Goal: Communication & Community: Answer question/provide support

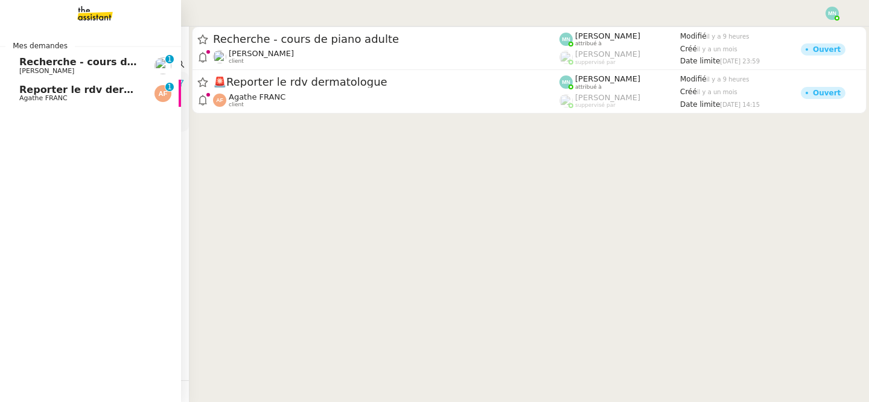
click at [47, 62] on span "Recherche - cours de piano adulte" at bounding box center [112, 61] width 186 height 11
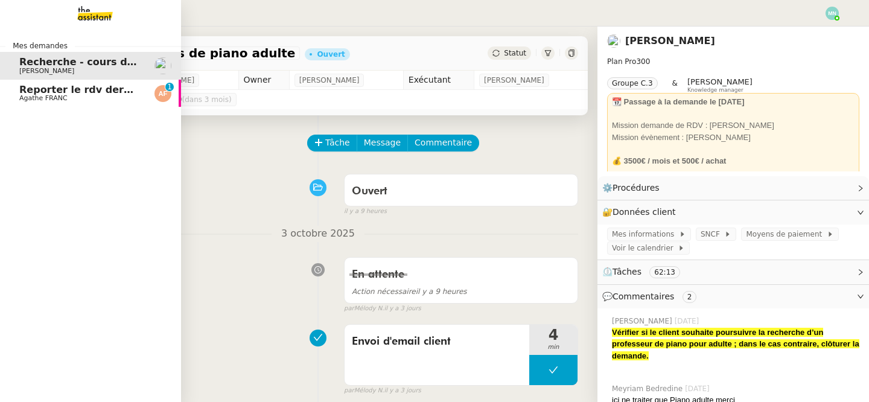
click at [26, 95] on span "Agathe FRANC" at bounding box center [43, 98] width 48 height 8
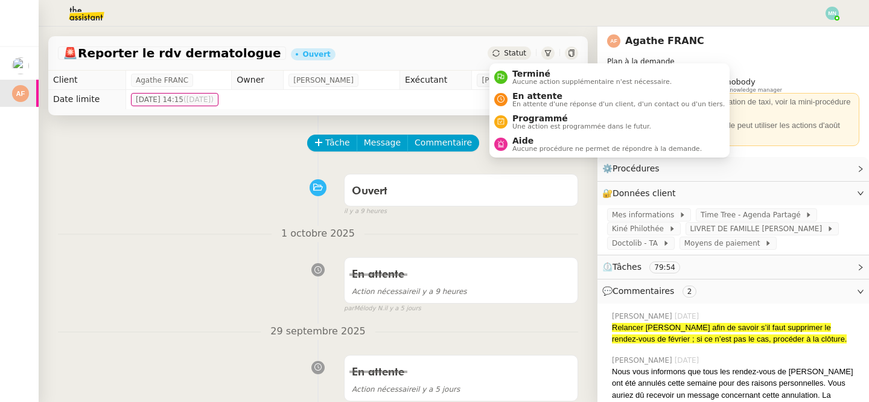
click at [507, 51] on span "Statut" at bounding box center [515, 53] width 22 height 8
click at [530, 95] on span "En attente" at bounding box center [619, 96] width 212 height 10
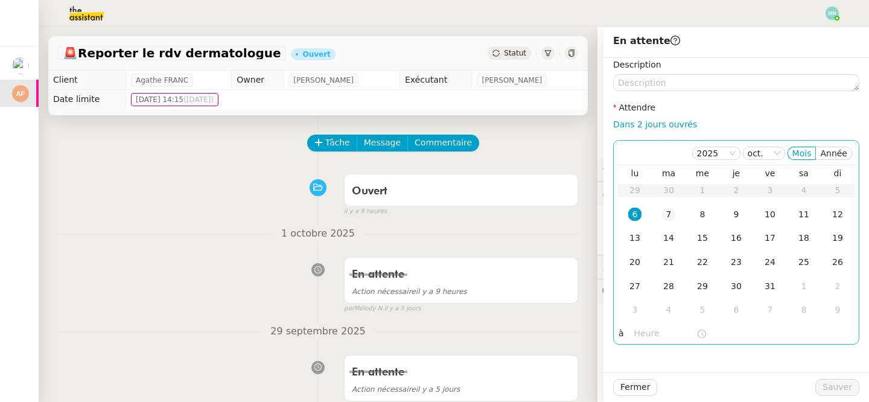
click at [668, 210] on div "7" at bounding box center [668, 214] width 13 height 13
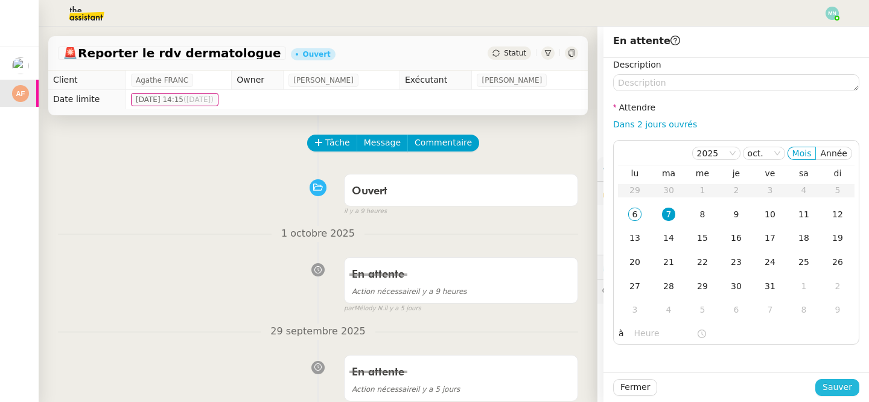
click at [832, 386] on span "Sauver" at bounding box center [838, 387] width 30 height 14
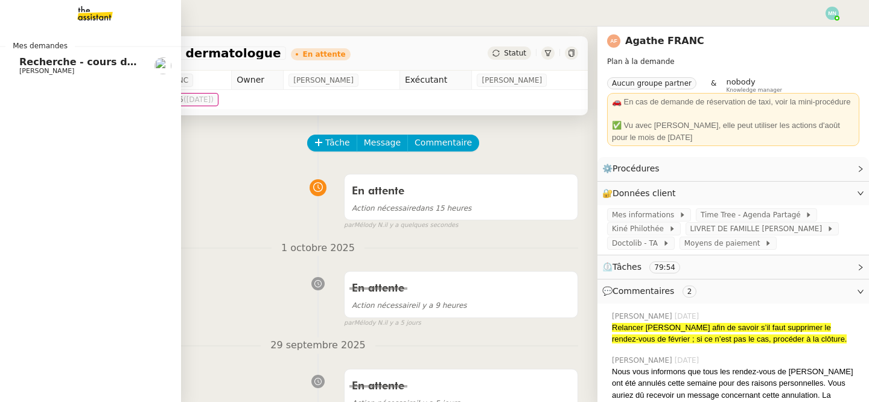
click at [23, 65] on span "Recherche - cours de piano adulte" at bounding box center [112, 61] width 186 height 11
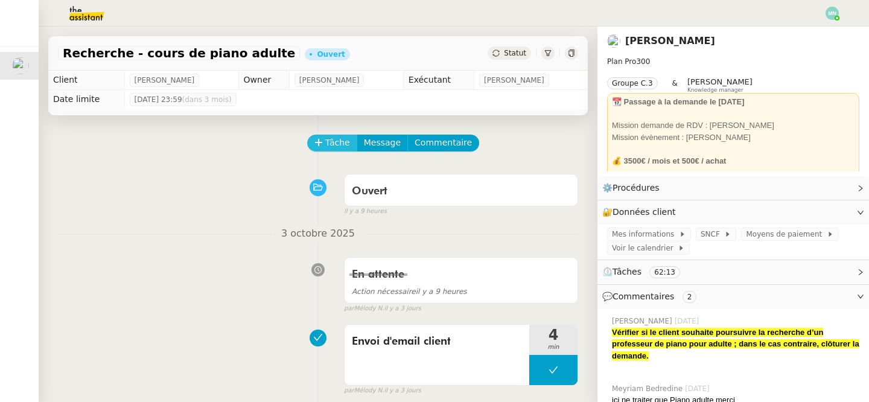
click at [321, 146] on icon at bounding box center [319, 142] width 8 height 8
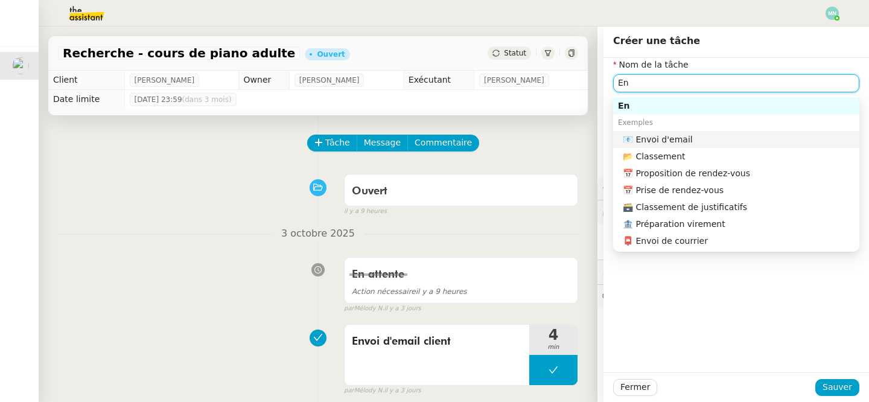
click at [753, 135] on div "📧 Envoi d'email" at bounding box center [739, 139] width 232 height 11
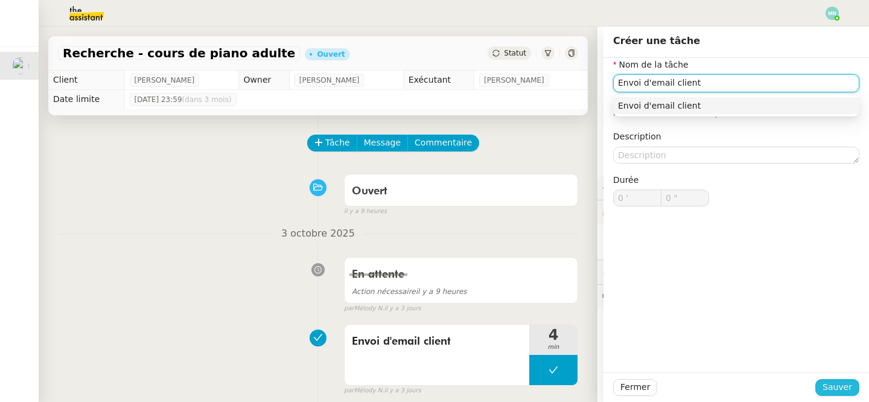
type input "Envoi d'email client"
click at [843, 383] on span "Sauver" at bounding box center [838, 387] width 30 height 14
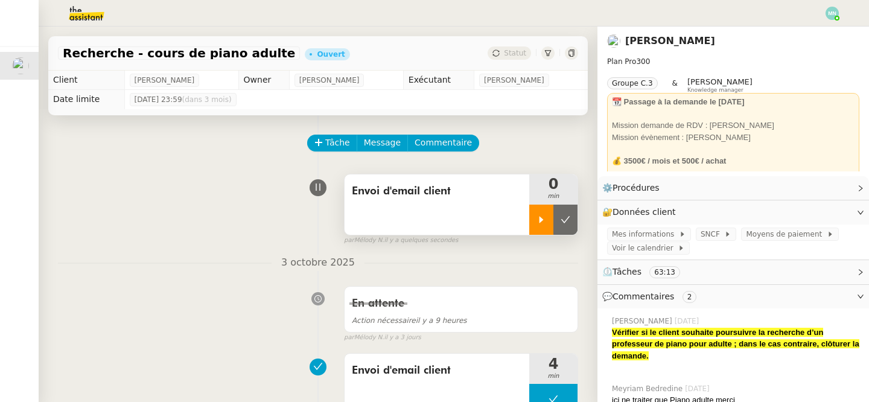
click at [543, 217] on icon at bounding box center [542, 220] width 10 height 10
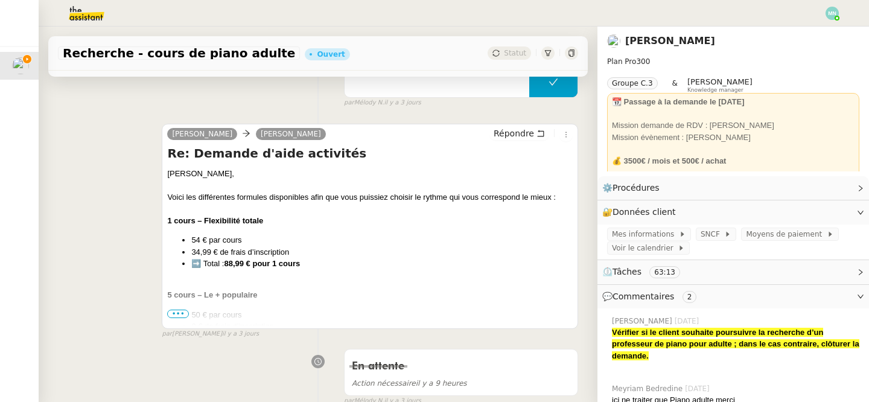
scroll to position [328, 0]
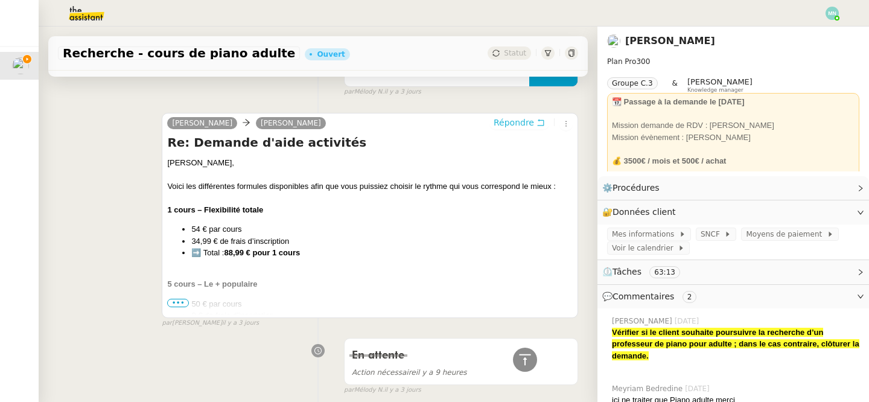
click at [529, 123] on span "Répondre" at bounding box center [514, 123] width 40 height 12
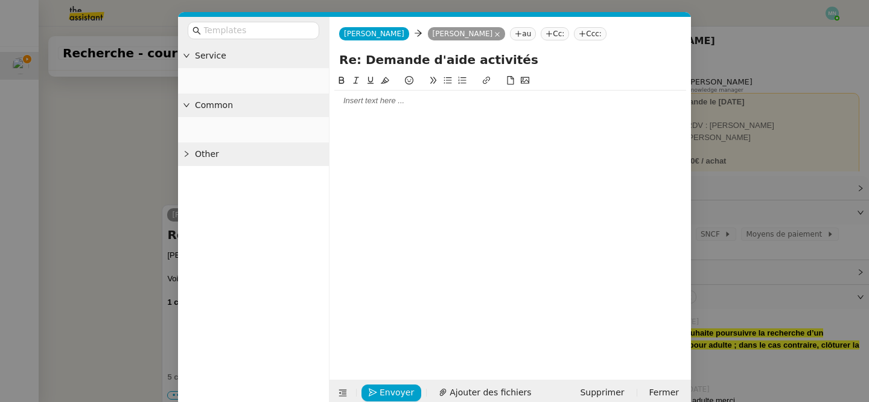
scroll to position [420, 0]
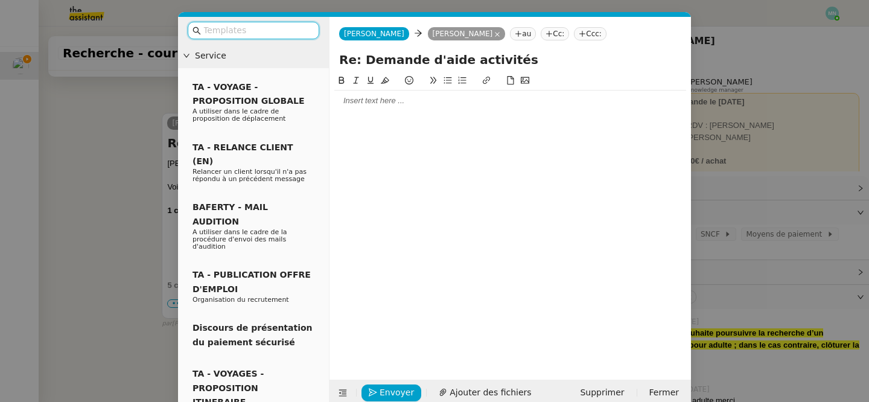
click at [373, 100] on div at bounding box center [510, 100] width 352 height 11
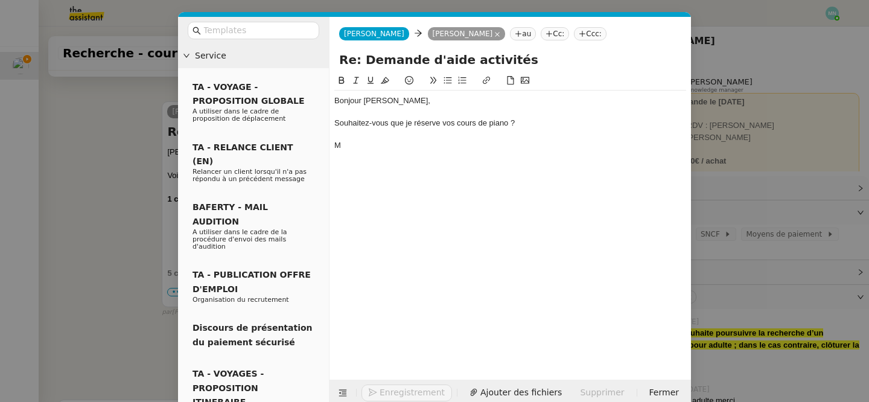
scroll to position [479, 0]
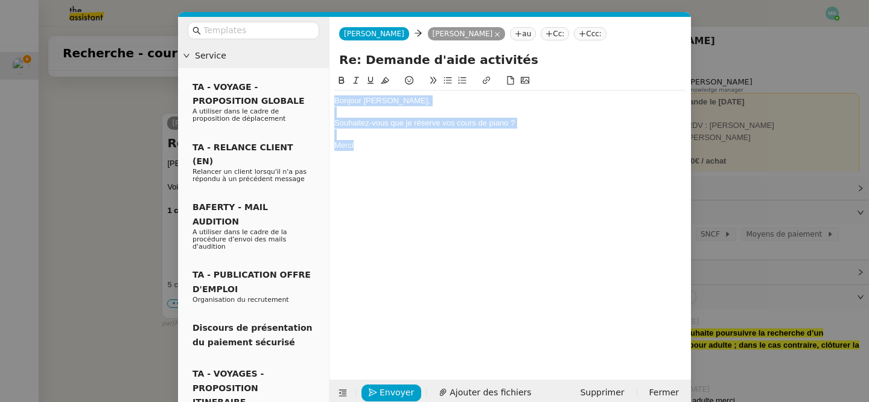
drag, startPoint x: 375, startPoint y: 142, endPoint x: 333, endPoint y: 91, distance: 66.5
click at [333, 91] on nz-spin "Bonjour [PERSON_NAME], Souhaitez-vous que je réserve vos cours de piano ? [GEOG…" at bounding box center [511, 220] width 362 height 292
copy div "Bonjour [PERSON_NAME], Souhaitez-vous que je réserve vos cours de piano ? [GEOG…"
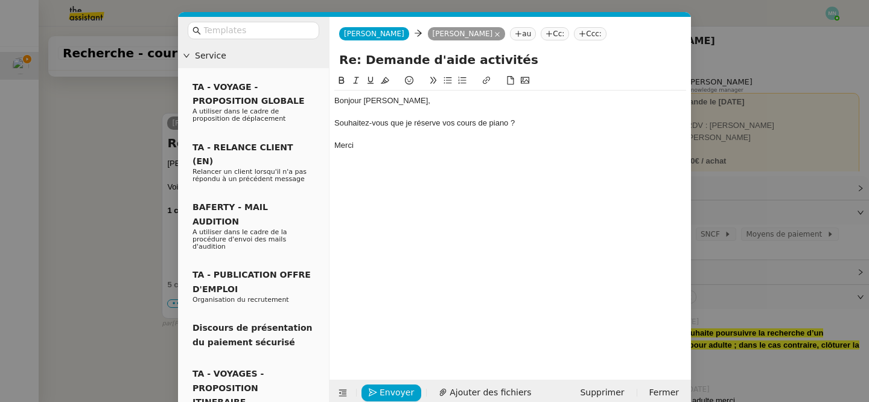
click at [403, 142] on div "Merci" at bounding box center [510, 145] width 352 height 11
drag, startPoint x: 380, startPoint y: 143, endPoint x: 325, endPoint y: 125, distance: 57.8
click at [325, 125] on nz-layout "Service TA - VOYAGE - PROPOSITION GLOBALE A utiliser dans le cadre de propositi…" at bounding box center [434, 211] width 513 height 389
paste div
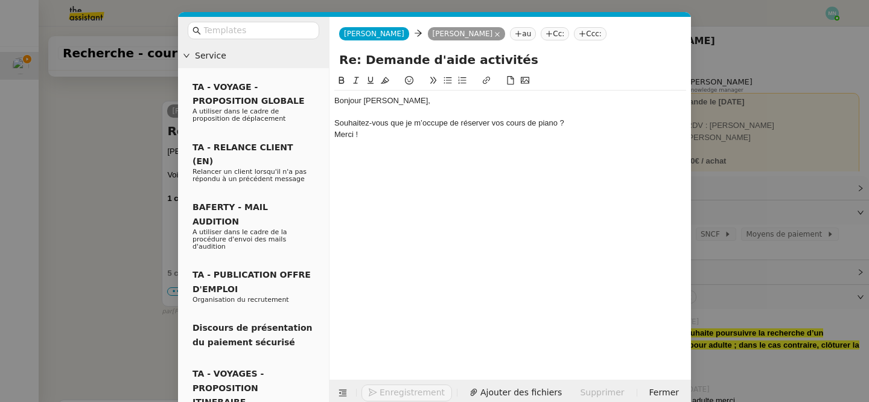
scroll to position [467, 0]
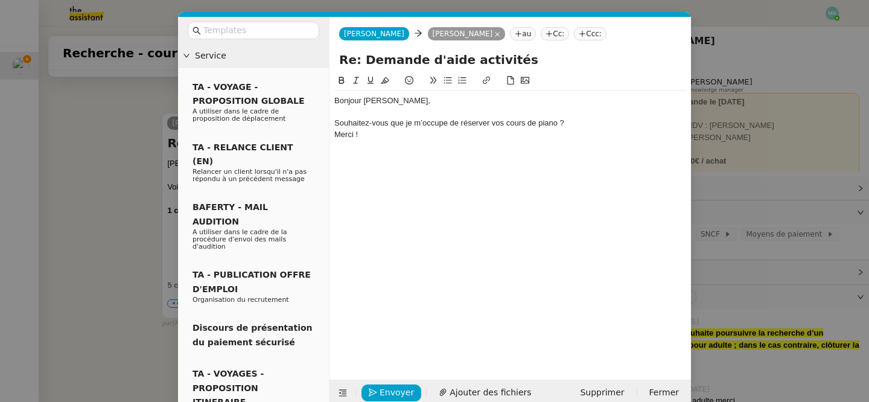
click at [583, 123] on div "Souhaitez-vous que je m’occupe de réserver vos cours de piano ?" at bounding box center [510, 123] width 352 height 11
click at [376, 145] on div "Merci !" at bounding box center [510, 145] width 352 height 11
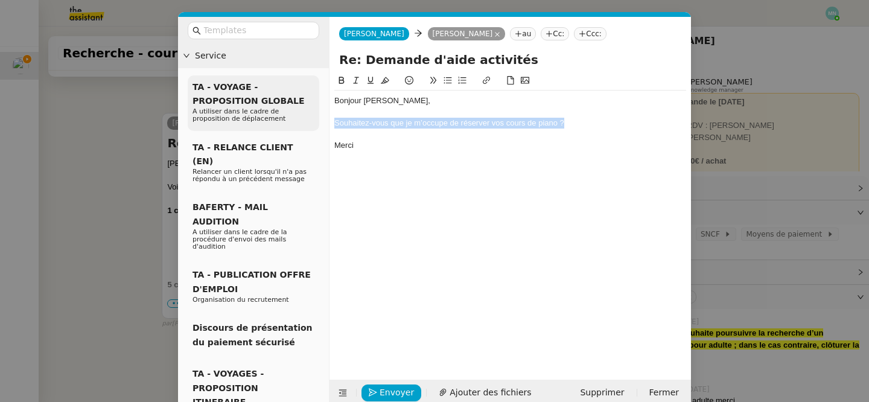
drag, startPoint x: 581, startPoint y: 121, endPoint x: 308, endPoint y: 120, distance: 273.5
click at [308, 120] on nz-layout "Service TA - VOYAGE - PROPOSITION GLOBALE A utiliser dans le cadre de propositi…" at bounding box center [434, 211] width 513 height 389
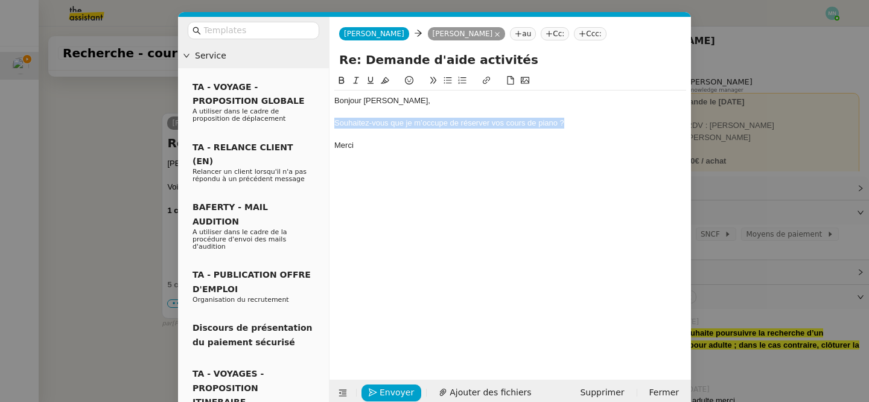
click at [447, 78] on icon at bounding box center [448, 80] width 8 height 8
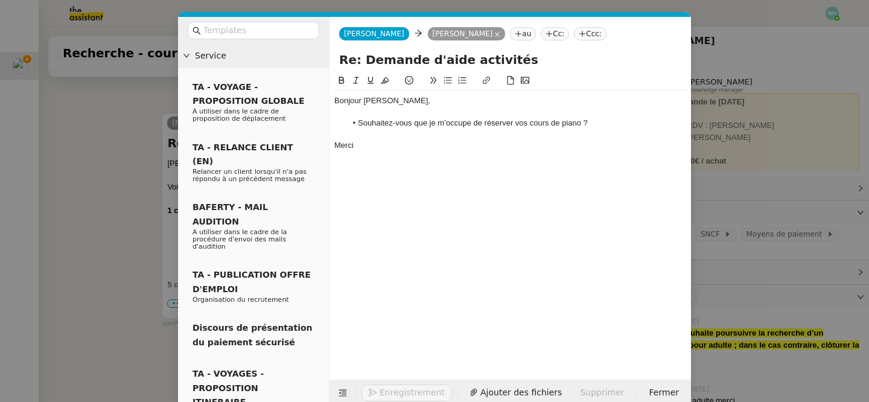
scroll to position [494, 0]
click at [400, 396] on span "Envoyer" at bounding box center [397, 393] width 34 height 14
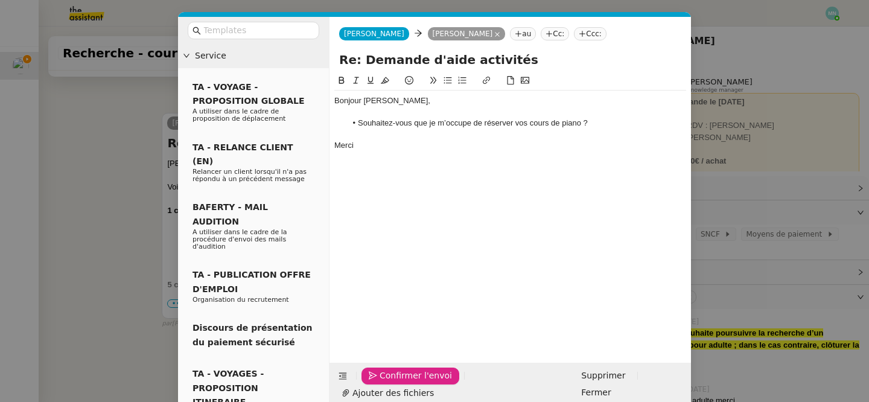
click at [400, 383] on span "Confirmer l'envoi" at bounding box center [416, 376] width 72 height 14
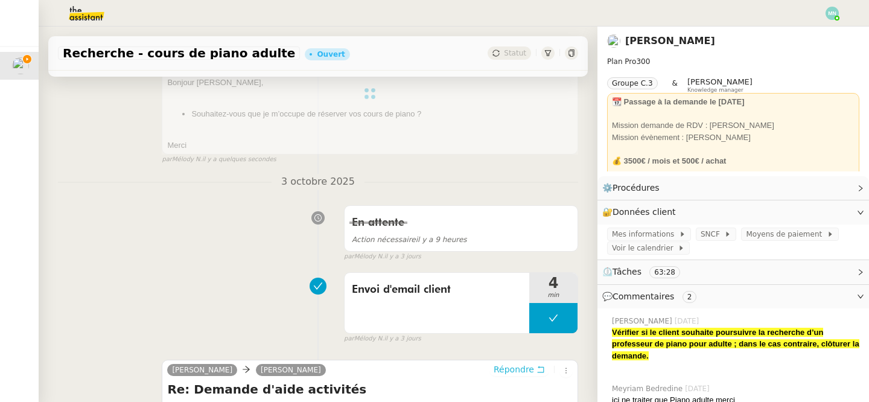
scroll to position [0, 0]
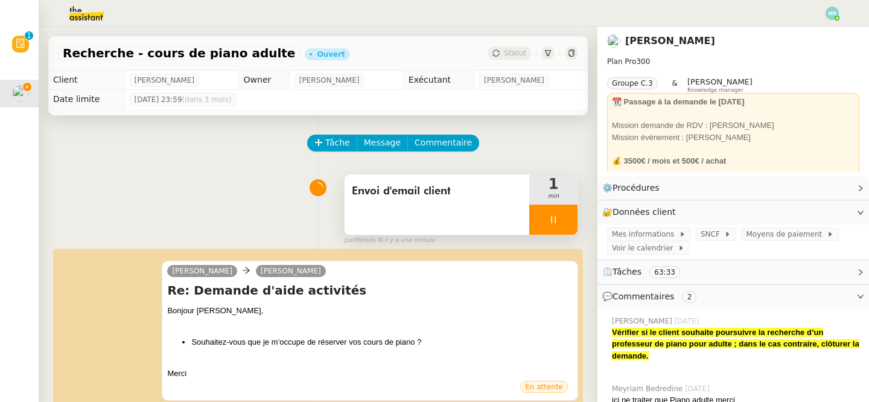
click at [545, 219] on div at bounding box center [553, 220] width 48 height 30
click at [566, 224] on icon at bounding box center [566, 220] width 10 height 10
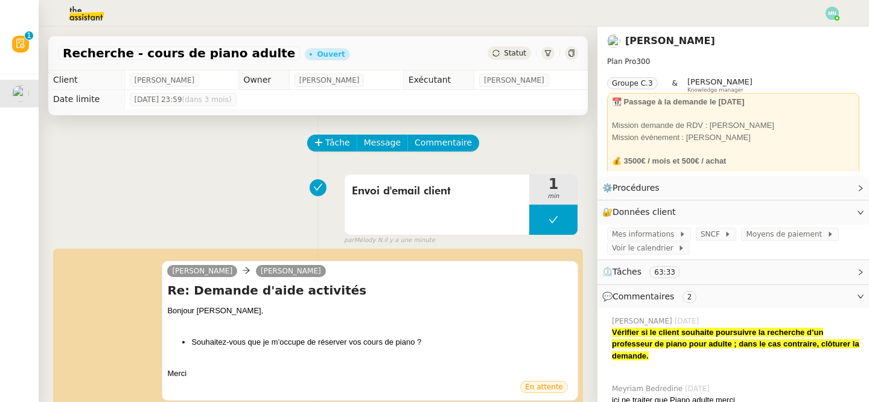
click at [831, 13] on img at bounding box center [832, 13] width 13 height 13
click at [808, 30] on li "Suivi" at bounding box center [800, 34] width 78 height 17
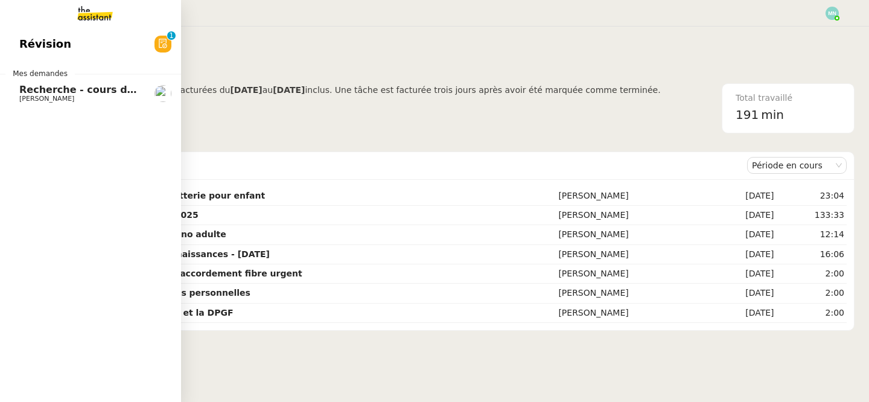
click at [26, 93] on span "Recherche - cours de piano adulte" at bounding box center [112, 89] width 186 height 11
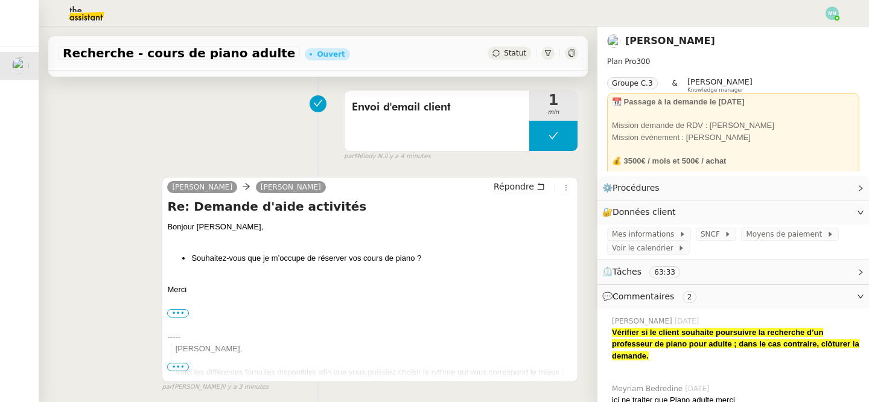
scroll to position [89, 0]
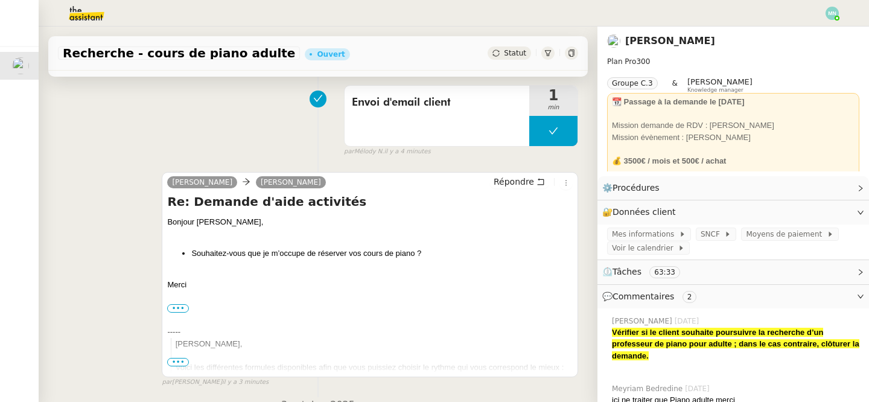
click at [517, 54] on span "Statut" at bounding box center [515, 53] width 22 height 8
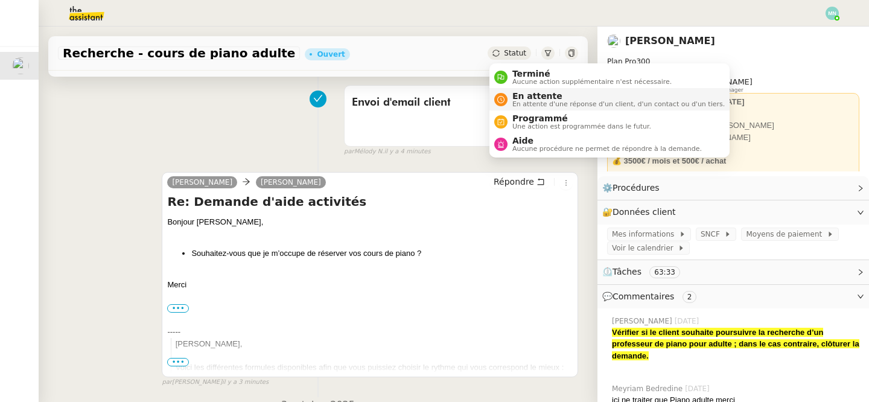
click at [534, 98] on span "En attente" at bounding box center [619, 96] width 212 height 10
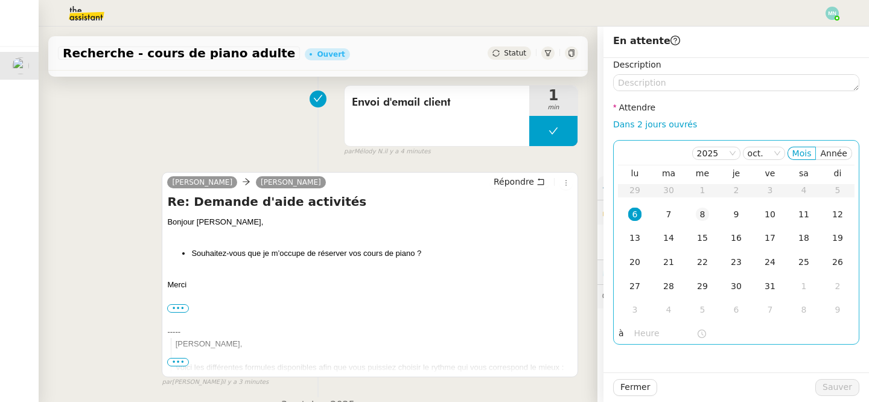
click at [703, 214] on div "8" at bounding box center [702, 214] width 13 height 13
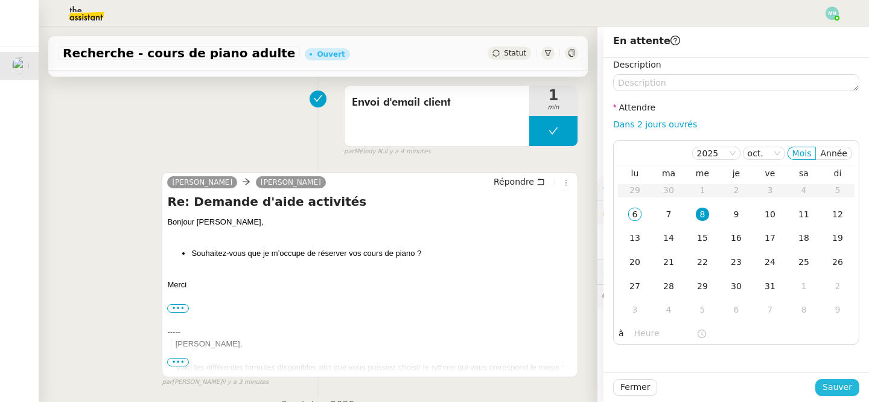
click at [832, 388] on span "Sauver" at bounding box center [838, 387] width 30 height 14
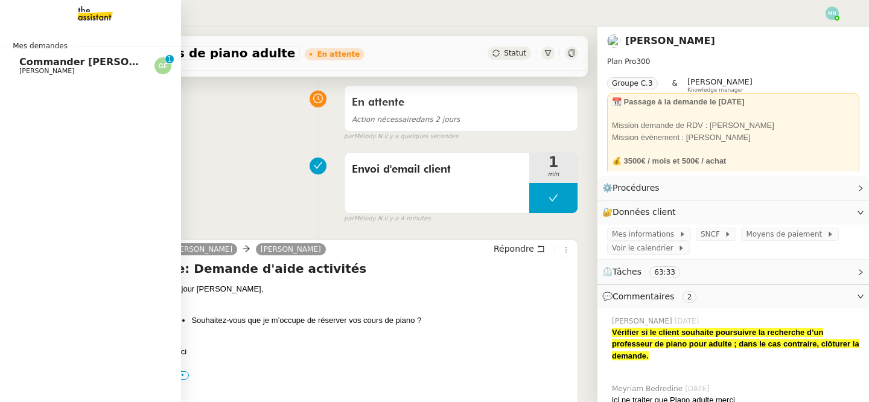
click at [29, 64] on span "Commander [PERSON_NAME] et feu arrière" at bounding box center [136, 61] width 235 height 11
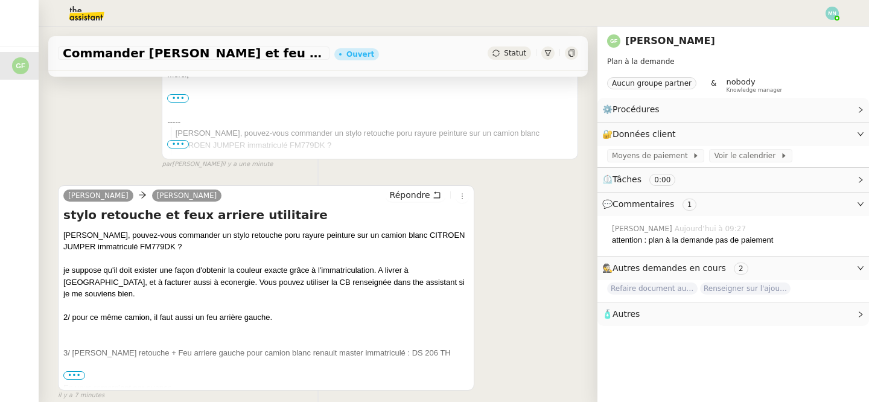
scroll to position [427, 0]
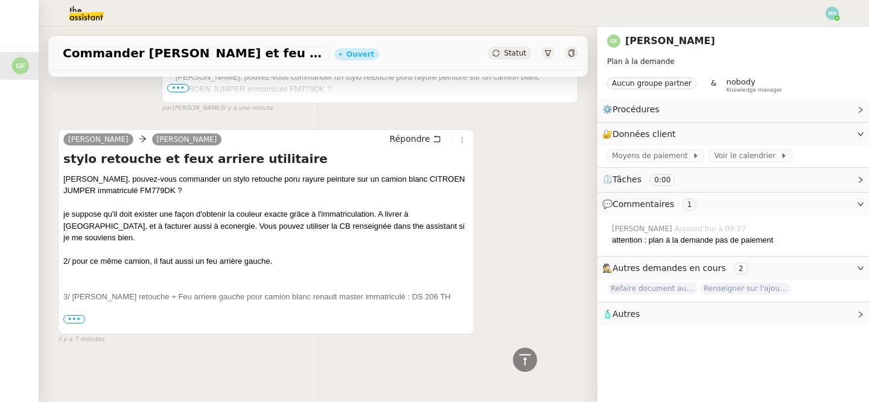
click at [77, 322] on span "•••" at bounding box center [74, 319] width 22 height 8
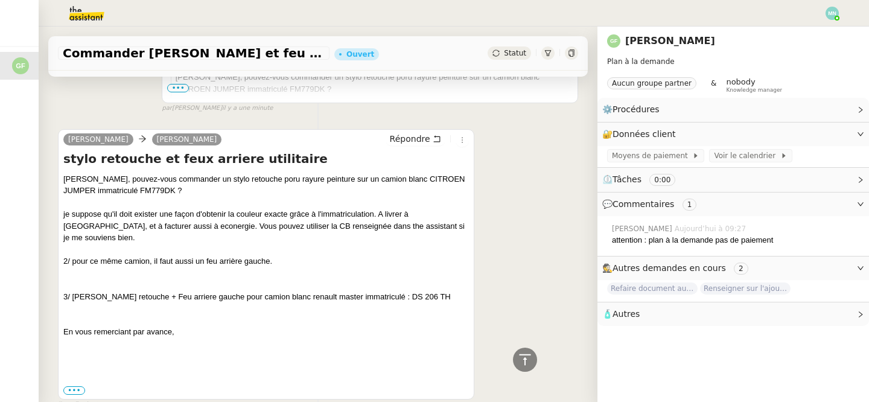
drag, startPoint x: 61, startPoint y: 176, endPoint x: 300, endPoint y: 320, distance: 278.9
click at [300, 320] on div "[PERSON_NAME] [PERSON_NAME] stylo retouche et feux arriere utilitaire [PERSON_N…" at bounding box center [266, 264] width 417 height 270
copy div "[PERSON_NAME], pouvez-vous commander un stylo retouche poru rayure peinture sur…"
click at [77, 386] on label "•••" at bounding box center [74, 390] width 22 height 8
click at [0, 0] on input "•••" at bounding box center [0, 0] width 0 height 0
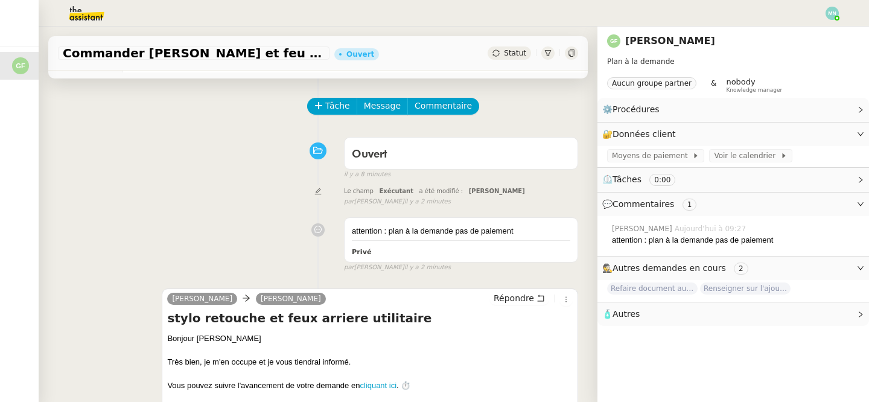
scroll to position [0, 0]
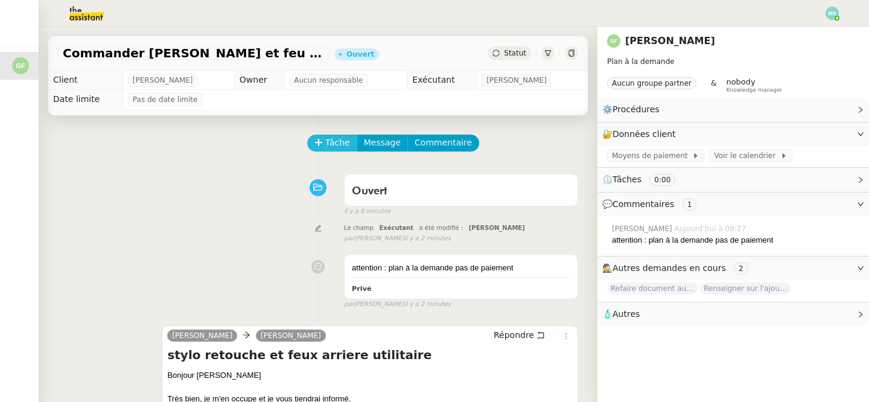
click at [339, 143] on span "Tâche" at bounding box center [337, 143] width 25 height 14
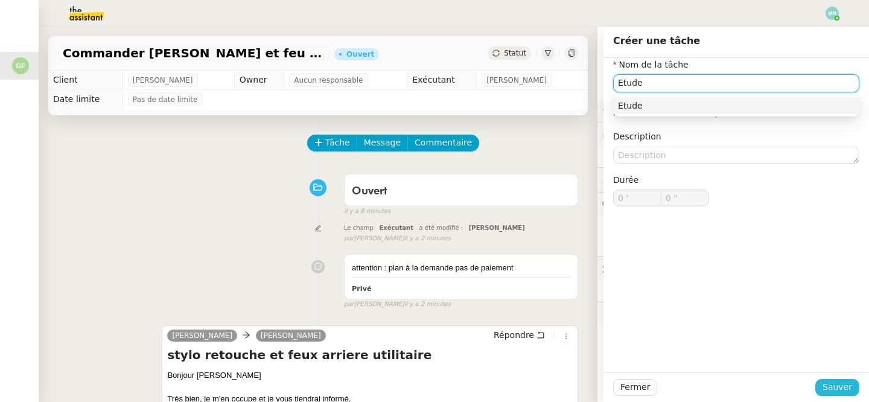
type input "Etude"
click at [846, 385] on span "Sauver" at bounding box center [838, 387] width 30 height 14
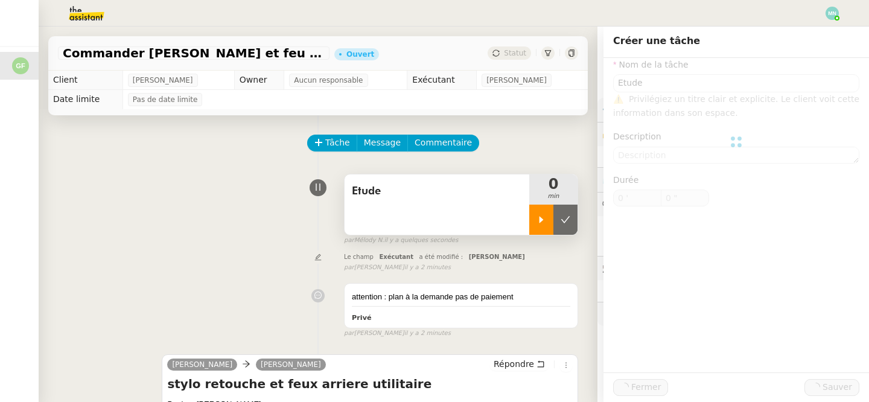
click at [540, 219] on icon at bounding box center [542, 219] width 4 height 7
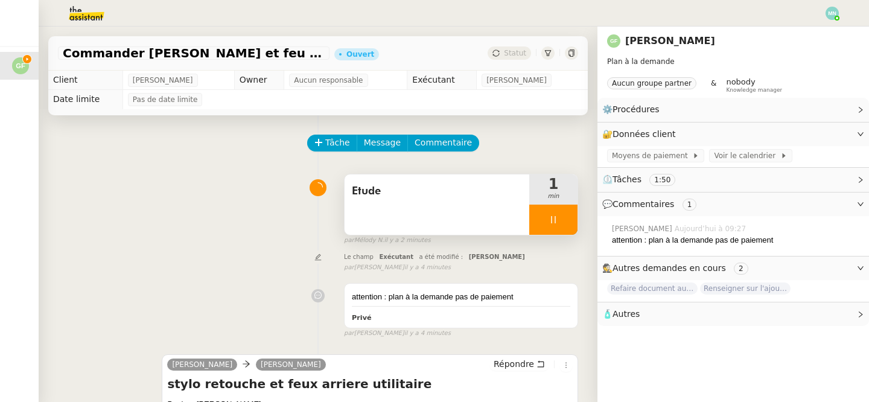
click at [544, 223] on div at bounding box center [553, 220] width 48 height 30
click at [561, 222] on icon at bounding box center [566, 220] width 10 height 10
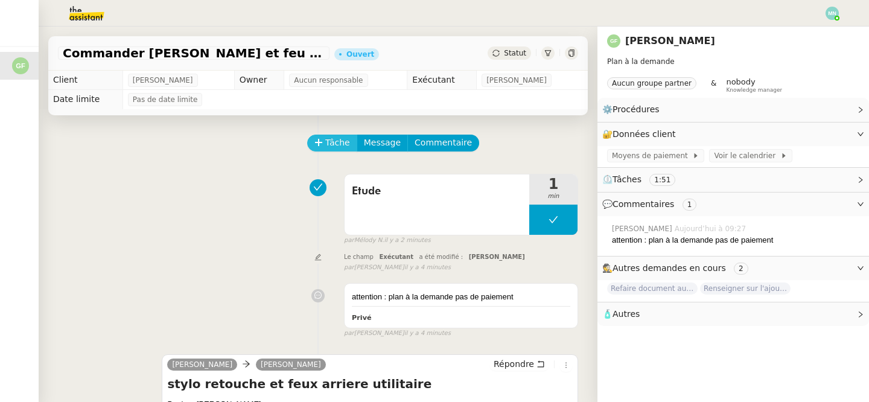
click at [320, 145] on icon at bounding box center [319, 142] width 8 height 8
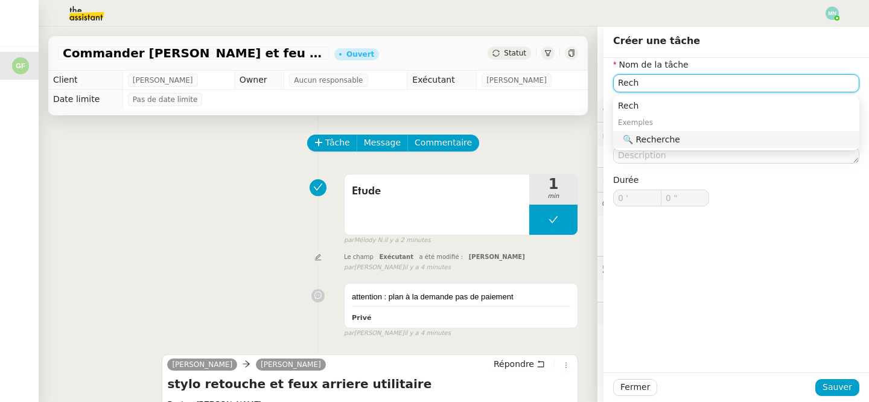
click at [654, 146] on nz-auto-option "🔍 Recherche" at bounding box center [736, 139] width 246 height 17
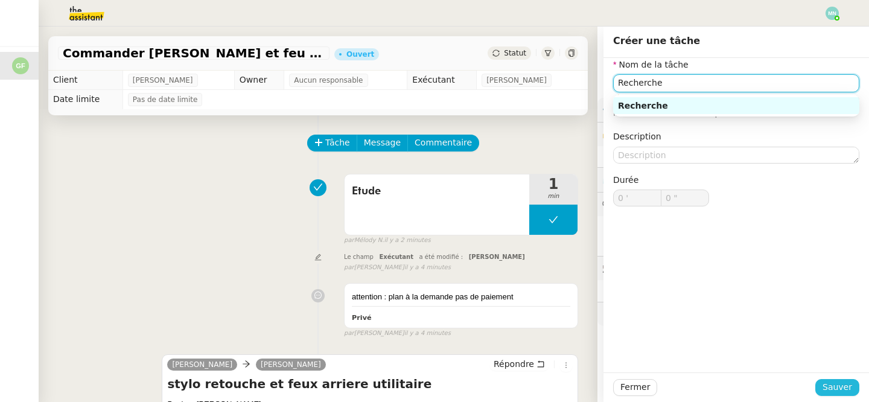
type input "Recherche"
click at [840, 386] on span "Sauver" at bounding box center [838, 387] width 30 height 14
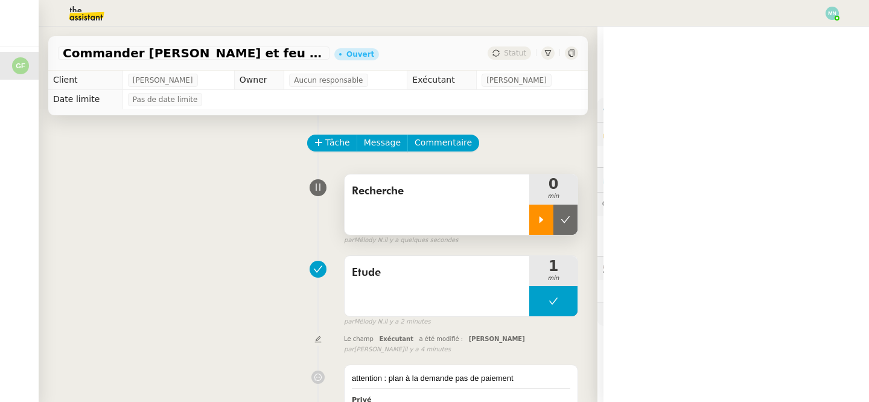
click at [538, 217] on icon at bounding box center [542, 220] width 10 height 10
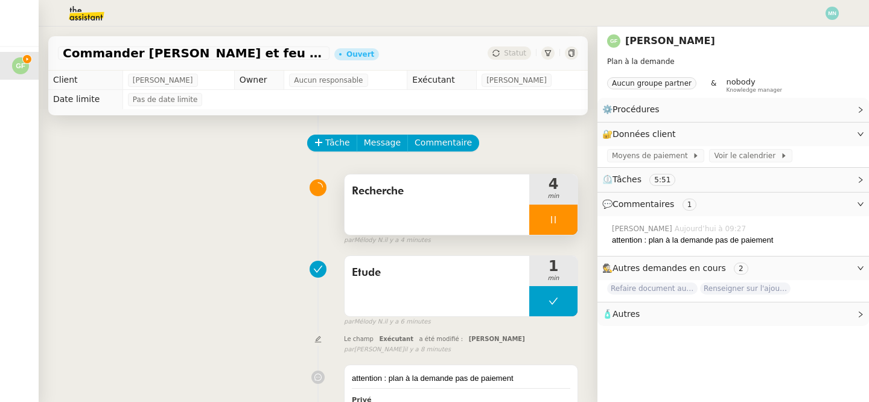
click at [553, 223] on icon at bounding box center [554, 220] width 10 height 10
click at [578, 224] on div "Recherche 4 min" at bounding box center [461, 205] width 234 height 62
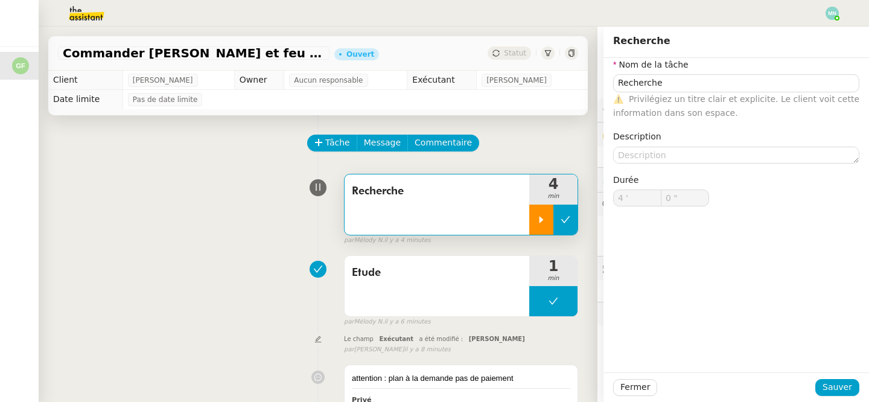
click at [566, 222] on icon at bounding box center [566, 220] width 10 height 10
type input "Recherche"
type input "4 '"
type input "0 ""
type input "Recherche"
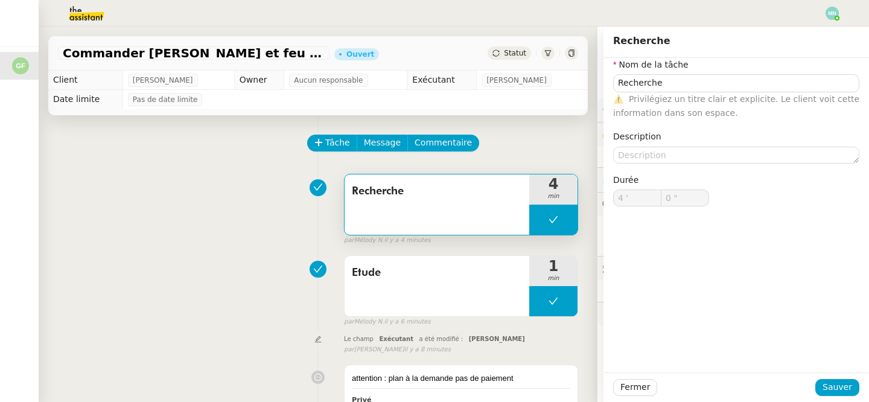
type input "4 '"
type input "0 ""
click at [540, 223] on button at bounding box center [553, 220] width 48 height 30
type input "Recherche"
type input "4 '"
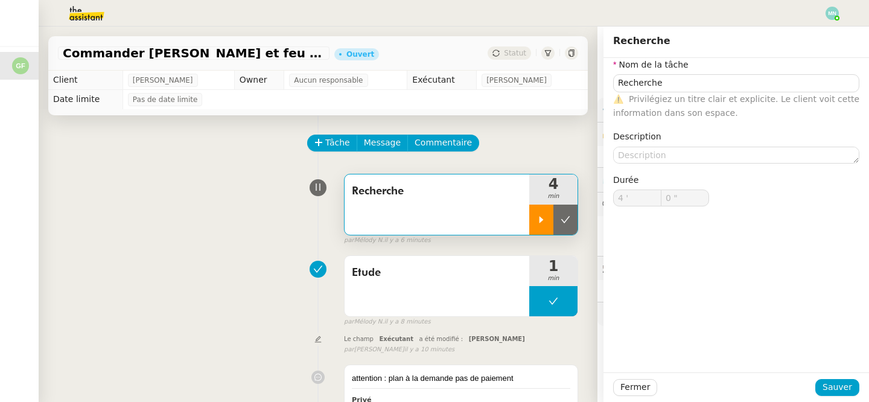
type input "0 ""
click at [543, 225] on div at bounding box center [541, 220] width 24 height 30
type input "Recherche"
type input "4 '"
type input "0 ""
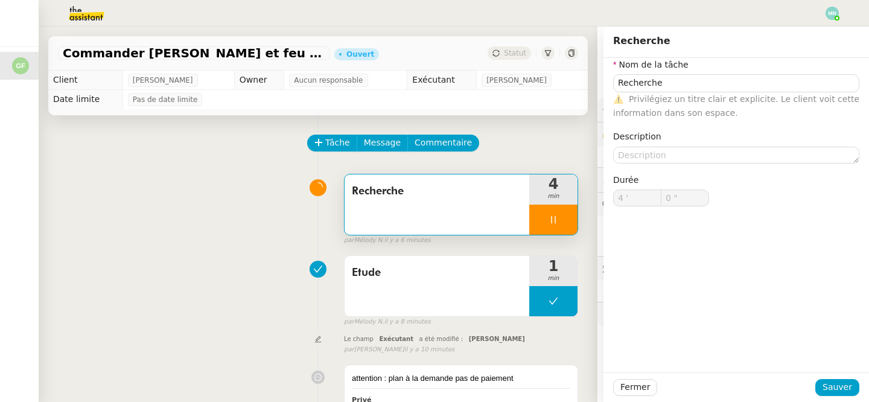
type input "Recherche"
type input "4 '"
type input "0 ""
type input "Recherche"
type input "4 '"
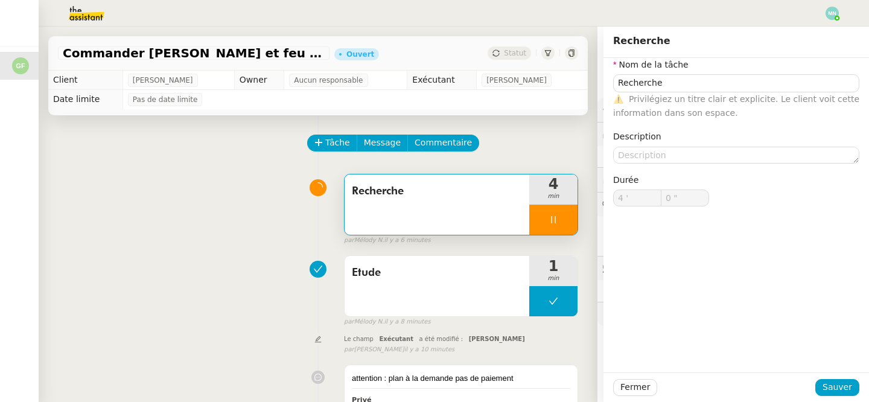
type input "0 ""
type input "59 ""
type input "5 '"
type input "13 ""
type input "6 '"
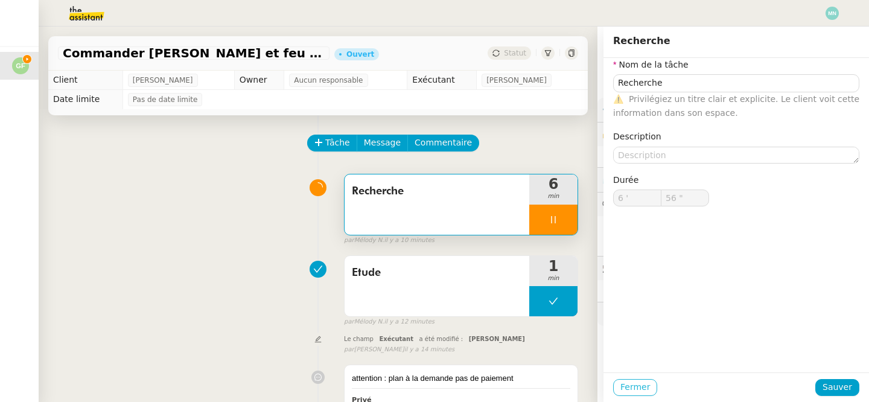
type input "57 ""
click at [636, 386] on span "Fermer" at bounding box center [636, 387] width 30 height 14
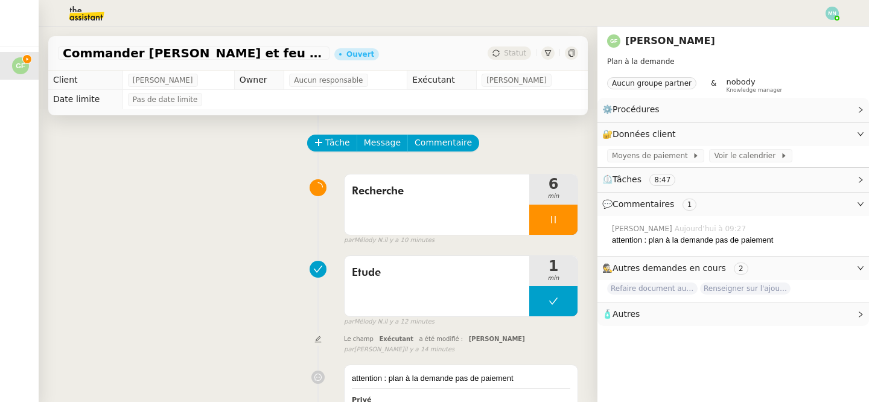
click at [656, 312] on span "🧴 Autres" at bounding box center [723, 314] width 243 height 14
click at [638, 336] on span "Créer un email dédié" at bounding box center [650, 335] width 76 height 8
click at [634, 337] on nz-text-copy at bounding box center [639, 335] width 10 height 8
click at [637, 336] on icon "button" at bounding box center [640, 335] width 7 height 7
click at [545, 220] on div at bounding box center [553, 220] width 48 height 30
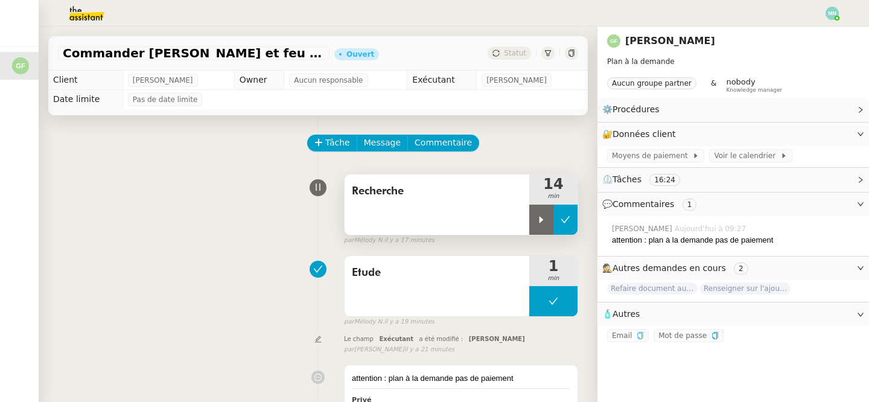
click at [559, 220] on button at bounding box center [566, 220] width 24 height 30
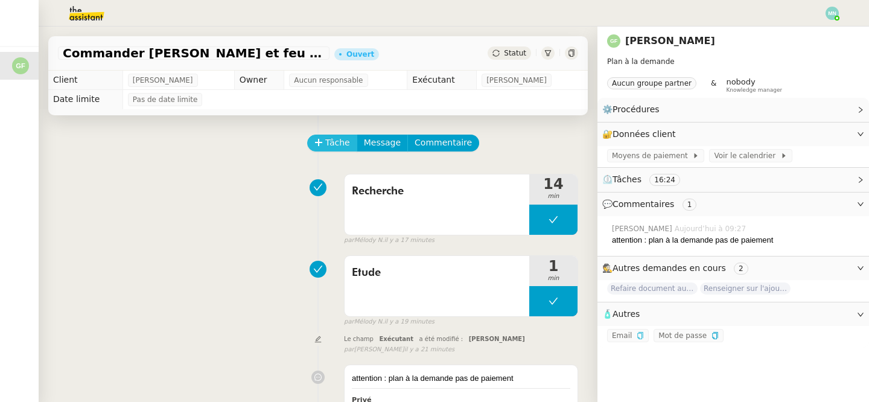
click at [340, 146] on span "Tâche" at bounding box center [337, 143] width 25 height 14
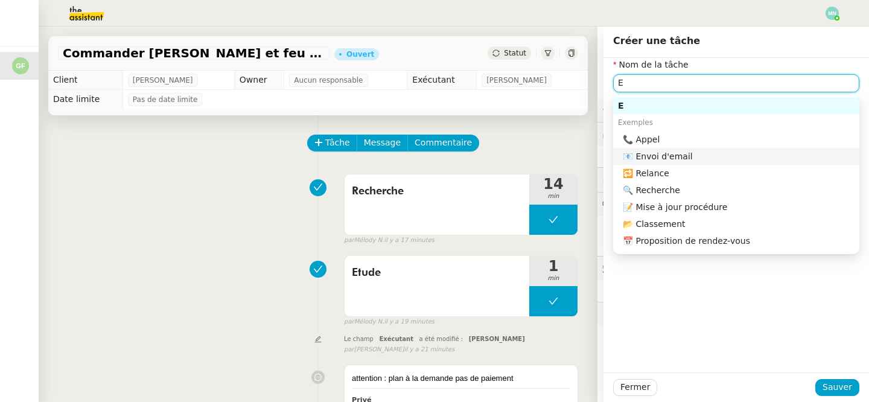
click at [688, 160] on div "📧 Envoi d'email" at bounding box center [739, 156] width 232 height 11
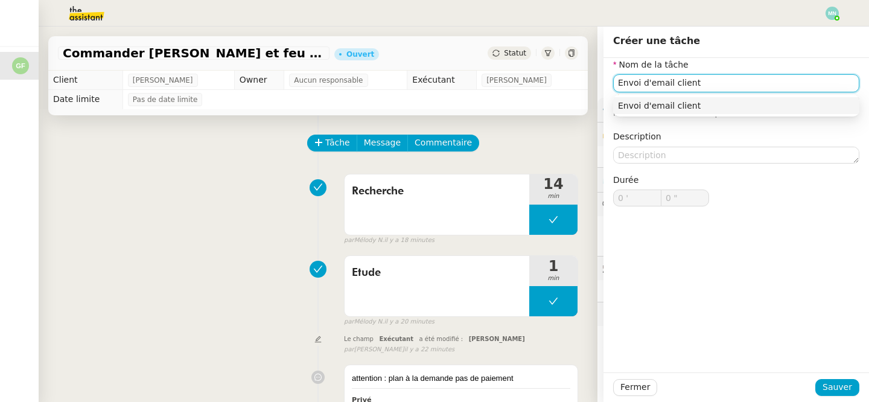
click at [715, 100] on div "Envoi d'email client" at bounding box center [736, 105] width 237 height 11
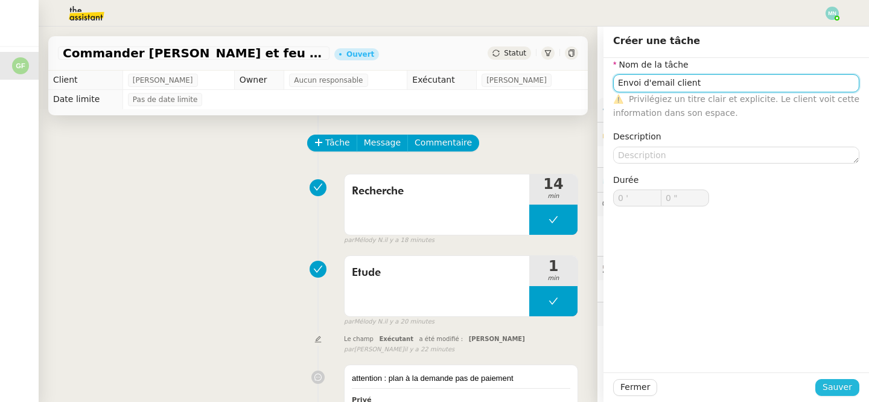
type input "Envoi d'email client"
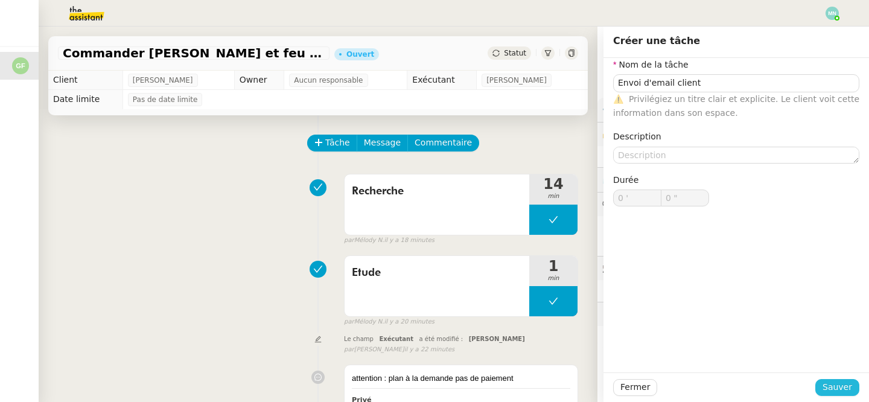
click at [840, 388] on span "Sauver" at bounding box center [838, 387] width 30 height 14
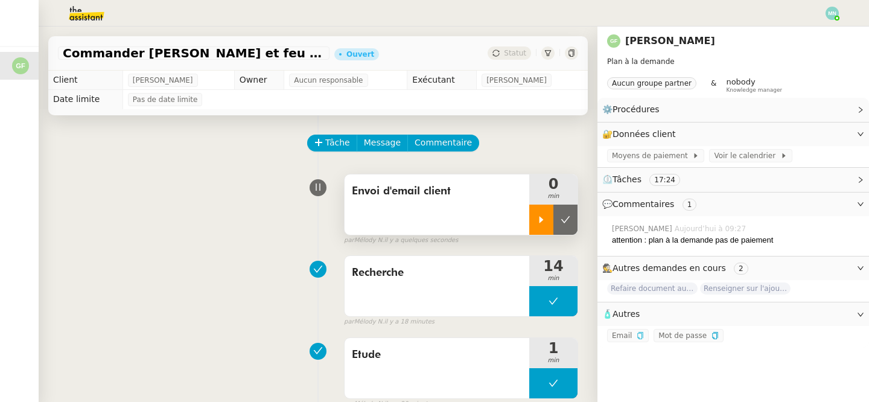
click at [539, 217] on icon at bounding box center [542, 220] width 10 height 10
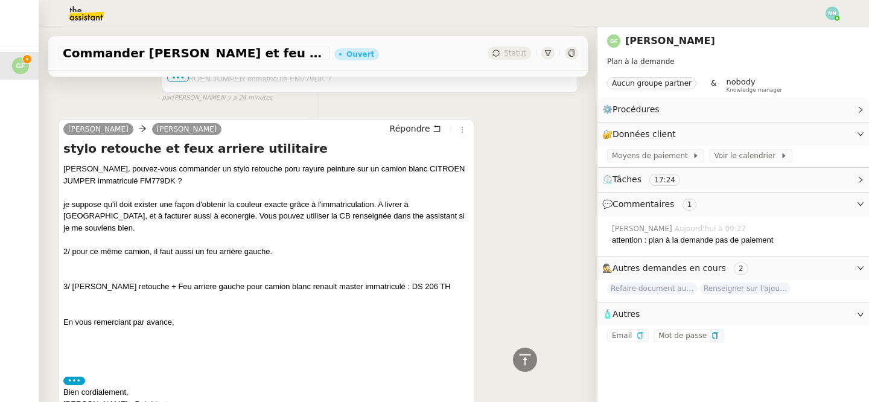
scroll to position [629, 0]
click at [417, 128] on span "Répondre" at bounding box center [410, 130] width 40 height 12
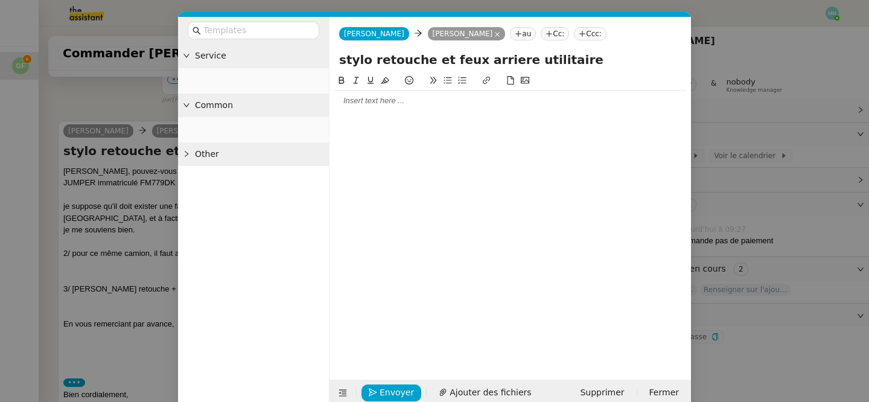
scroll to position [722, 0]
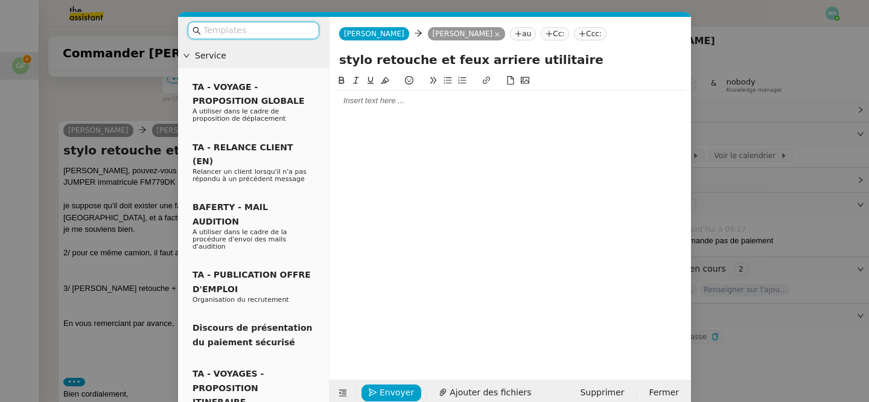
click at [404, 102] on div at bounding box center [510, 100] width 352 height 11
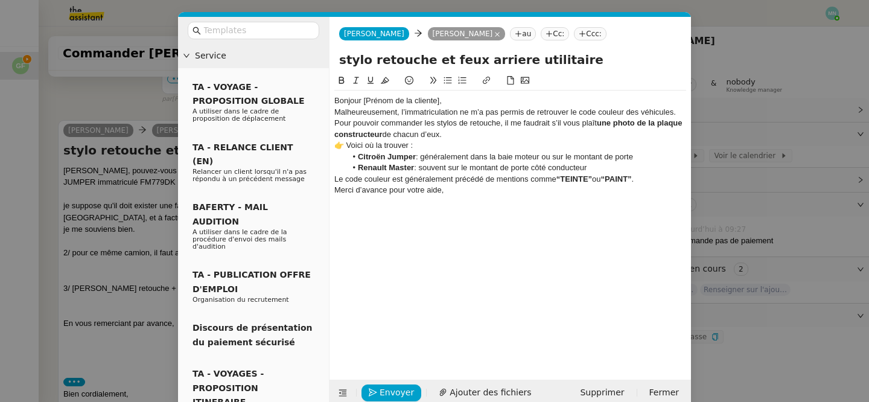
scroll to position [855, 0]
drag, startPoint x: 439, startPoint y: 102, endPoint x: 363, endPoint y: 102, distance: 76.1
click at [363, 102] on div "Bonjour [Prénom de la cliente]," at bounding box center [510, 100] width 352 height 11
click at [423, 99] on div "Bonjour [PERSON_NAME]," at bounding box center [510, 100] width 352 height 11
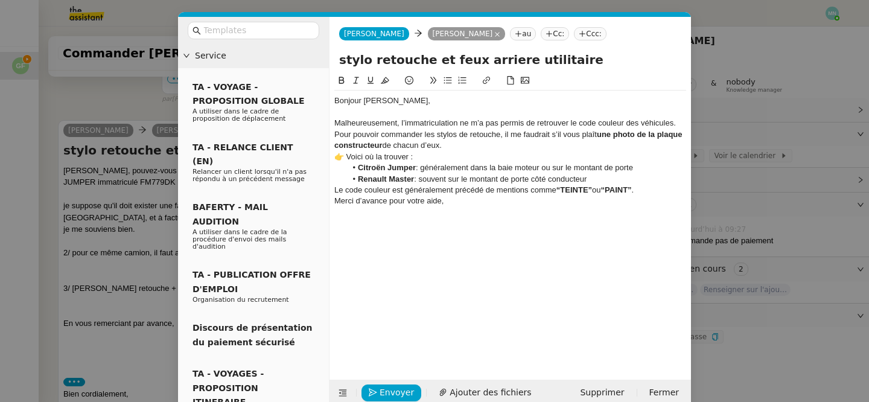
scroll to position [867, 0]
click at [481, 145] on div "Pour pouvoir commander les stylos de retouche, il me faudrait s’il vous plaît u…" at bounding box center [510, 140] width 352 height 22
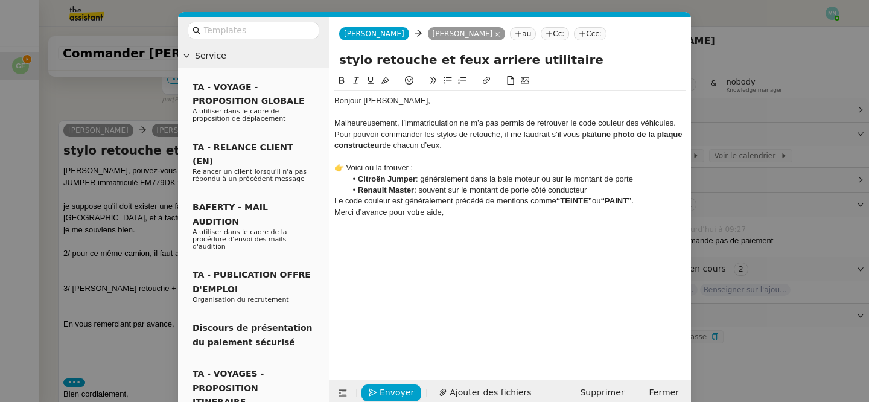
scroll to position [879, 0]
click at [342, 167] on div "👉 Voici où la trouver :" at bounding box center [510, 167] width 352 height 11
click at [424, 163] on div "Voici où la trouver :" at bounding box center [510, 167] width 352 height 11
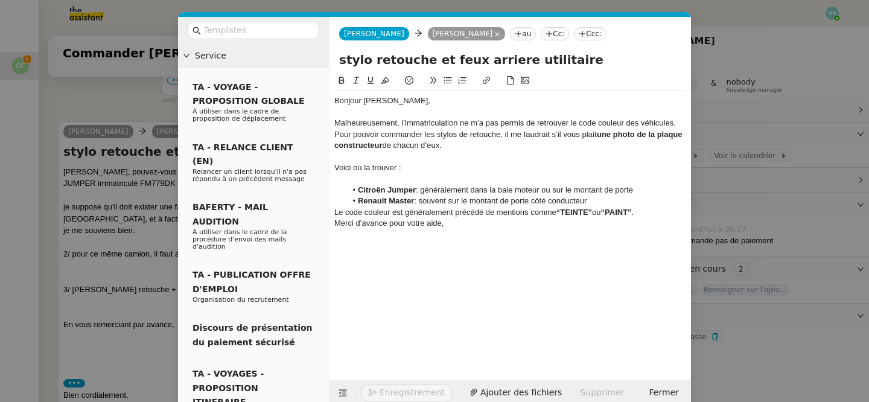
scroll to position [880, 0]
click at [595, 200] on li "Renault Master : souvent sur le montant de porte côté conducteur" at bounding box center [517, 201] width 340 height 11
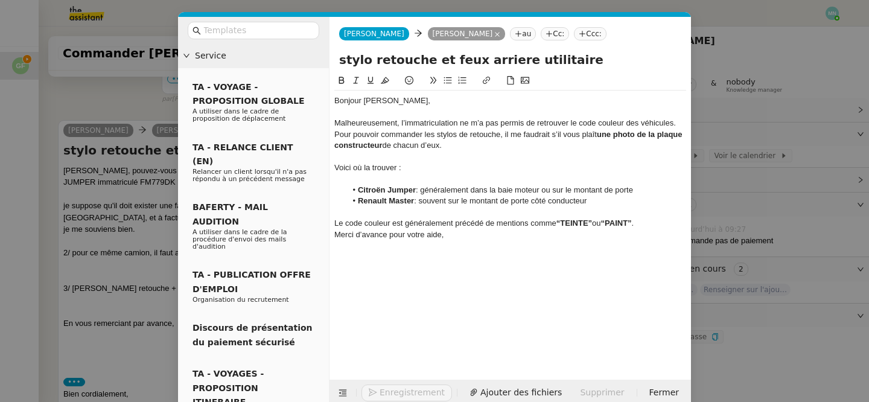
click at [648, 224] on div "Le code couleur est généralement précédé de mentions comme “TEINTE” ou “PAINT” ." at bounding box center [510, 223] width 352 height 11
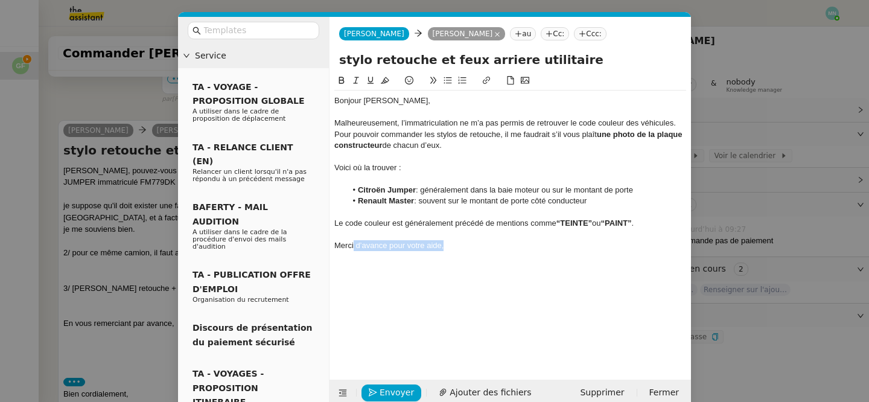
drag, startPoint x: 443, startPoint y: 246, endPoint x: 354, endPoint y: 248, distance: 88.8
click at [354, 248] on div "Merci d’avance pour votre aide," at bounding box center [510, 245] width 352 height 11
click at [443, 281] on div "Bonjour [PERSON_NAME], Malheureusement, l’immatriculation ne m’a pas permis de …" at bounding box center [510, 217] width 352 height 287
click at [391, 150] on div "Pour pouvoir commander les stylos de retouche, il me faudrait s’il vous plaît u…" at bounding box center [510, 140] width 352 height 22
click at [389, 144] on strong "une photo de la plaque constructeur" at bounding box center [509, 140] width 350 height 20
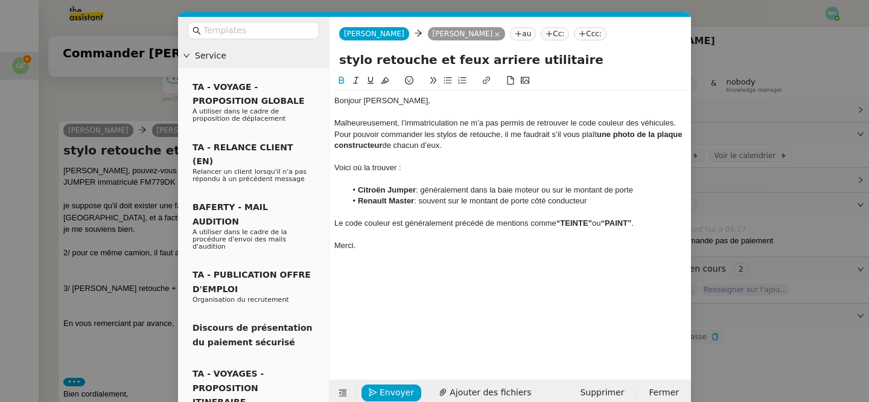
click at [410, 305] on div "Bonjour [PERSON_NAME], Malheureusement, l’immatriculation ne m’a pas permis de …" at bounding box center [510, 217] width 352 height 287
click at [396, 393] on span "Envoyer" at bounding box center [397, 393] width 34 height 14
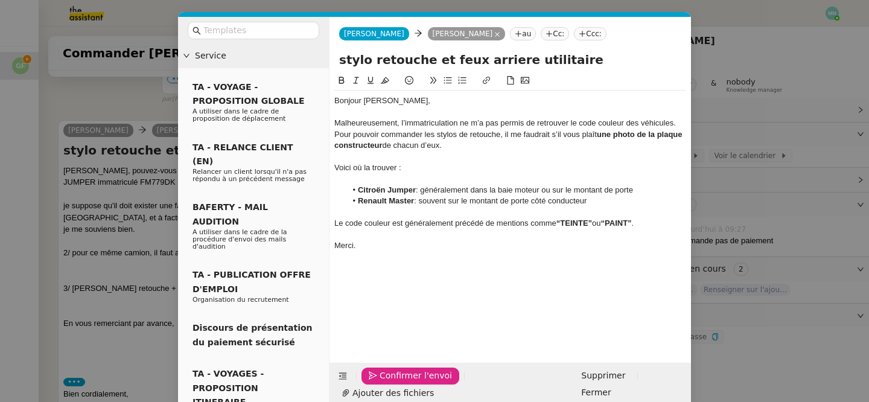
click at [396, 383] on span "Confirmer l'envoi" at bounding box center [416, 376] width 72 height 14
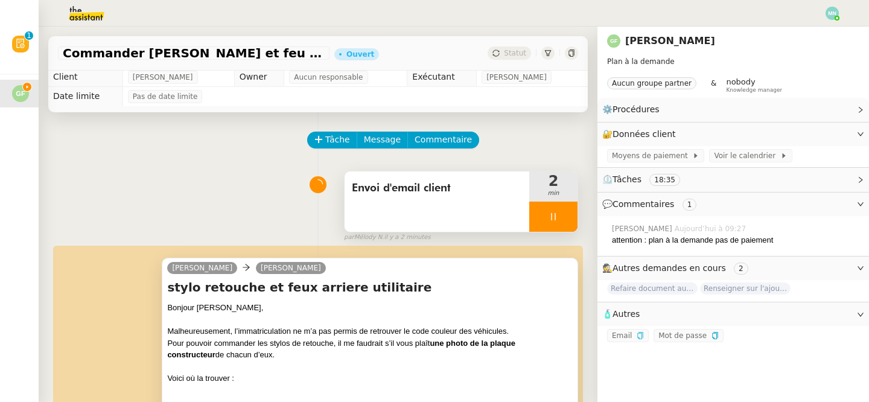
scroll to position [0, 0]
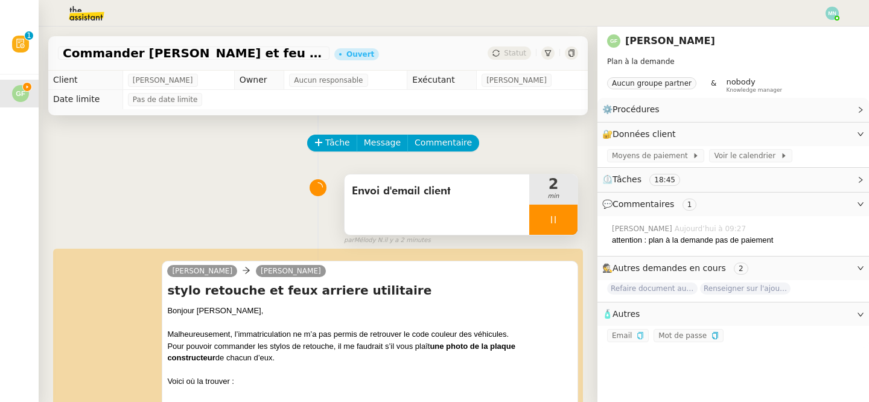
click at [546, 209] on div at bounding box center [553, 220] width 48 height 30
click at [566, 215] on icon at bounding box center [566, 220] width 10 height 10
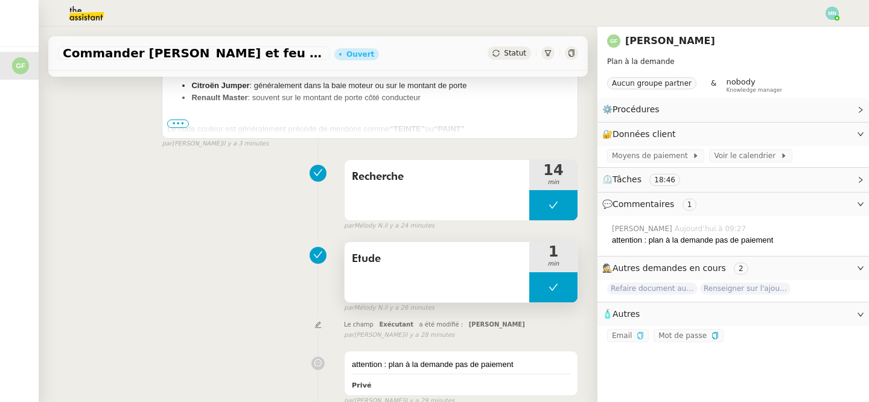
scroll to position [339, 0]
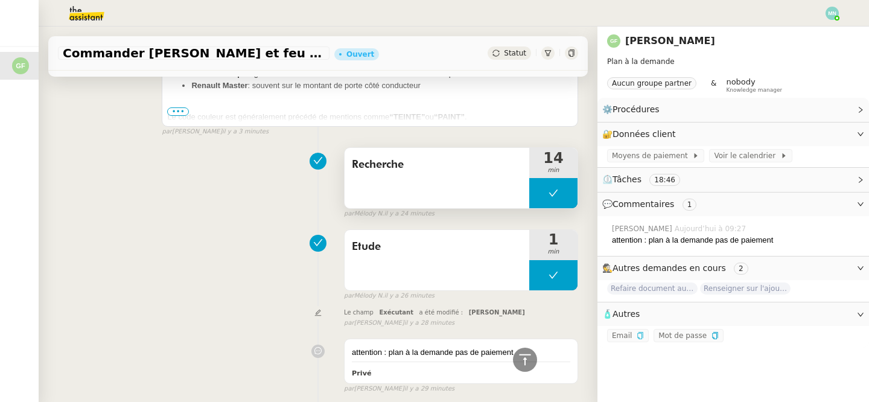
click at [545, 189] on button at bounding box center [553, 193] width 48 height 30
click at [543, 193] on icon at bounding box center [542, 193] width 4 height 7
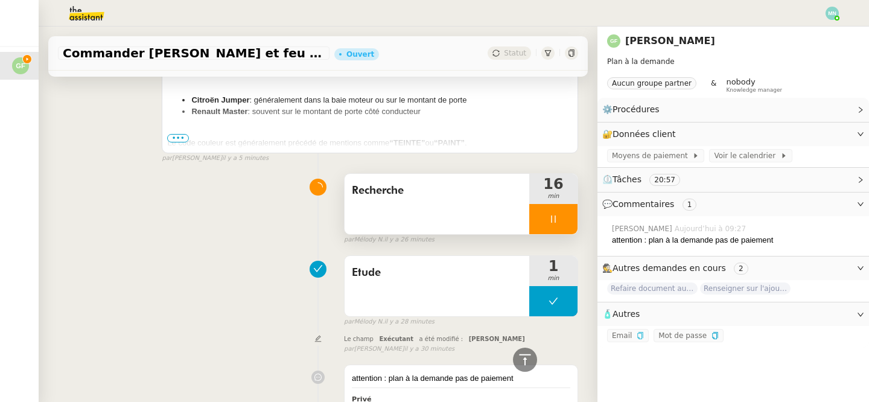
scroll to position [598, 0]
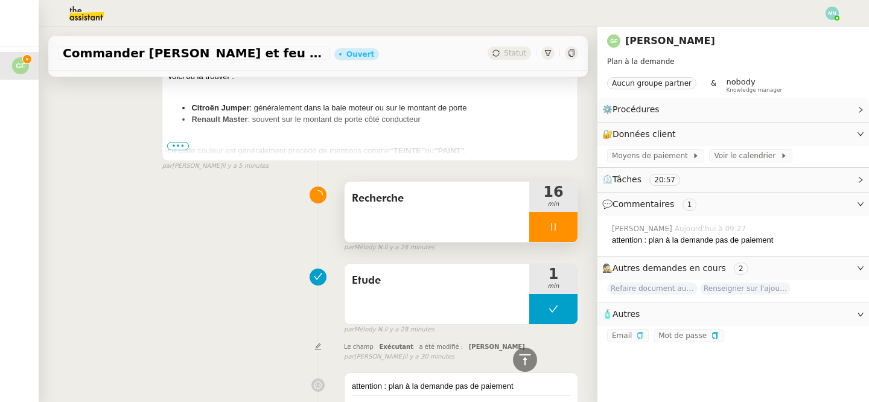
click at [547, 226] on div at bounding box center [553, 227] width 48 height 30
click at [564, 228] on icon at bounding box center [566, 227] width 10 height 10
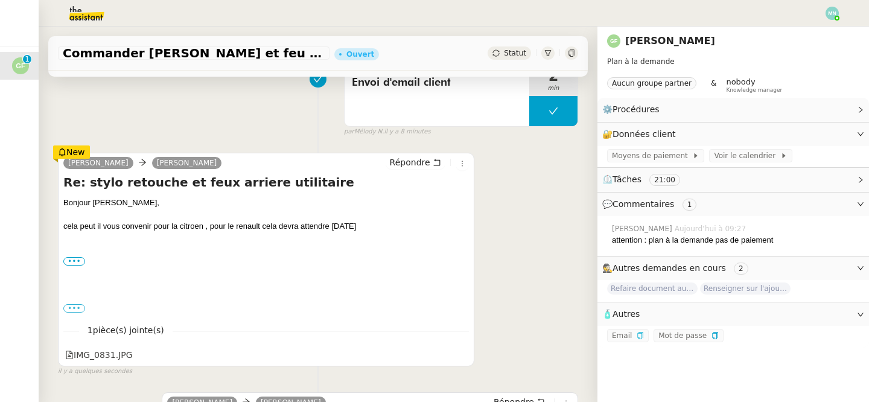
scroll to position [162, 0]
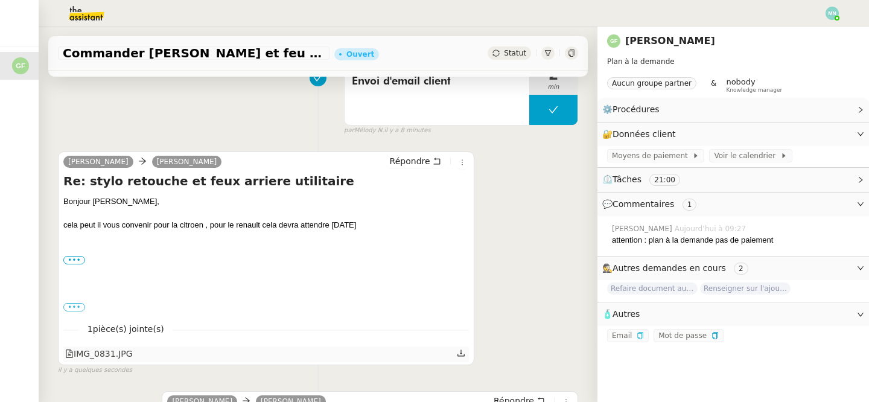
click at [98, 358] on div "IMG_0831.JPG" at bounding box center [99, 354] width 68 height 14
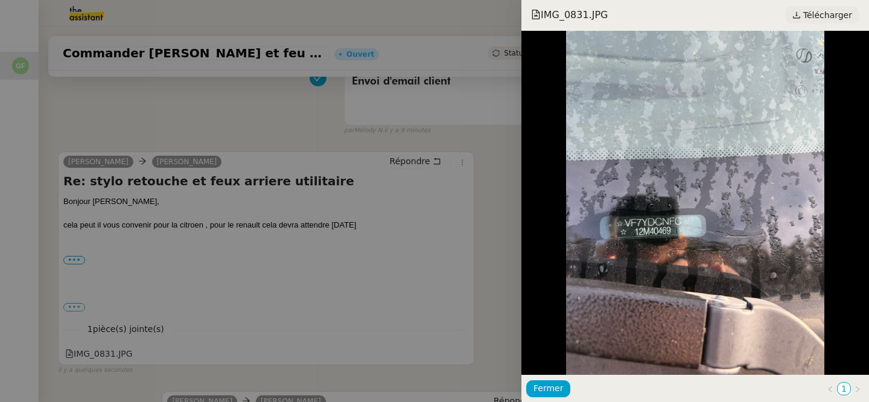
click at [819, 14] on span "Télécharger" at bounding box center [827, 15] width 49 height 16
click at [228, 247] on div at bounding box center [434, 201] width 869 height 402
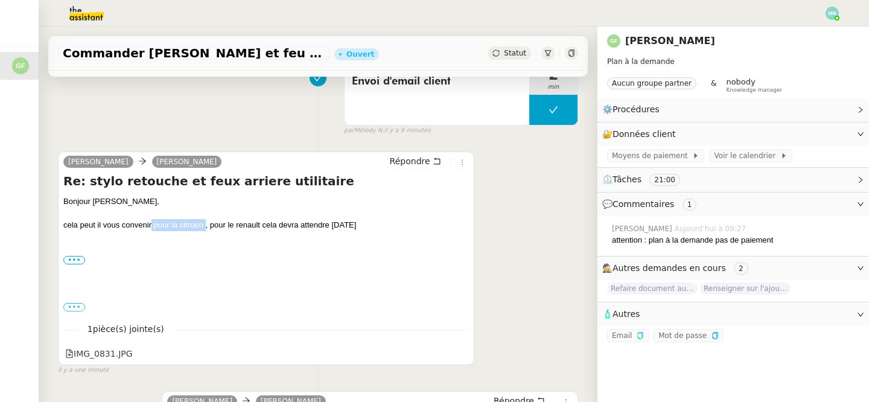
drag, startPoint x: 152, startPoint y: 224, endPoint x: 205, endPoint y: 225, distance: 52.5
click at [205, 225] on div "cela peut il vous convenir pour la citroen , pour le renault cela devra attendr…" at bounding box center [266, 225] width 406 height 12
copy div "pour la citroen"
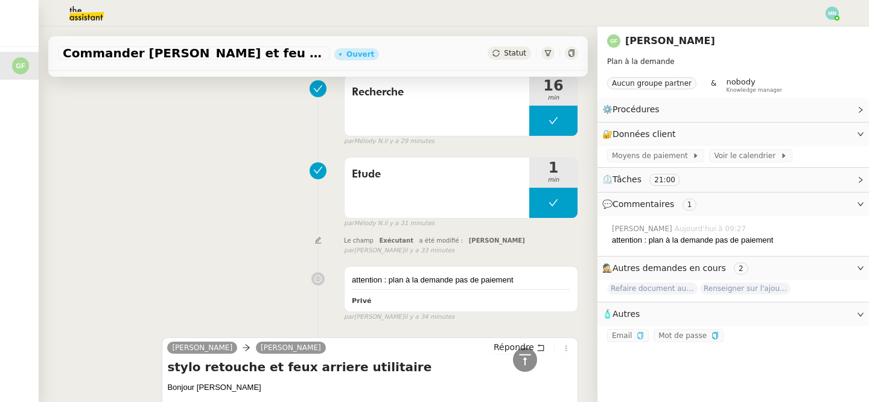
scroll to position [705, 0]
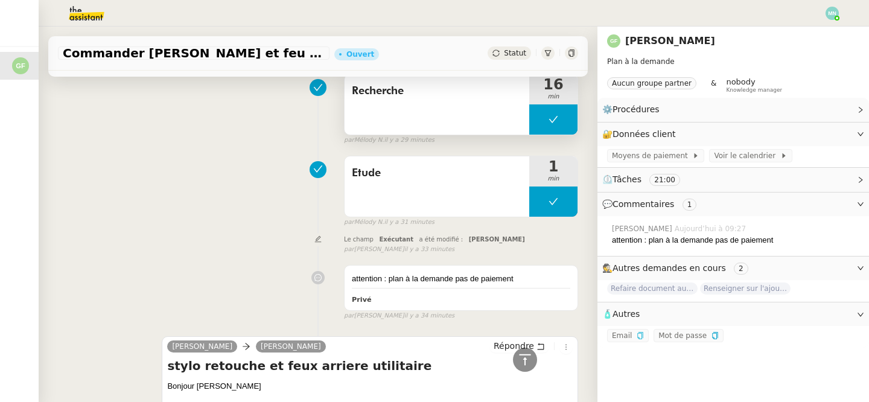
click at [541, 126] on button at bounding box center [553, 119] width 48 height 30
click at [540, 126] on div at bounding box center [541, 119] width 24 height 30
click at [536, 116] on div at bounding box center [553, 119] width 48 height 30
click at [572, 118] on button at bounding box center [566, 119] width 24 height 30
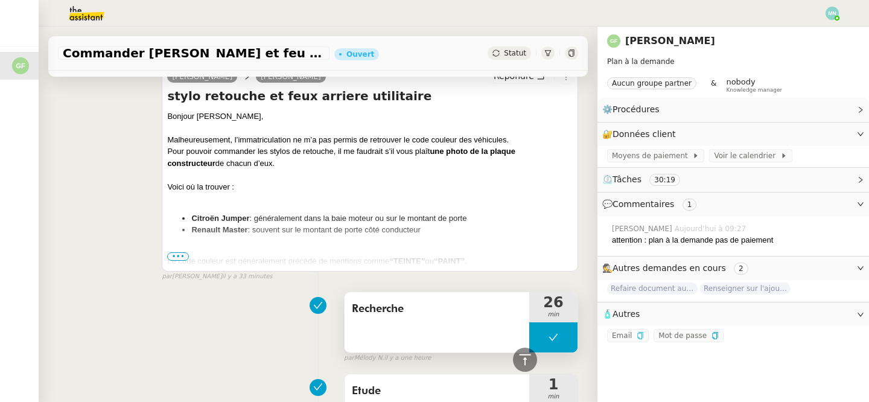
scroll to position [482, 0]
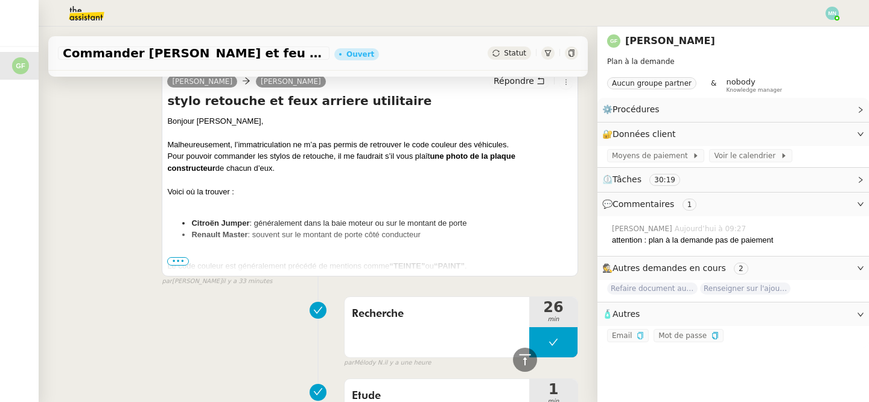
click at [179, 260] on span "•••" at bounding box center [178, 261] width 22 height 8
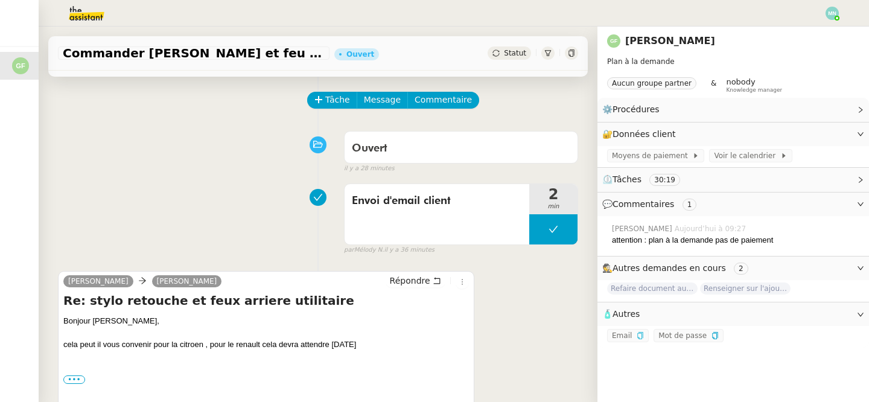
scroll to position [0, 0]
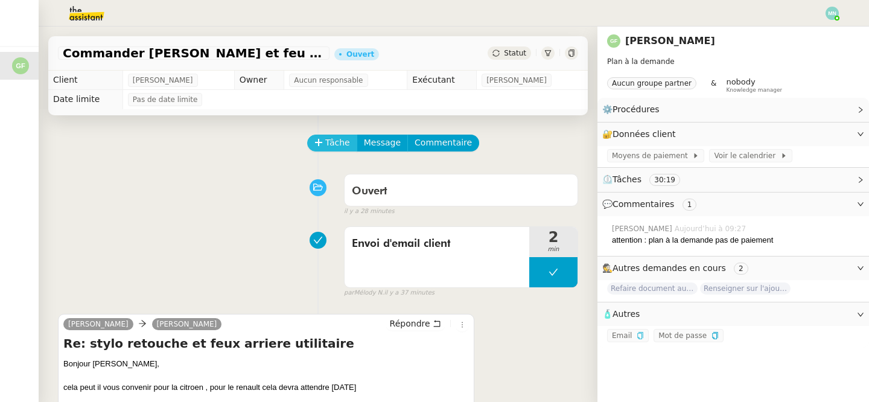
click at [336, 145] on span "Tâche" at bounding box center [337, 143] width 25 height 14
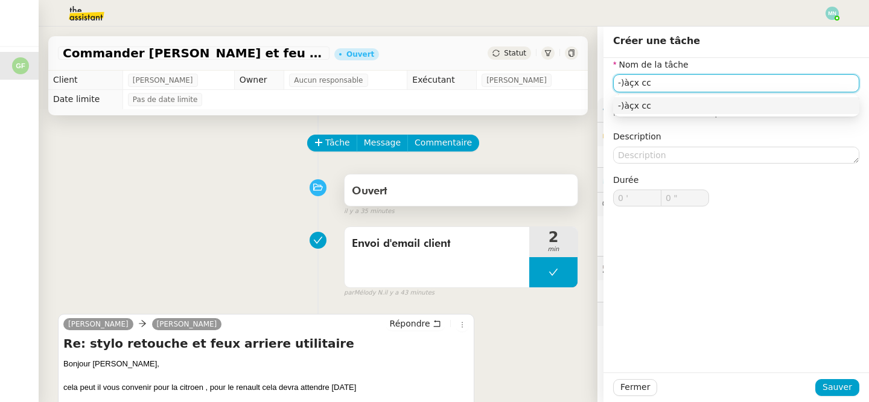
type input "-)àçx cc"
drag, startPoint x: 664, startPoint y: 86, endPoint x: 580, endPoint y: 86, distance: 83.9
click at [580, 86] on app-ticket "Commander stylo retouche et feu arrière Ouvert Statut Client [PERSON_NAME] Owne…" at bounding box center [454, 214] width 831 height 375
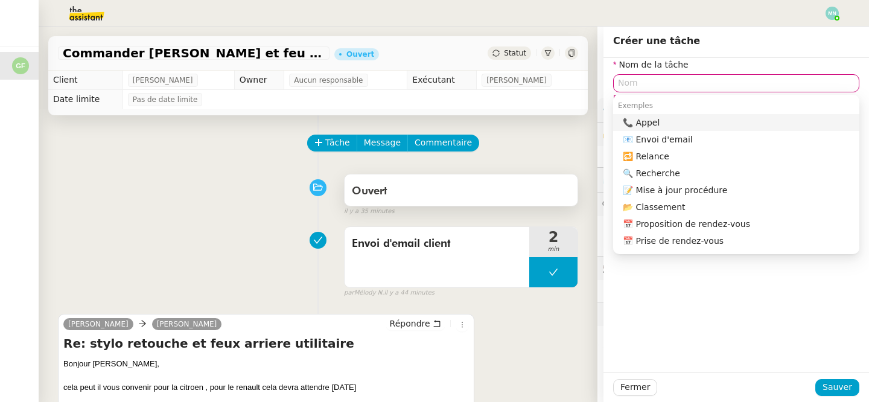
click at [524, 182] on div "Ouvert" at bounding box center [461, 191] width 219 height 19
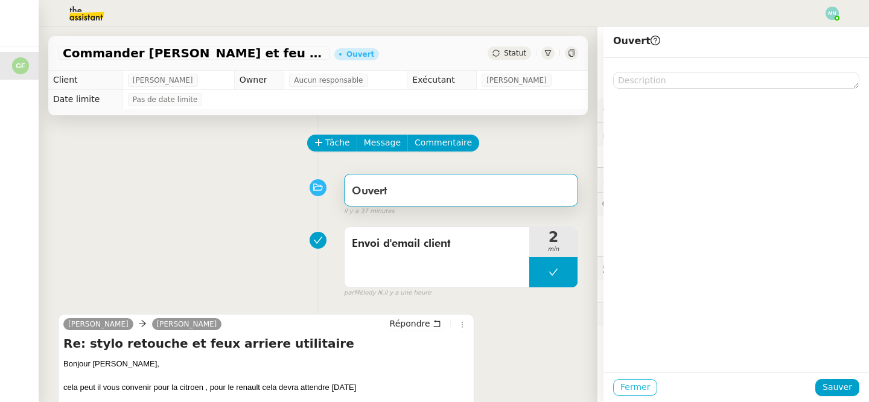
click at [631, 386] on span "Fermer" at bounding box center [636, 387] width 30 height 14
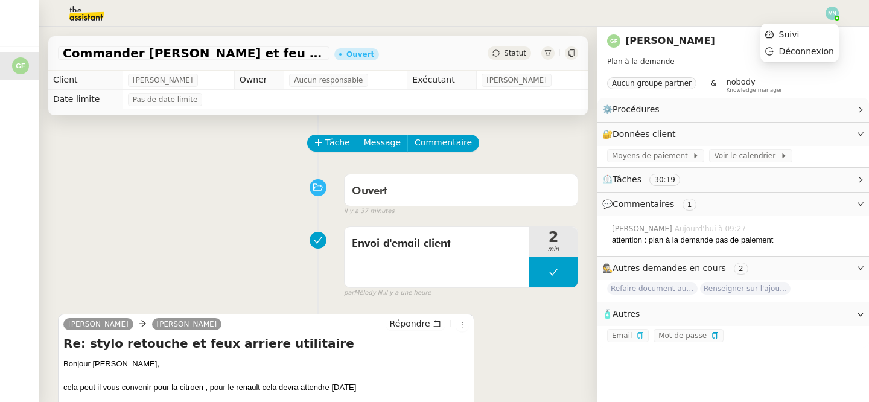
click at [837, 14] on img at bounding box center [832, 13] width 13 height 13
click at [815, 30] on li "Suivi" at bounding box center [800, 34] width 78 height 17
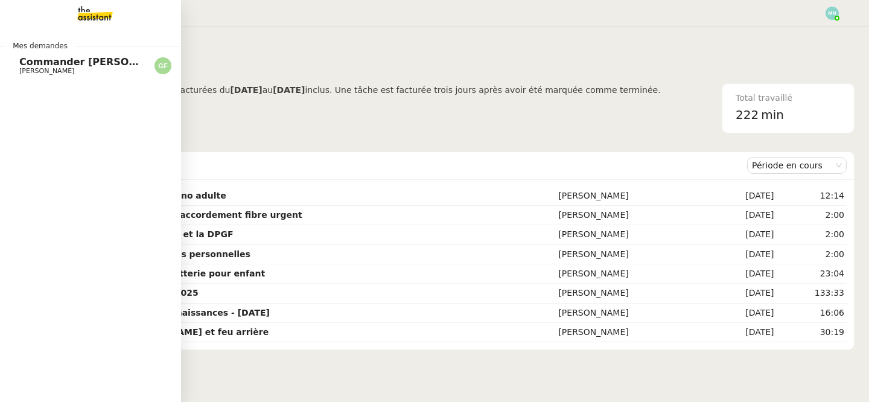
click at [20, 66] on span "Commander [PERSON_NAME] et feu arrière" at bounding box center [136, 61] width 235 height 11
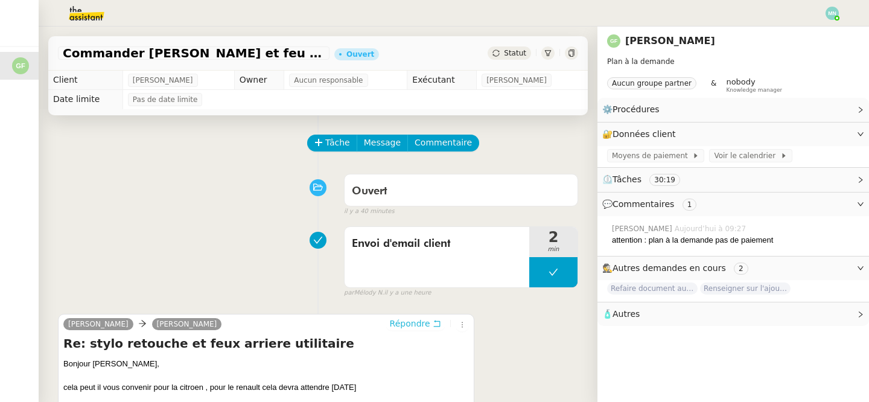
click at [409, 325] on span "Répondre" at bounding box center [410, 324] width 40 height 12
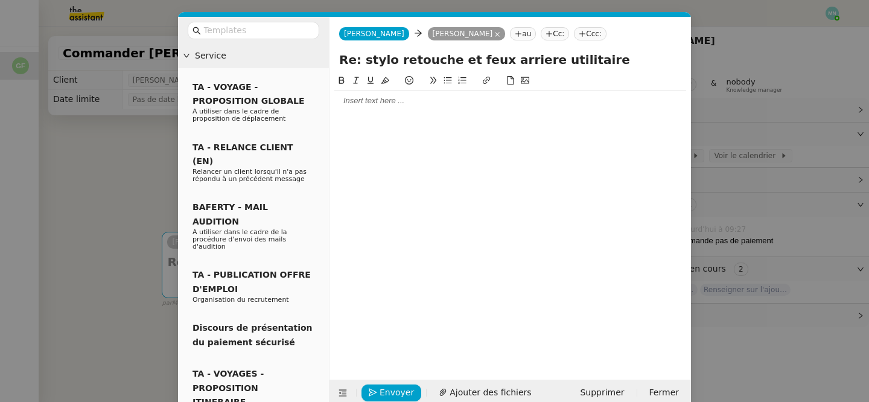
click at [366, 102] on div at bounding box center [510, 100] width 352 height 11
click at [136, 177] on nz-modal-container "Service TA - VOYAGE - PROPOSITION GLOBALE A utiliser dans le cadre de propositi…" at bounding box center [434, 201] width 869 height 402
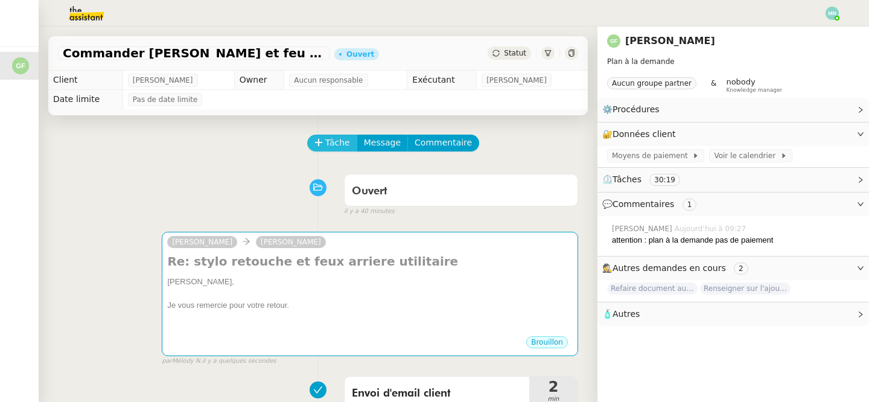
click at [328, 142] on span "Tâche" at bounding box center [337, 143] width 25 height 14
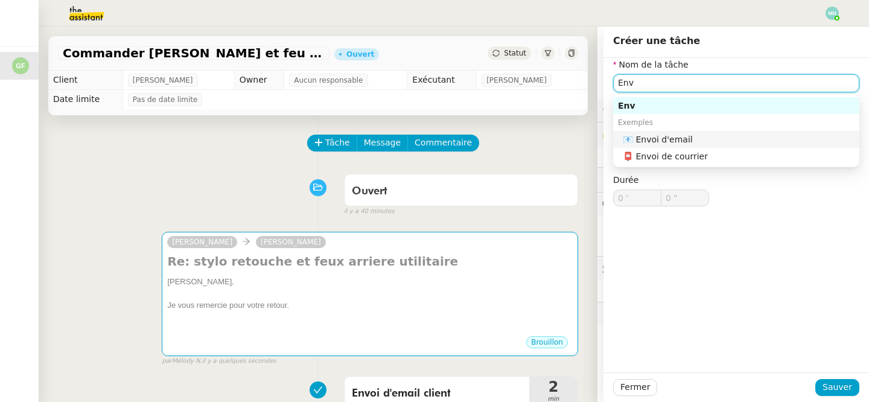
click at [676, 136] on div "📧 Envoi d'email" at bounding box center [739, 139] width 232 height 11
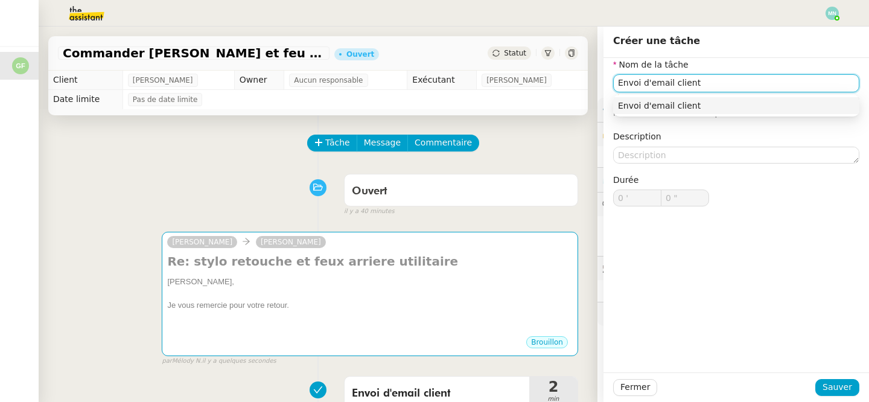
click at [754, 109] on div "Envoi d'email client" at bounding box center [736, 105] width 237 height 11
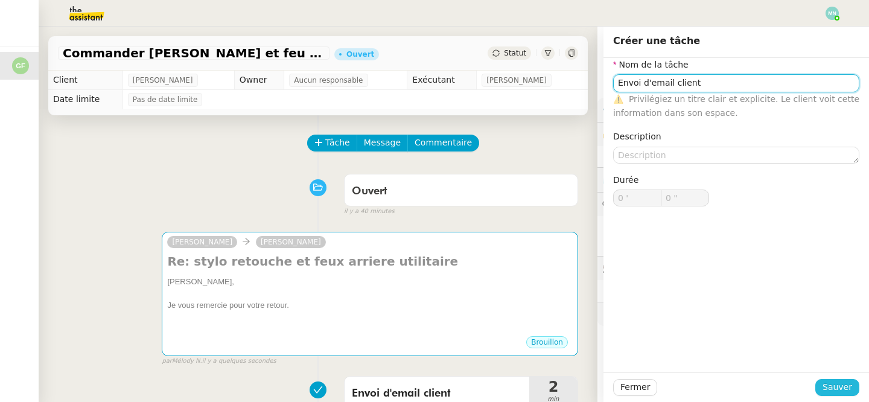
type input "Envoi d'email client"
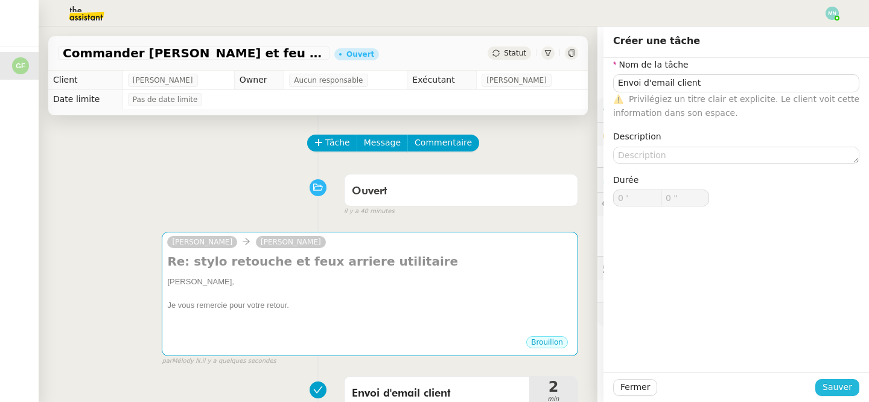
click at [843, 385] on span "Sauver" at bounding box center [838, 387] width 30 height 14
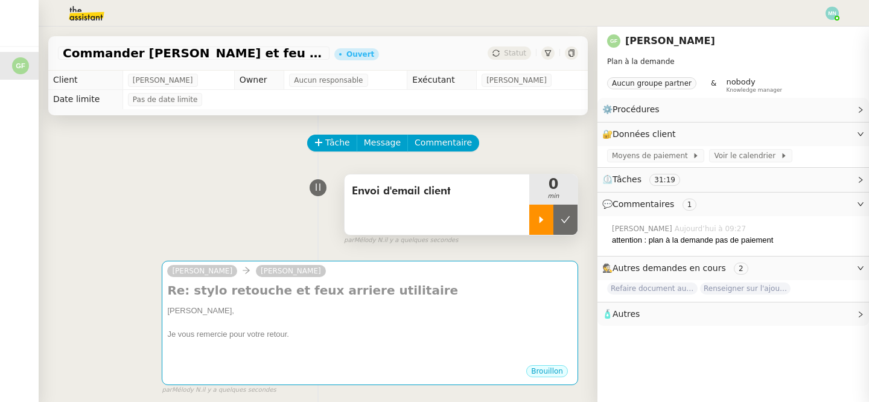
click at [543, 220] on icon at bounding box center [542, 219] width 4 height 7
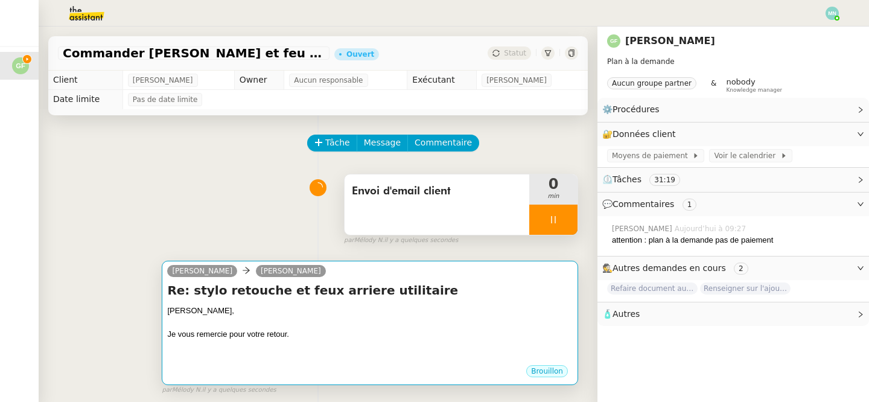
click at [382, 333] on div "Je vous remercie pour votre retour." at bounding box center [370, 334] width 406 height 12
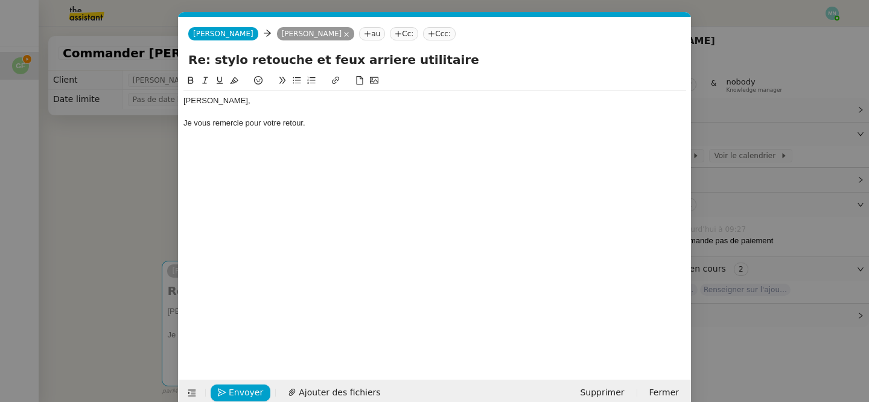
scroll to position [0, 25]
click at [366, 123] on div "Je vous remercie pour votre retour." at bounding box center [435, 123] width 503 height 11
click at [92, 172] on nz-modal-container "Service TA - VOYAGE - PROPOSITION GLOBALE A utiliser dans le cadre de propositi…" at bounding box center [434, 201] width 869 height 402
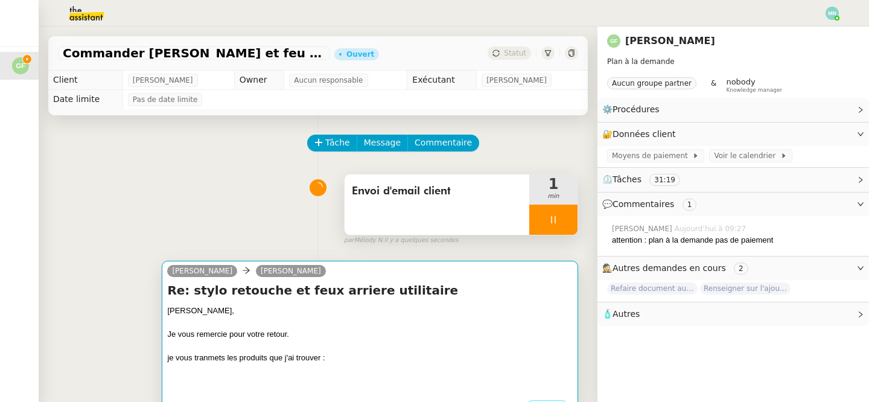
click at [304, 336] on div "Je vous remercie pour votre retour." at bounding box center [370, 334] width 406 height 12
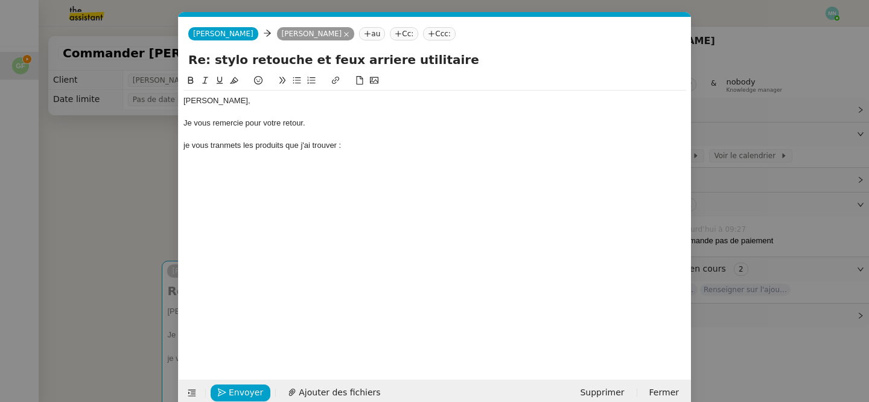
click at [354, 145] on div "je vous tranmets les produits que j'ai trouver :" at bounding box center [435, 145] width 503 height 11
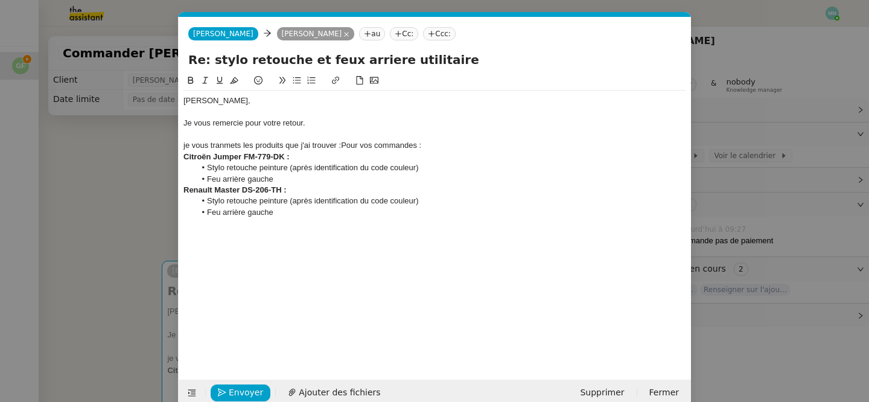
click at [427, 138] on div at bounding box center [435, 134] width 503 height 11
click at [434, 147] on div "je vous tranmets les produits que j'ai trouver :Pour vos commandes :" at bounding box center [435, 145] width 503 height 11
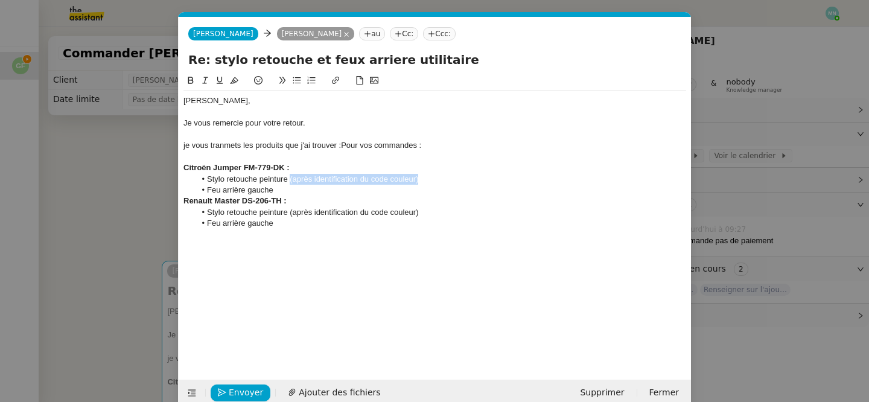
drag, startPoint x: 435, startPoint y: 179, endPoint x: 290, endPoint y: 179, distance: 144.9
click at [290, 179] on li "Stylo retouche peinture (après identification du code couleur)" at bounding box center [441, 179] width 491 height 11
click at [313, 180] on li "[PERSON_NAME] retouche peinture" at bounding box center [441, 179] width 491 height 11
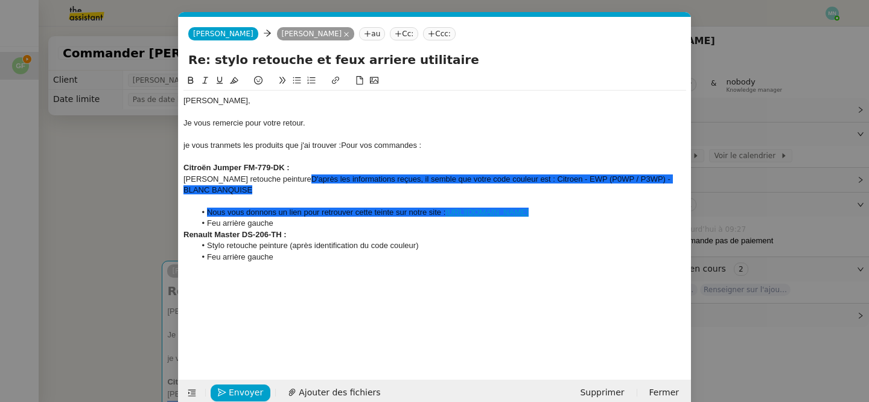
drag, startPoint x: 634, startPoint y: 229, endPoint x: 408, endPoint y: 220, distance: 226.0
click at [408, 220] on ul "Nous vous donnons un lien pour retrouver cette teinte sur notre site : [URL][DO…" at bounding box center [435, 218] width 503 height 22
click at [395, 240] on div "Renault Master DS-206-TH :" at bounding box center [435, 234] width 503 height 11
drag, startPoint x: 636, startPoint y: 221, endPoint x: 319, endPoint y: 199, distance: 317.7
click at [319, 199] on div "[PERSON_NAME], Je vous remercie pour votre retour. je vous tranmets les produit…" at bounding box center [435, 196] width 503 height 210
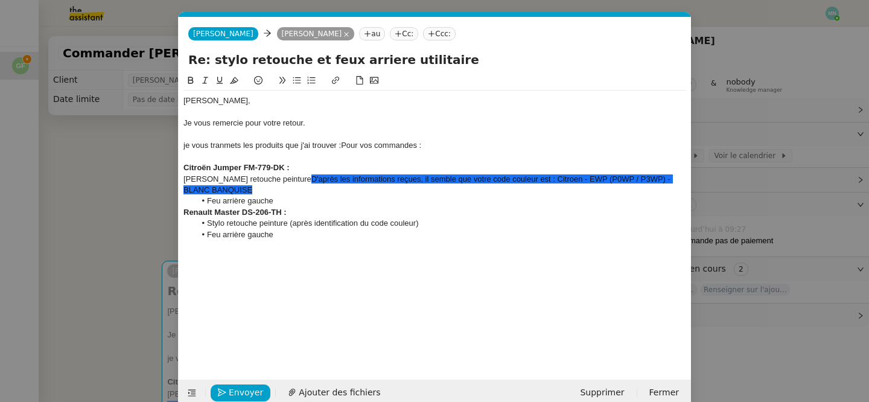
click at [293, 200] on li "Feu arrière gauche" at bounding box center [441, 201] width 491 height 11
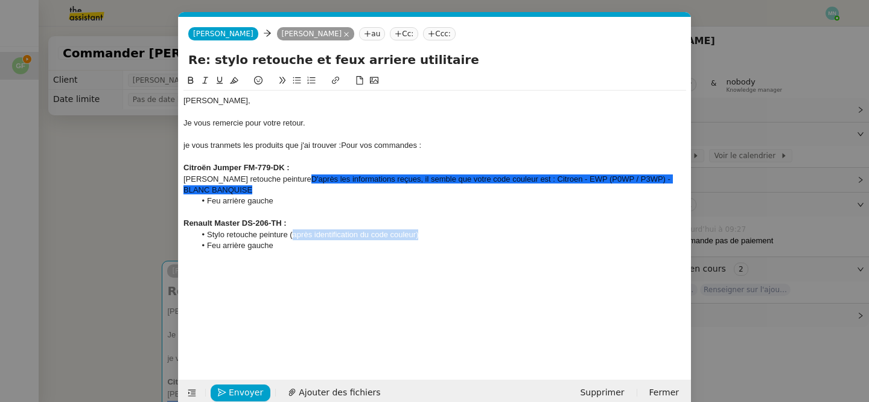
drag, startPoint x: 435, startPoint y: 232, endPoint x: 292, endPoint y: 229, distance: 143.1
click at [292, 230] on li "Stylo retouche peinture (après identification du code couleur)" at bounding box center [441, 234] width 491 height 11
click at [386, 246] on li "Feu arrière gauche" at bounding box center [441, 245] width 491 height 11
click at [417, 235] on li "Stylo retouche peinture (après identification du code couleur)" at bounding box center [441, 234] width 491 height 11
drag, startPoint x: 442, startPoint y: 239, endPoint x: 206, endPoint y: 232, distance: 235.5
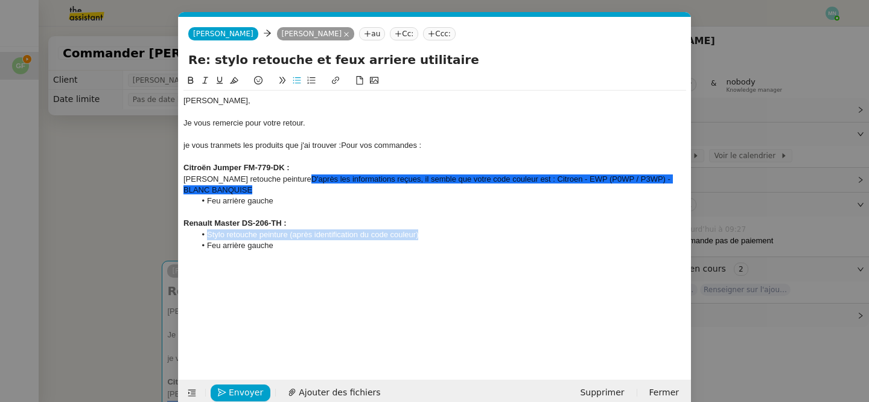
click at [206, 232] on li "Stylo retouche peinture (après identification du code couleur)" at bounding box center [441, 234] width 491 height 11
click at [337, 252] on div at bounding box center [435, 257] width 503 height 11
drag, startPoint x: 290, startPoint y: 232, endPoint x: 429, endPoint y: 233, distance: 139.4
click at [429, 233] on li "Stylo retouche peinture (après identification du code couleur)" at bounding box center [441, 234] width 491 height 11
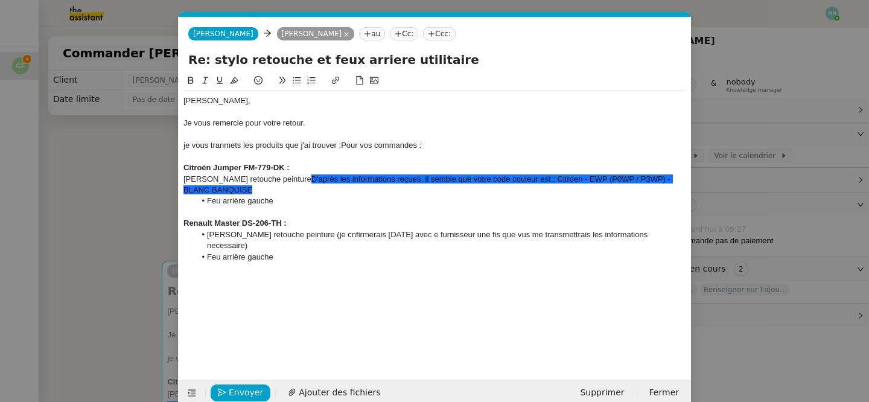
click at [291, 263] on div at bounding box center [435, 268] width 503 height 11
click at [433, 274] on div "Je ne peux pas réaiser es achat pour vous car vous etes en pack a la ademande" at bounding box center [435, 279] width 503 height 11
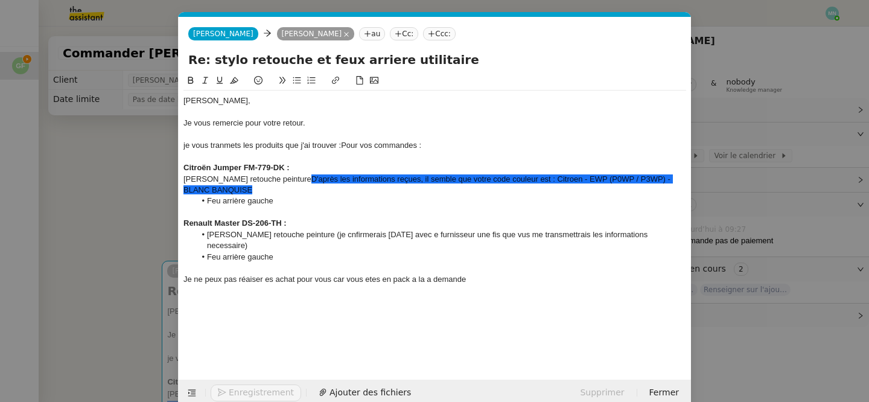
click at [489, 274] on div "Je ne peux pas réaiser es achat pour vous car vous etes en pack a la a demande" at bounding box center [435, 279] width 503 height 11
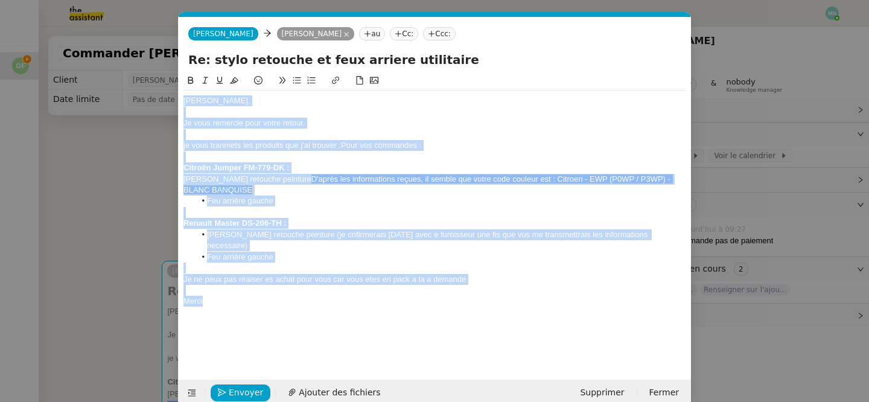
drag, startPoint x: 210, startPoint y: 292, endPoint x: 167, endPoint y: 98, distance: 197.9
click at [167, 98] on nz-modal-container "Service TA - VOYAGE - PROPOSITION GLOBALE A utiliser dans le cadre de propositi…" at bounding box center [434, 201] width 869 height 402
copy div "[PERSON_NAME], Je vous remercie pour votre retour. je vous tranmets les produit…"
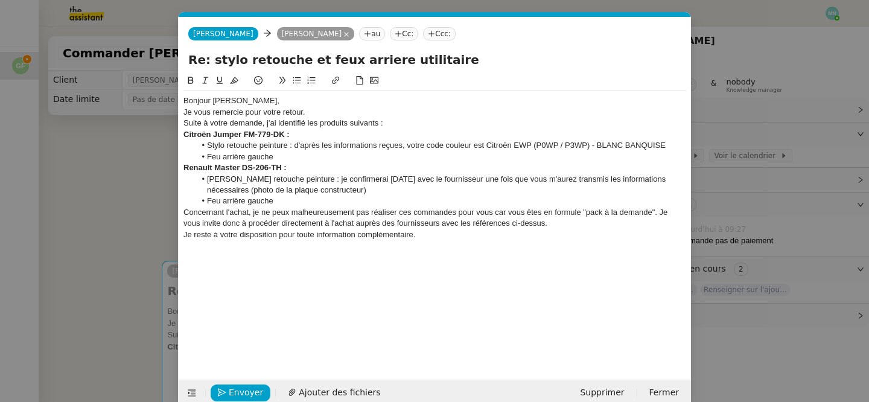
click at [256, 103] on div "Bonjour [PERSON_NAME]," at bounding box center [435, 100] width 503 height 11
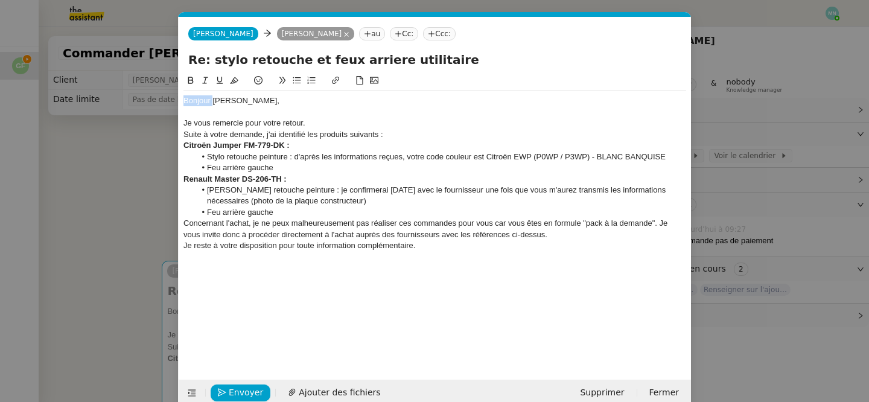
drag, startPoint x: 212, startPoint y: 100, endPoint x: 133, endPoint y: 100, distance: 79.7
click at [133, 100] on nz-modal-container "Service TA - VOYAGE - PROPOSITION GLOBALE A utiliser dans le cadre de propositi…" at bounding box center [434, 201] width 869 height 402
click at [319, 123] on div "Je vous remercie pour votre retour." at bounding box center [435, 123] width 503 height 11
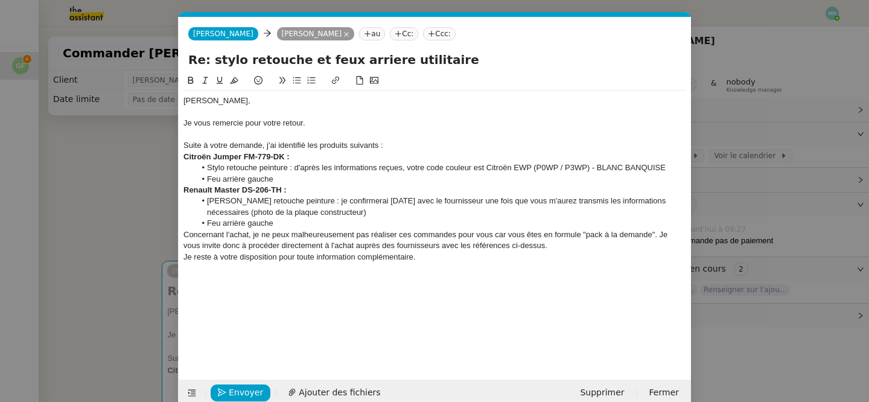
click at [414, 146] on div "Suite à votre demande, j'ai identifié les produits suivants :" at bounding box center [435, 145] width 503 height 11
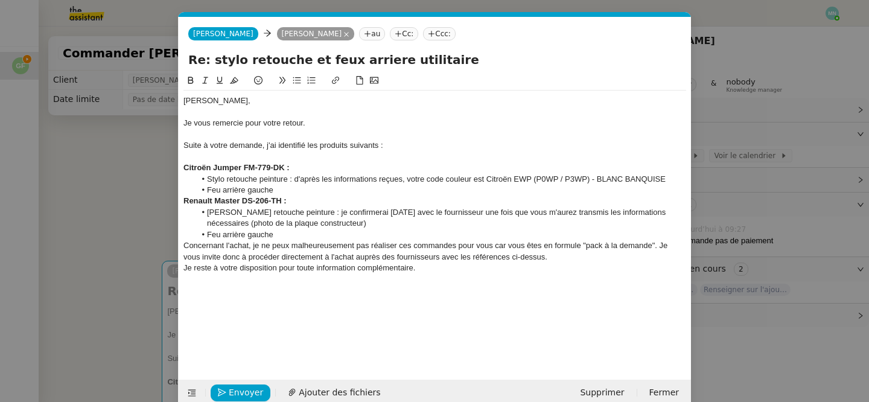
click at [313, 168] on div "Citroën Jumper FM-779-DK :" at bounding box center [435, 167] width 503 height 11
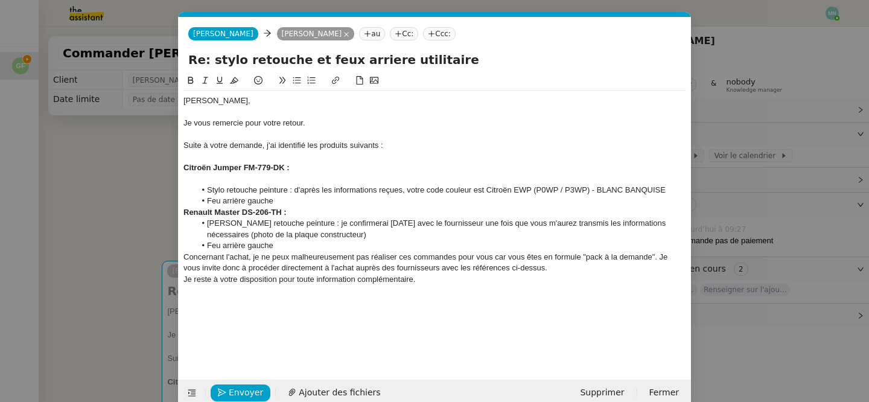
click at [292, 202] on li "Feu arrière gauche" at bounding box center [441, 201] width 491 height 11
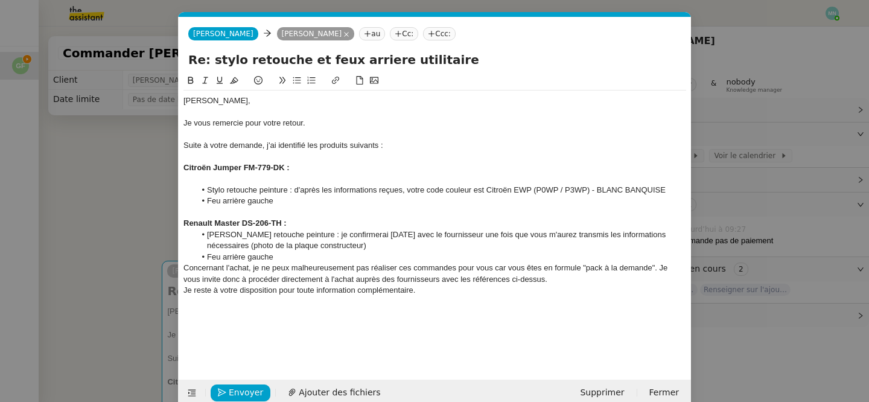
click at [307, 226] on div "Renault Master DS-206-TH :" at bounding box center [435, 223] width 503 height 11
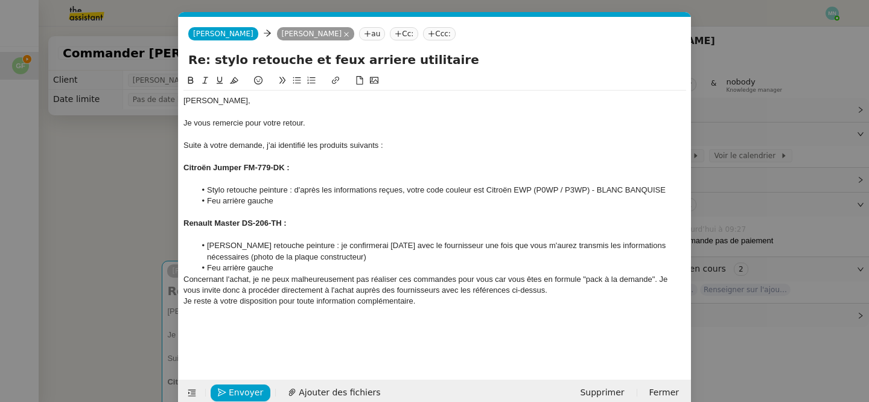
click at [280, 270] on li "Feu arrière gauche" at bounding box center [441, 268] width 491 height 11
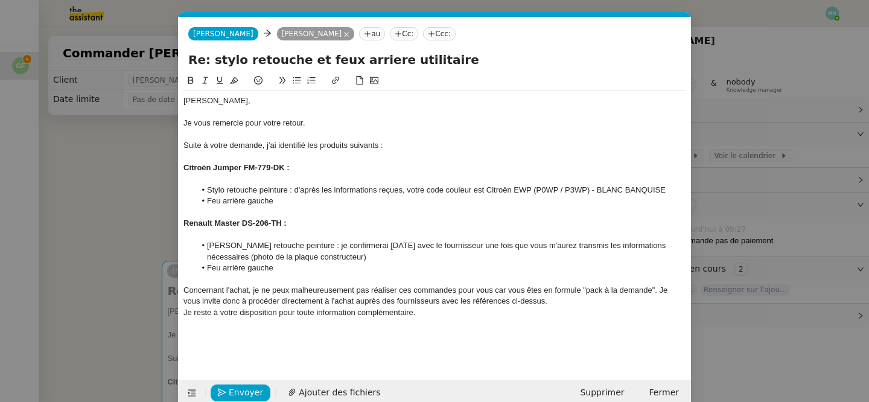
click at [580, 305] on div "Concernant l'achat, je ne peux malheureusement pas réaliser ces commandes pour …" at bounding box center [435, 296] width 503 height 22
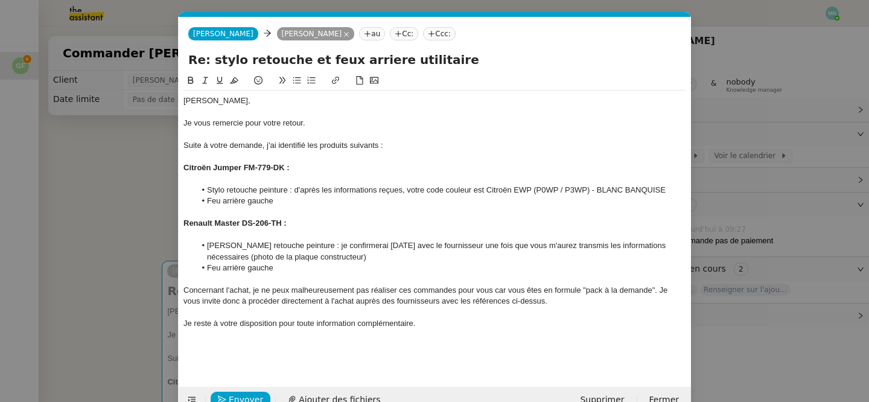
click at [447, 326] on div "Je reste à votre disposition pour toute information complémentaire." at bounding box center [435, 323] width 503 height 11
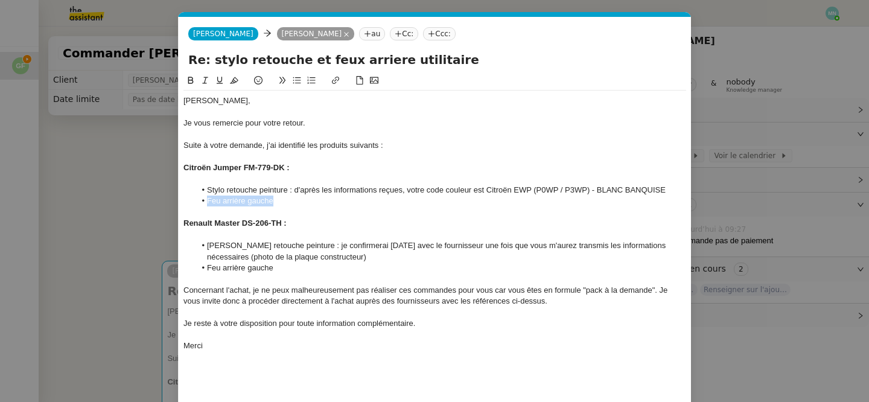
drag, startPoint x: 290, startPoint y: 202, endPoint x: 200, endPoint y: 202, distance: 90.6
click at [200, 202] on li "Feu arrière gauche" at bounding box center [441, 201] width 491 height 11
click at [336, 78] on icon at bounding box center [335, 80] width 8 height 8
type input "Feu arrière gauche"
paste input "[URL][DOMAIN_NAME]"
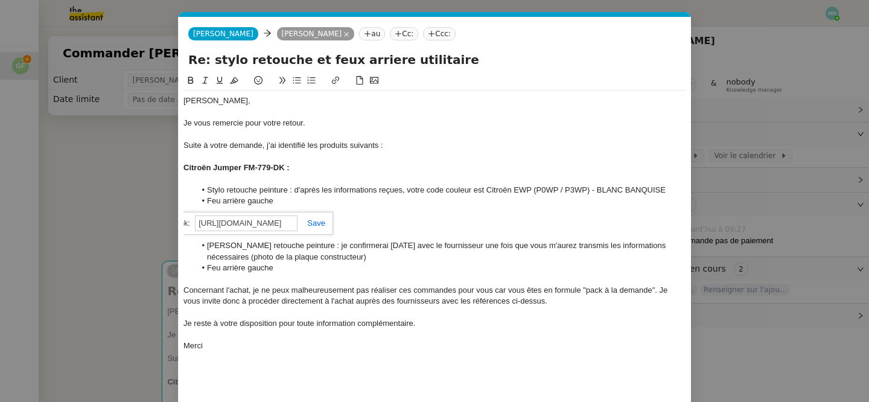
scroll to position [0, 73]
click at [315, 224] on link at bounding box center [312, 223] width 28 height 9
click at [363, 217] on div at bounding box center [435, 212] width 503 height 11
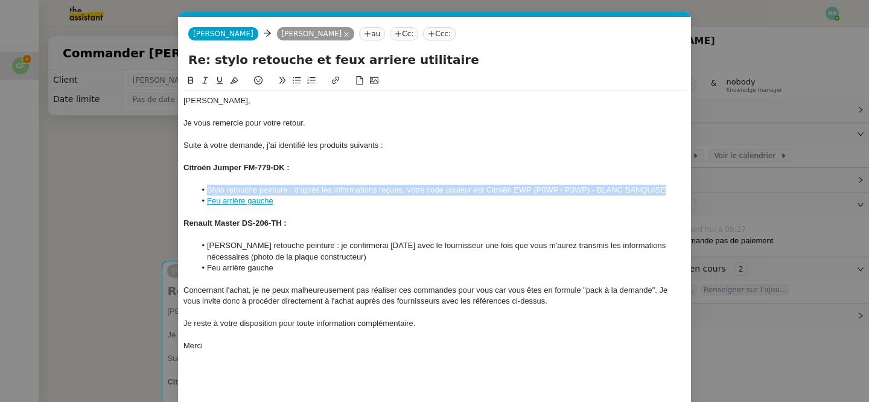
drag, startPoint x: 670, startPoint y: 190, endPoint x: 206, endPoint y: 187, distance: 464.2
click at [206, 187] on li "Stylo retouche peinture : d'après les informations reçues, votre code couleur e…" at bounding box center [441, 190] width 491 height 11
click at [339, 78] on icon at bounding box center [335, 80] width 7 height 7
type input "Stylo retouche peinture : d'après les informations reçues, votre code couleur e…"
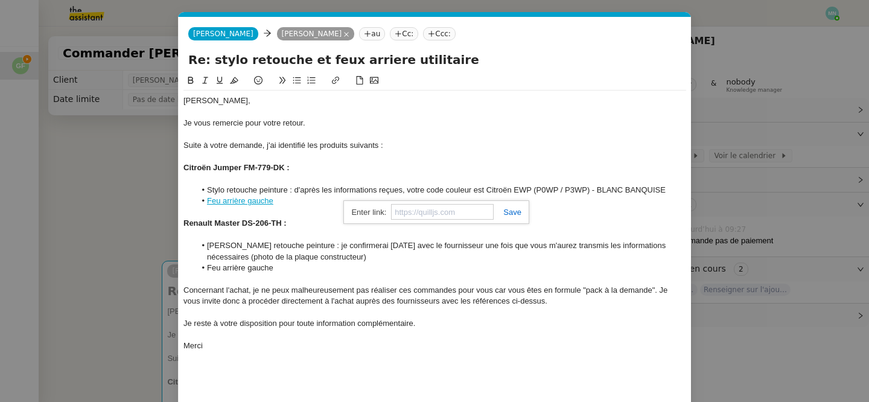
paste input "[URL][DOMAIN_NAME]"
type input "[URL][DOMAIN_NAME]"
click at [518, 215] on link at bounding box center [508, 212] width 28 height 9
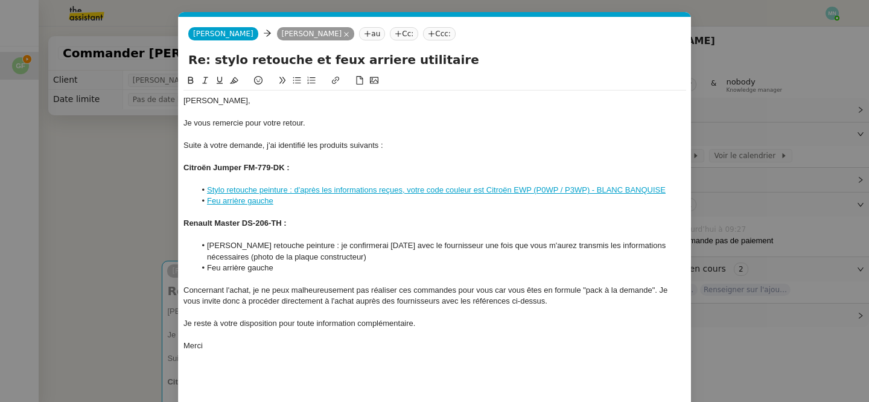
click at [479, 233] on div at bounding box center [435, 234] width 503 height 11
click at [296, 206] on li "Feu arrière gauche" at bounding box center [441, 201] width 491 height 11
click at [290, 270] on li "Feu arrière gauche" at bounding box center [441, 268] width 491 height 11
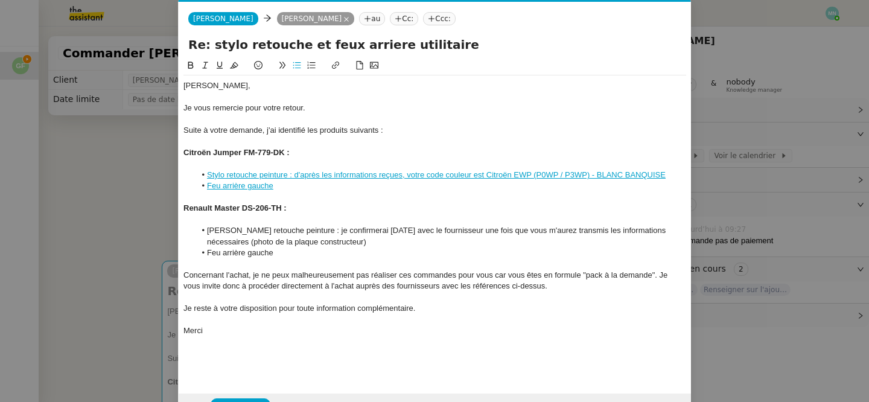
scroll to position [13, 0]
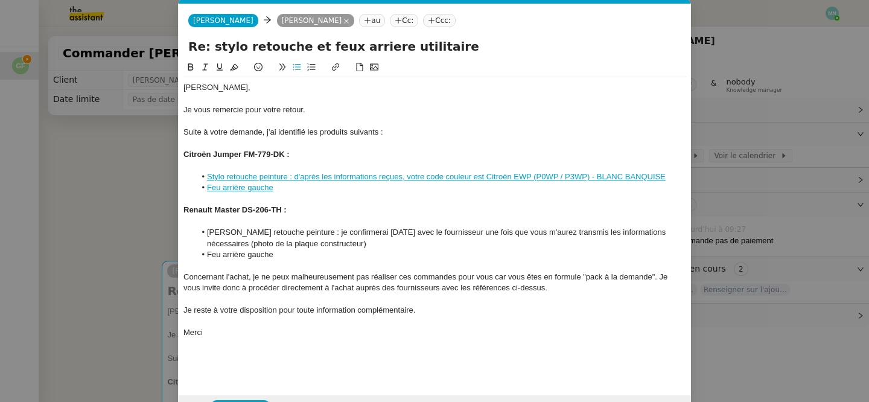
click at [98, 214] on nz-modal-container "Service TA - VOYAGE - PROPOSITION GLOBALE A utiliser dans le cadre de propositi…" at bounding box center [434, 201] width 869 height 402
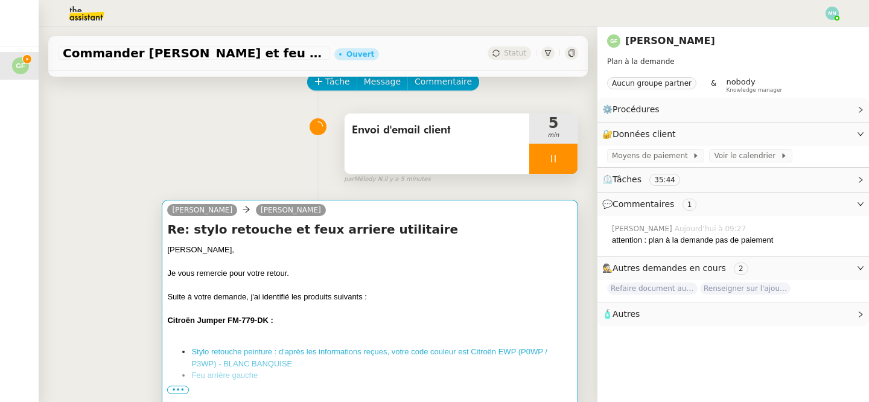
scroll to position [58, 0]
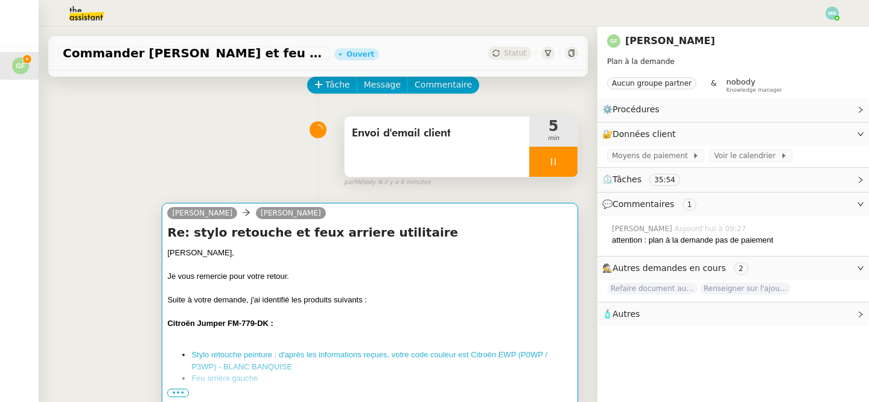
click at [430, 310] on div at bounding box center [370, 312] width 406 height 12
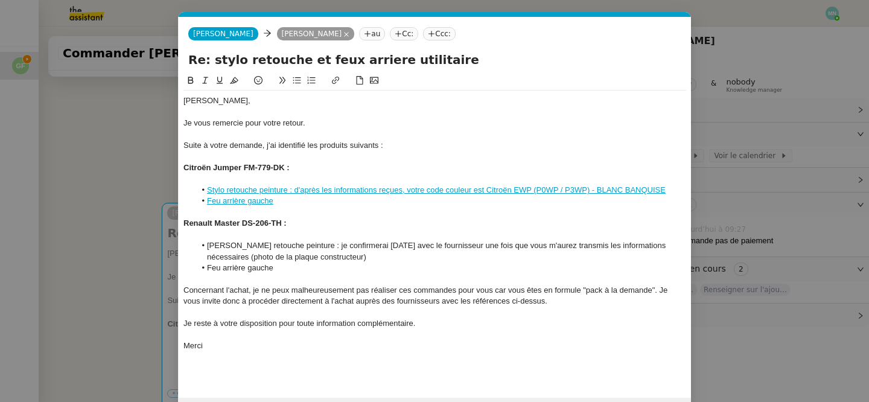
scroll to position [0, 25]
click at [326, 212] on div at bounding box center [435, 212] width 503 height 11
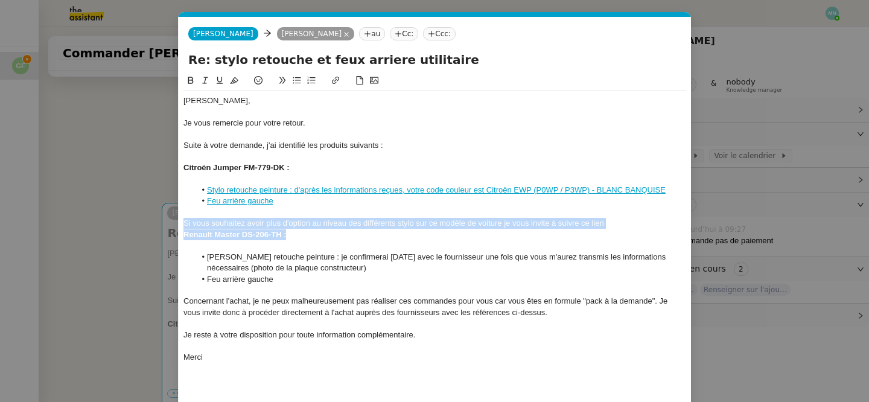
drag, startPoint x: 619, startPoint y: 229, endPoint x: 177, endPoint y: 225, distance: 441.9
click at [176, 225] on nz-modal-container "Service TA - VOYAGE - PROPOSITION GLOBALE A utiliser dans le cadre de propositi…" at bounding box center [434, 201] width 869 height 402
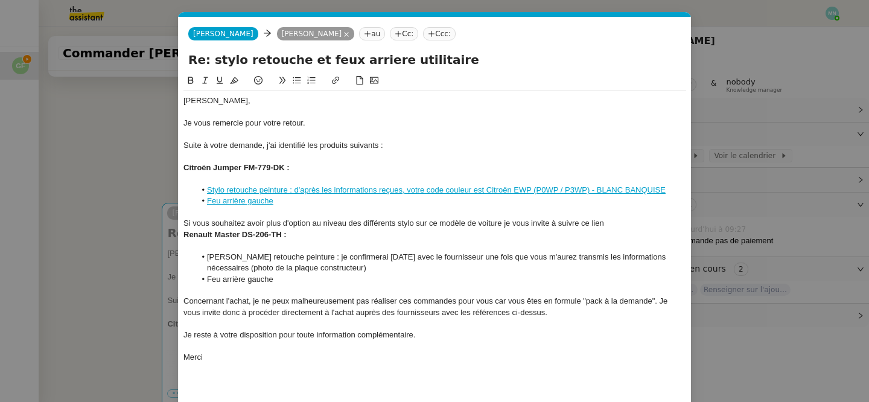
click at [177, 225] on nz-modal-container "Service TA - VOYAGE - PROPOSITION GLOBALE A utiliser dans le cadre de propositi…" at bounding box center [434, 201] width 869 height 402
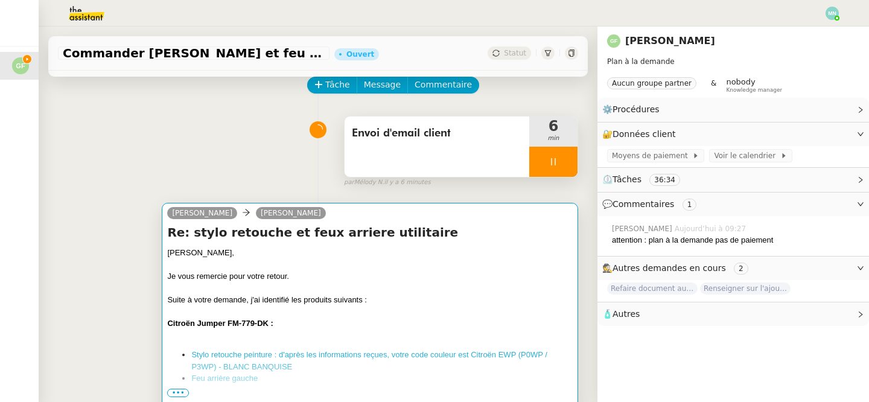
click at [449, 246] on div "Re: stylo retouche et feux arriere utilitaire [PERSON_NAME], Je vous remercie p…" at bounding box center [370, 314] width 406 height 181
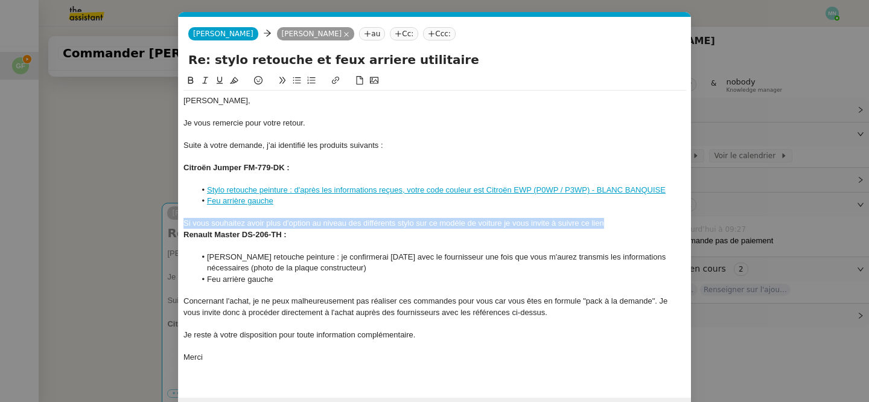
drag, startPoint x: 614, startPoint y: 226, endPoint x: 182, endPoint y: 220, distance: 432.3
click at [182, 220] on nz-spin "[PERSON_NAME], Je vous remercie pour votre retour. Suite à votre demande, j'ai …" at bounding box center [435, 229] width 513 height 310
copy div "Si vous souhaitez avoir plus d'option au niveau des différents stylo sur ce mod…"
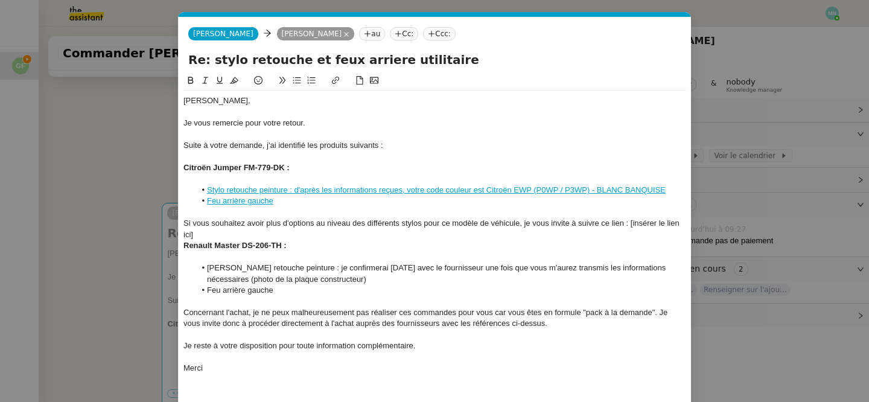
scroll to position [0, 0]
drag, startPoint x: 214, startPoint y: 232, endPoint x: 627, endPoint y: 223, distance: 413.0
click at [627, 223] on div "Si vous souhaitez avoir plus d'options au niveau des différents stylos pour ce …" at bounding box center [435, 229] width 503 height 22
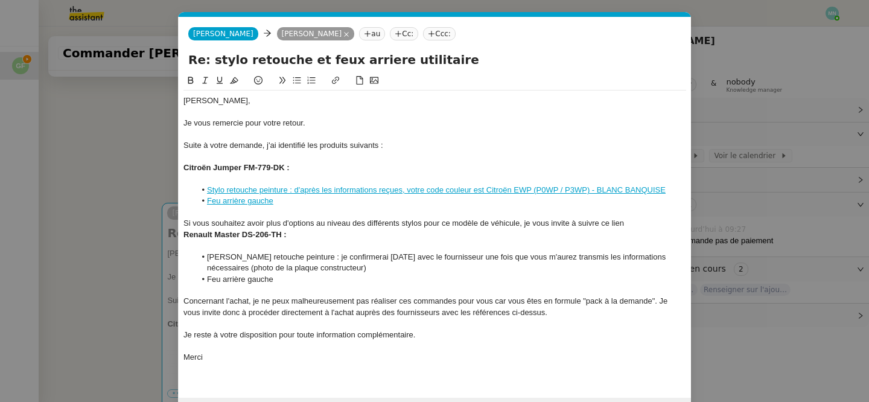
click at [646, 225] on div "Si vous souhaitez avoir plus d'options au niveau des différents stylos pour ce …" at bounding box center [435, 223] width 503 height 11
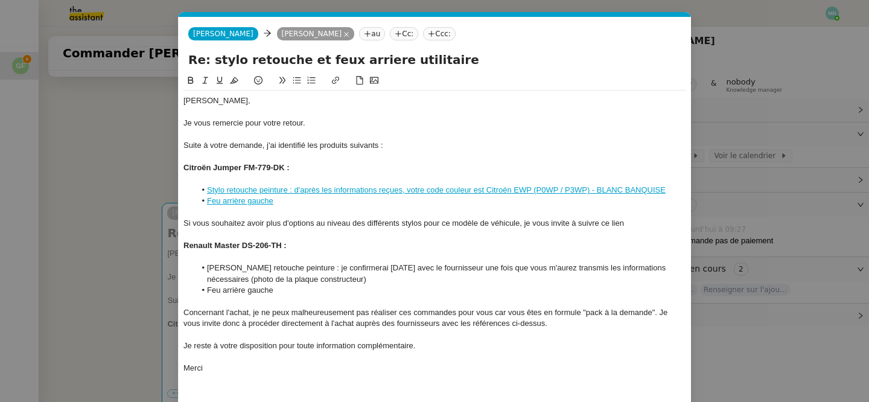
click at [634, 223] on div "Si vous souhaitez avoir plus d'options au niveau des différents stylos pour ce …" at bounding box center [435, 223] width 503 height 11
drag, startPoint x: 624, startPoint y: 224, endPoint x: 602, endPoint y: 224, distance: 22.3
click at [602, 224] on div "Si vous souhaitez avoir plus d'options au niveau des différents stylos pour ce …" at bounding box center [435, 223] width 503 height 11
click at [337, 81] on icon at bounding box center [335, 80] width 8 height 8
type input "ce lien"
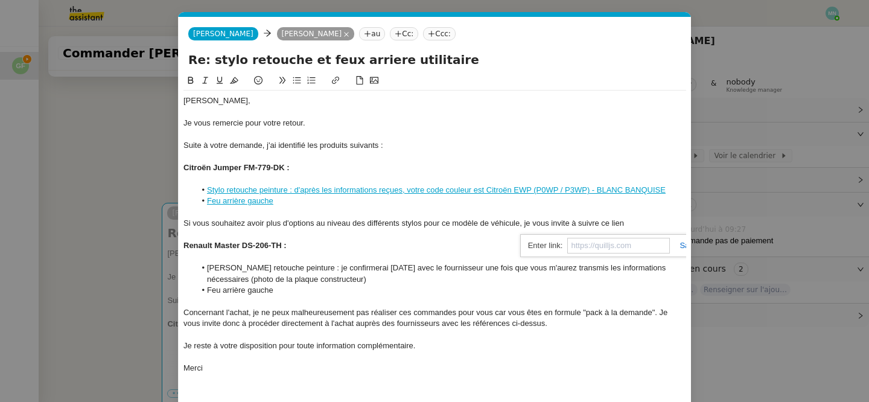
paste input "[URL][DOMAIN_NAME]"
type input "[URL][DOMAIN_NAME]"
click at [82, 209] on nz-modal-container "Service TA - VOYAGE - PROPOSITION GLOBALE A utiliser dans le cadre de propositi…" at bounding box center [434, 201] width 869 height 402
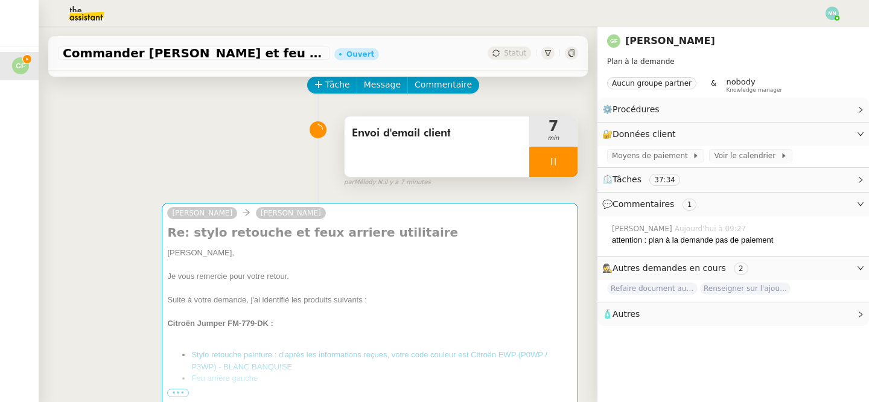
click at [543, 153] on div at bounding box center [553, 162] width 48 height 30
click at [563, 166] on icon at bounding box center [566, 162] width 10 height 10
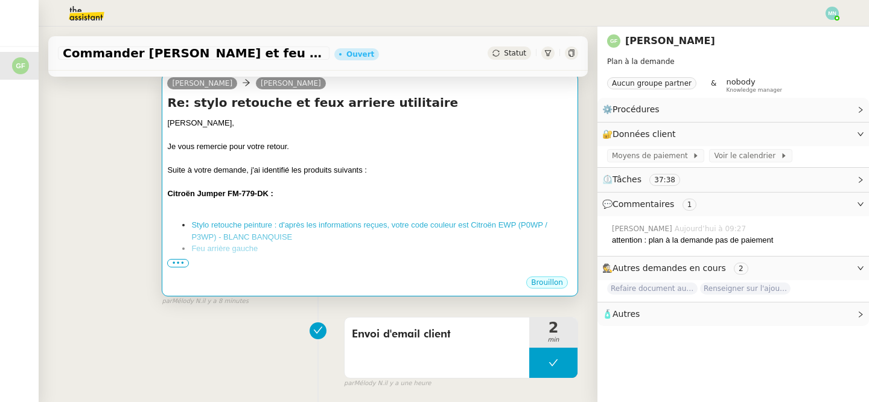
scroll to position [195, 0]
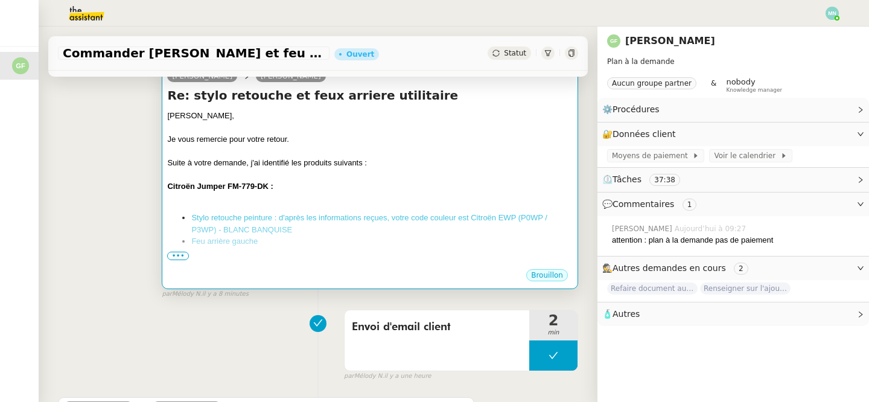
click at [423, 215] on link "Stylo retouche peinture : d'après les informations reçues, votre code couleur e…" at bounding box center [369, 223] width 356 height 21
click at [348, 190] on div "Citroën Jumper FM-779-DK :" at bounding box center [370, 186] width 406 height 12
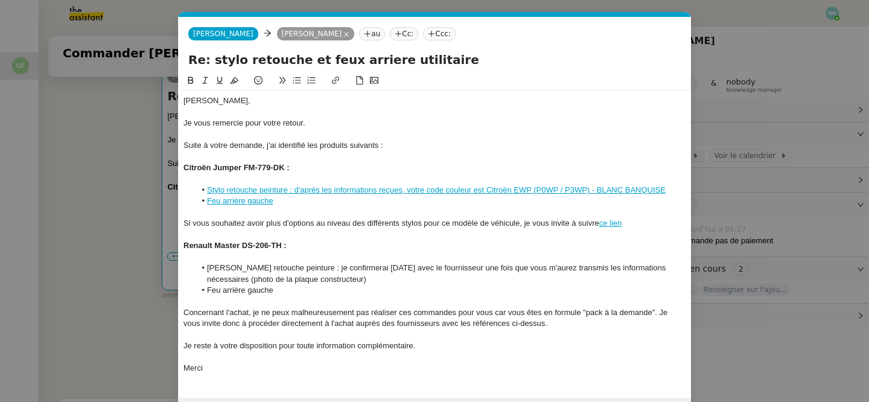
scroll to position [37, 0]
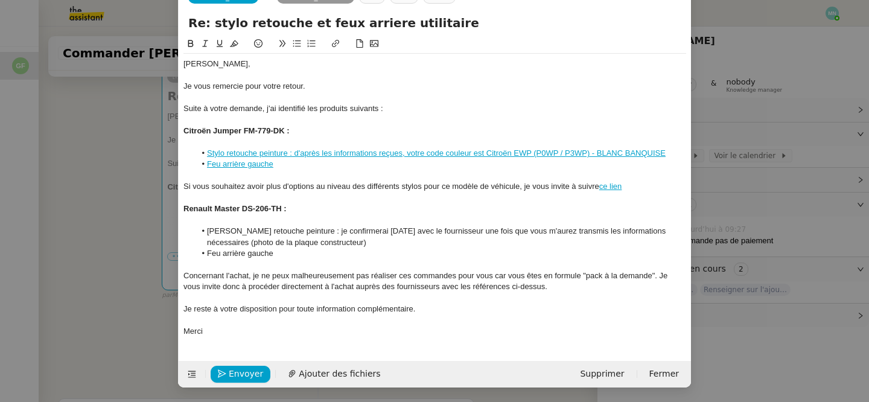
click at [116, 261] on nz-modal-container "Service TA - VOYAGE - PROPOSITION GLOBALE A utiliser dans le cadre de propositi…" at bounding box center [434, 201] width 869 height 402
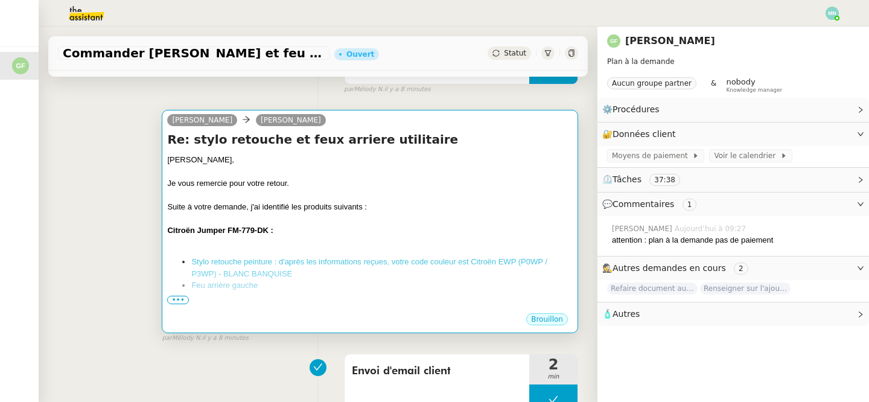
scroll to position [150, 0]
click at [309, 228] on div "Citroën Jumper FM-779-DK :" at bounding box center [370, 232] width 406 height 12
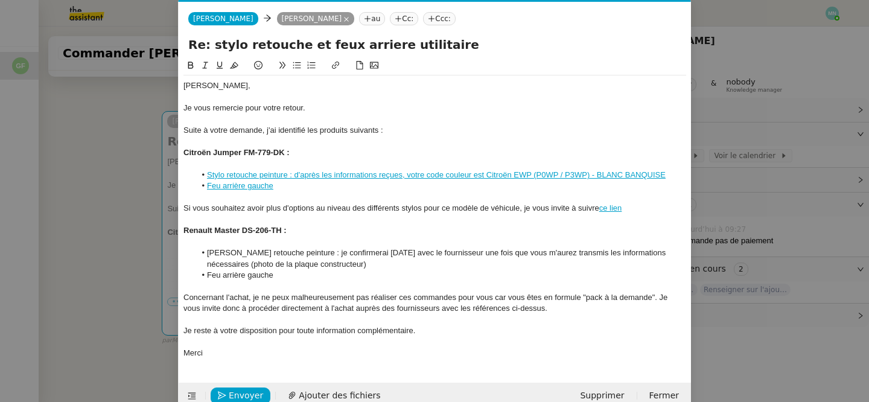
scroll to position [37, 0]
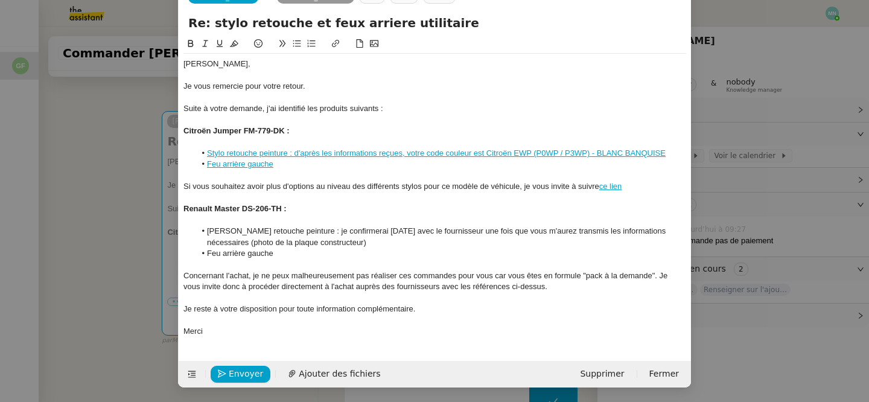
click at [96, 227] on nz-modal-container "Service TA - VOYAGE - PROPOSITION GLOBALE A utiliser dans le cadre de propositi…" at bounding box center [434, 201] width 869 height 402
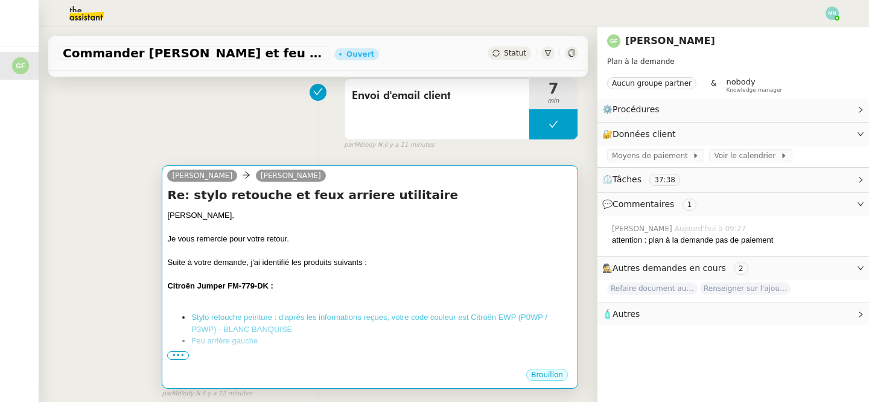
scroll to position [0, 0]
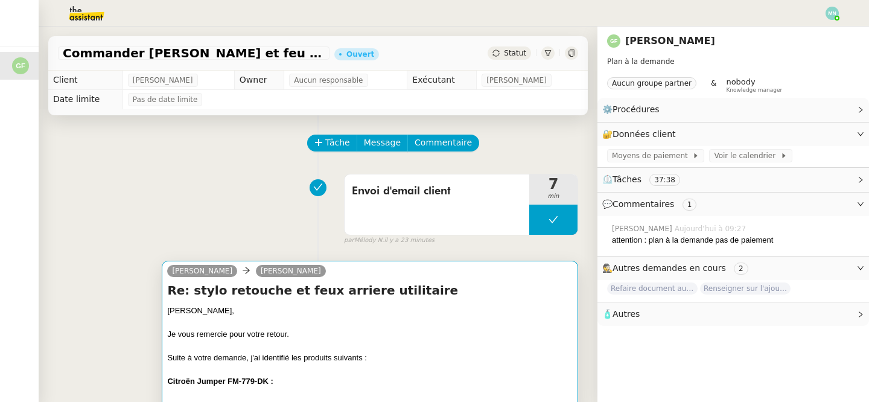
click at [352, 293] on h4 "Re: stylo retouche et feux arriere utilitaire" at bounding box center [370, 290] width 406 height 17
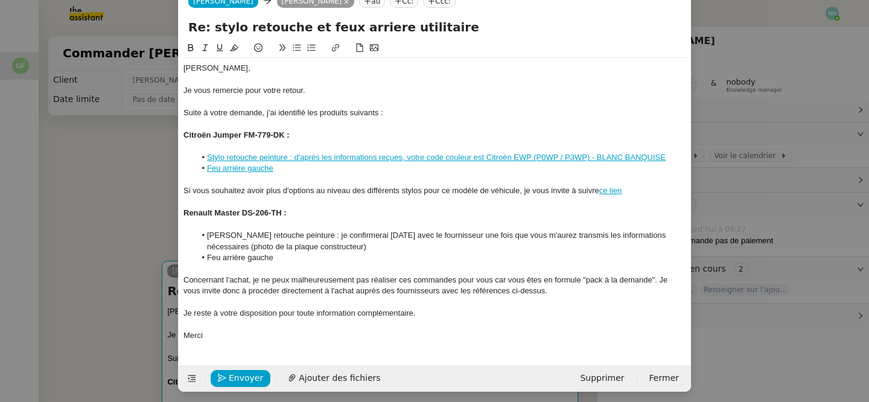
scroll to position [37, 0]
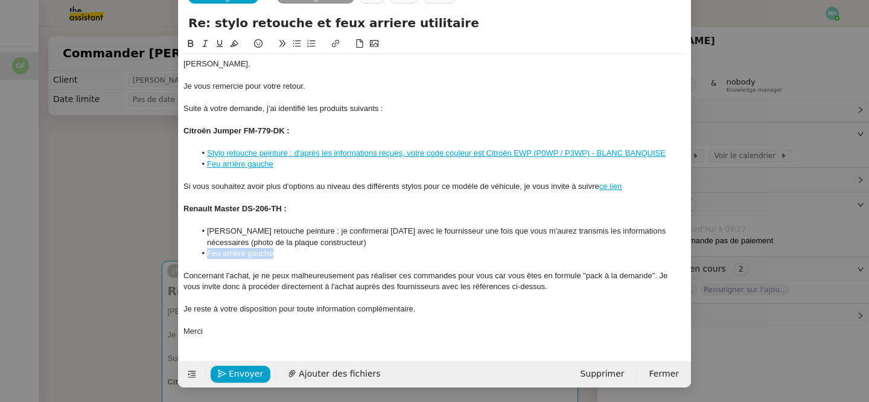
drag, startPoint x: 299, startPoint y: 254, endPoint x: 192, endPoint y: 254, distance: 107.5
click at [191, 254] on ul "[PERSON_NAME] retouche peinture : je confirmerai [DATE] avec le fournisseur une…" at bounding box center [435, 242] width 503 height 33
click at [339, 42] on icon at bounding box center [335, 43] width 7 height 7
type input "Feu arrière gauche"
paste input "[URL][DOMAIN_NAME]"
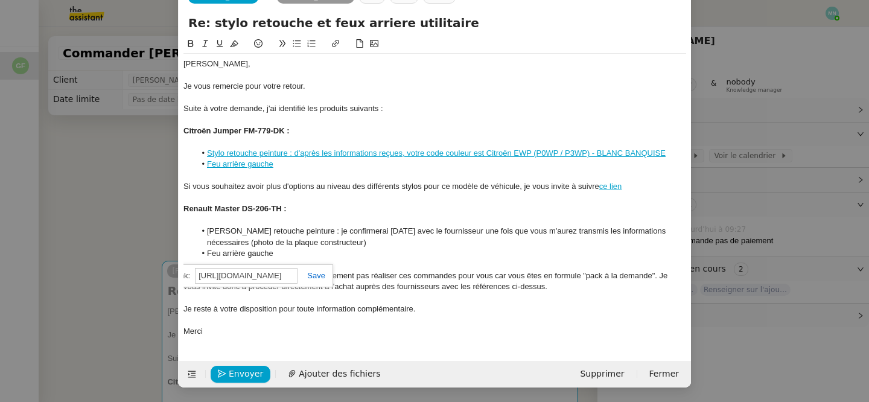
scroll to position [0, 546]
type input "[URL][DOMAIN_NAME]"
click at [322, 276] on link at bounding box center [312, 275] width 28 height 9
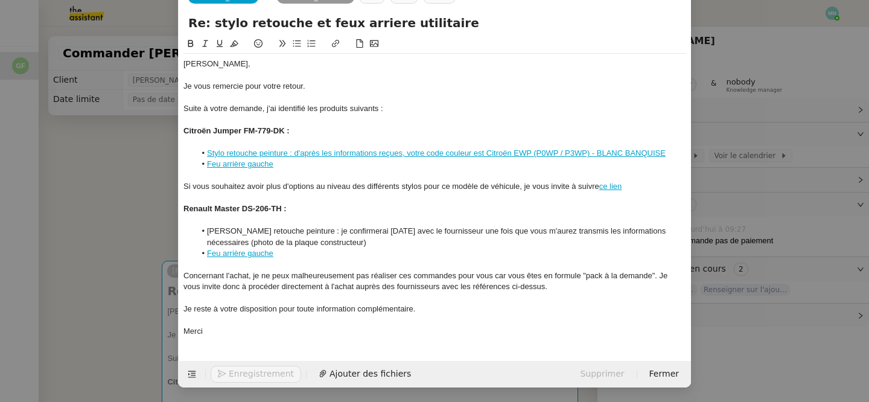
click at [395, 256] on li "Feu arrière gauche" at bounding box center [441, 253] width 491 height 11
click at [104, 229] on nz-modal-container "Service TA - VOYAGE - PROPOSITION GLOBALE A utiliser dans le cadre de propositi…" at bounding box center [434, 201] width 869 height 402
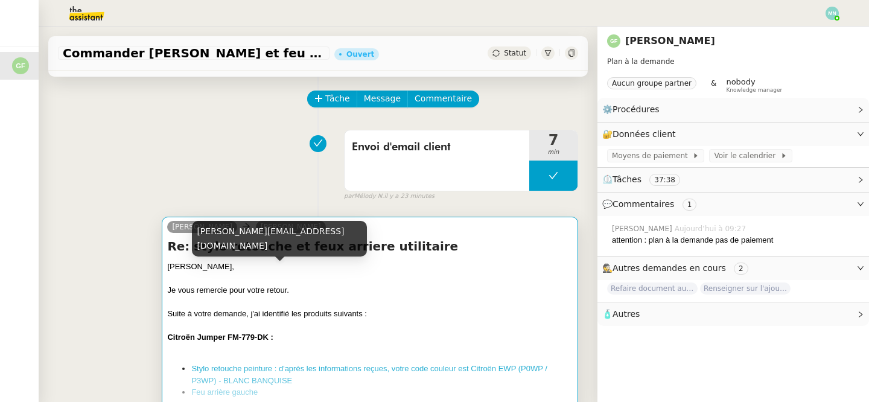
scroll to position [40, 0]
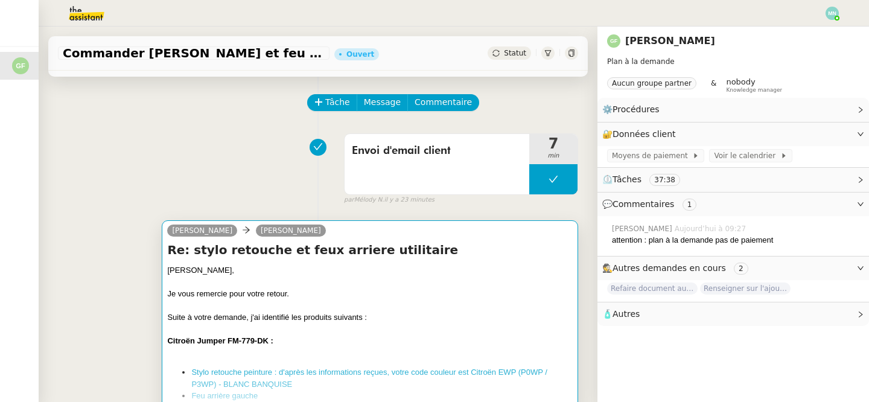
click at [327, 315] on div "Suite à votre demande, j'ai identifié les produits suivants :" at bounding box center [370, 317] width 406 height 12
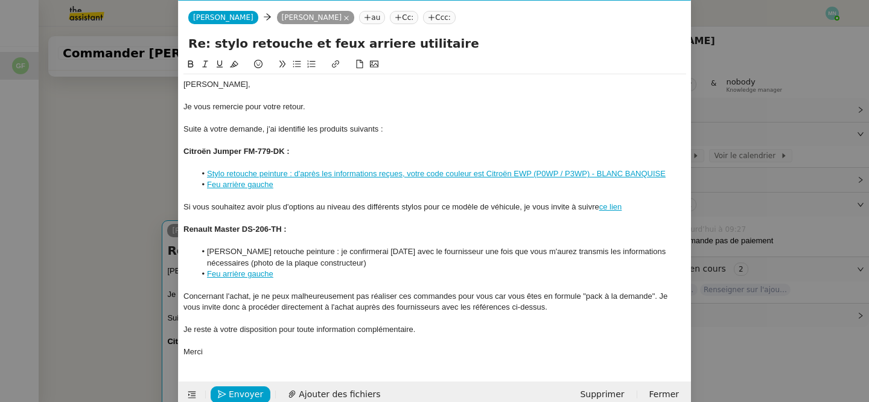
scroll to position [37, 0]
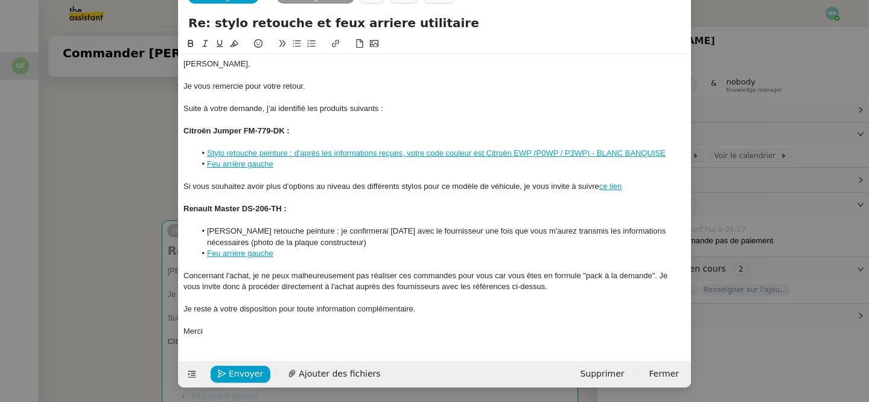
click at [106, 225] on nz-modal-container "Service TA - VOYAGE - PROPOSITION GLOBALE A utiliser dans le cadre de propositi…" at bounding box center [434, 201] width 869 height 402
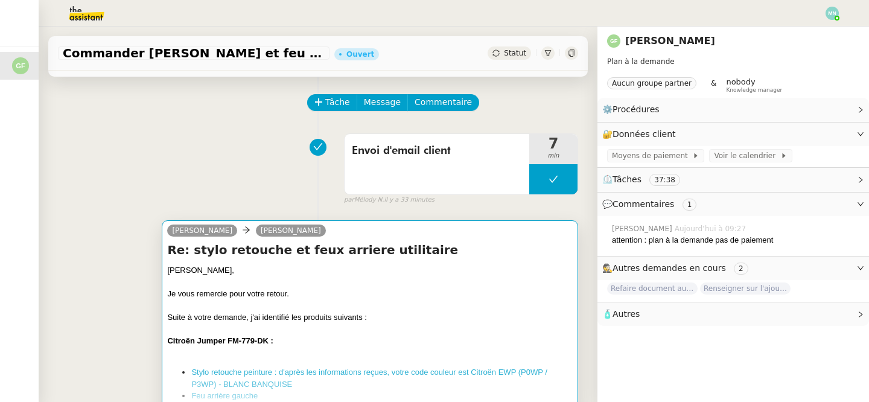
click at [281, 343] on div "Citroën Jumper FM-779-DK :" at bounding box center [370, 341] width 406 height 12
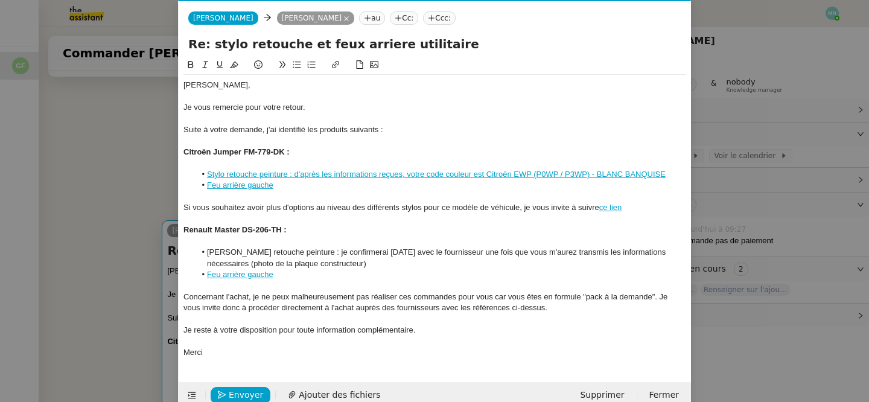
scroll to position [37, 0]
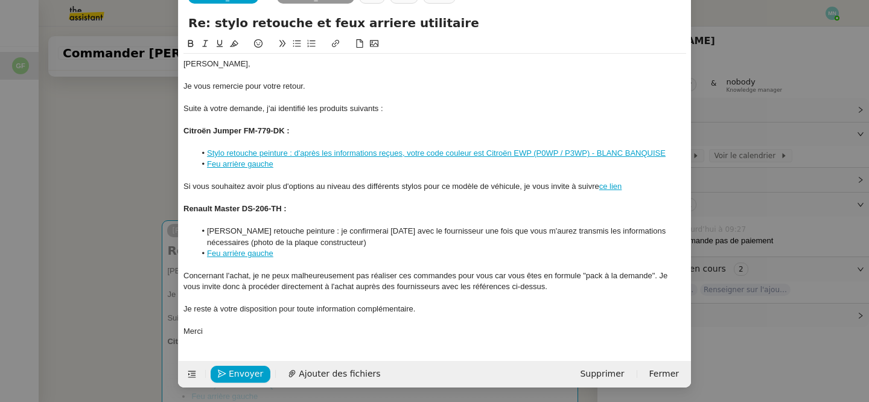
click at [64, 249] on nz-modal-container "Service TA - VOYAGE - PROPOSITION GLOBALE A utiliser dans le cadre de propositi…" at bounding box center [434, 201] width 869 height 402
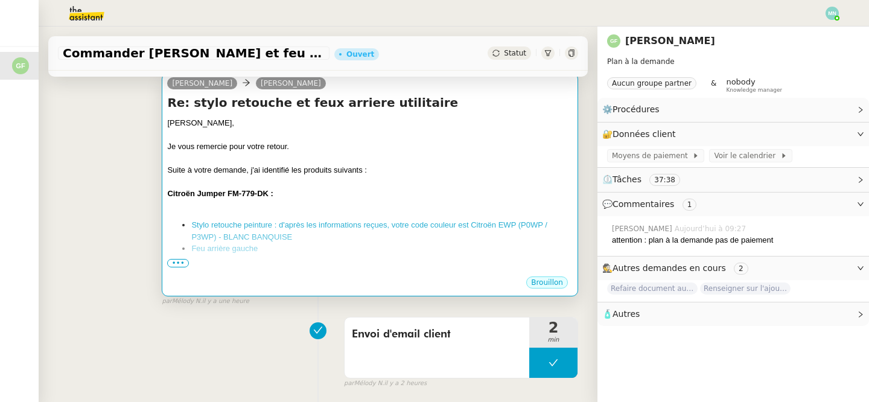
scroll to position [196, 0]
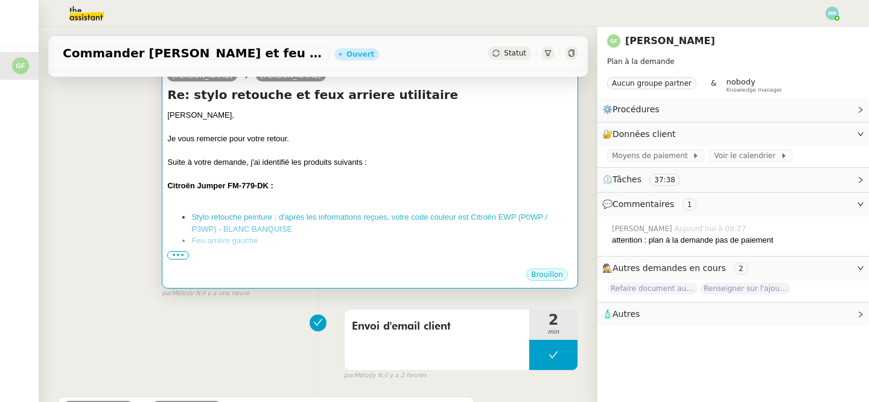
click at [270, 197] on div at bounding box center [370, 198] width 406 height 12
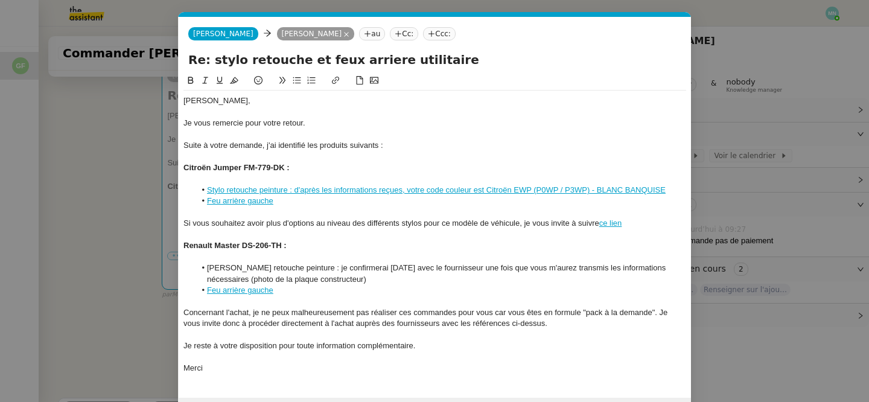
scroll to position [0, 25]
click at [243, 206] on div "[PERSON_NAME], Je vous remercie pour votre retour. Suite à votre demande, j'ai …" at bounding box center [435, 235] width 503 height 288
click at [238, 223] on link "[URL][DOMAIN_NAME]" at bounding box center [209, 224] width 83 height 16
click at [259, 203] on link "Feu arrière gauche" at bounding box center [240, 200] width 66 height 9
click at [251, 223] on link "[URL][DOMAIN_NAME]" at bounding box center [209, 224] width 83 height 16
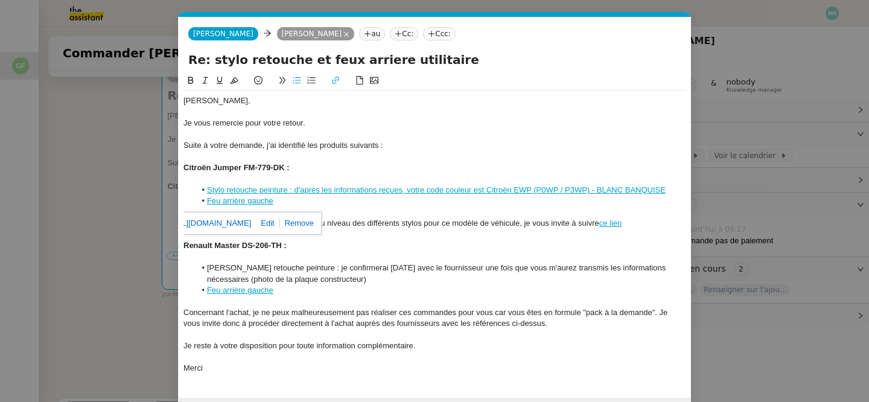
click at [123, 157] on nz-modal-container "Service TA - VOYAGE - PROPOSITION GLOBALE A utiliser dans le cadre de propositi…" at bounding box center [434, 201] width 869 height 402
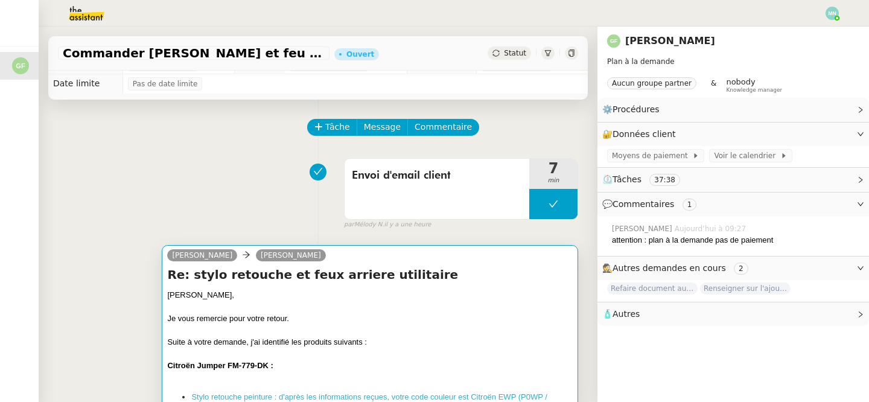
scroll to position [0, 0]
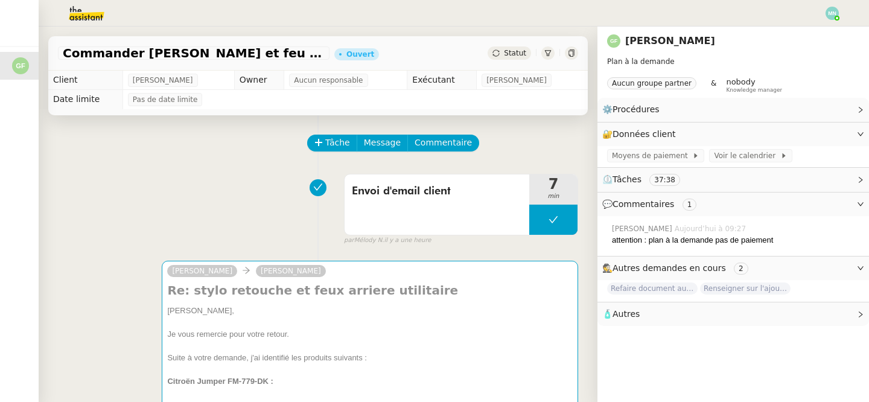
drag, startPoint x: 205, startPoint y: 85, endPoint x: 100, endPoint y: 85, distance: 105.0
click at [99, 85] on tr "Client [PERSON_NAME] Owner Aucun responsable Exécutant [PERSON_NAME]" at bounding box center [318, 80] width 540 height 19
copy tr "[PERSON_NAME]"
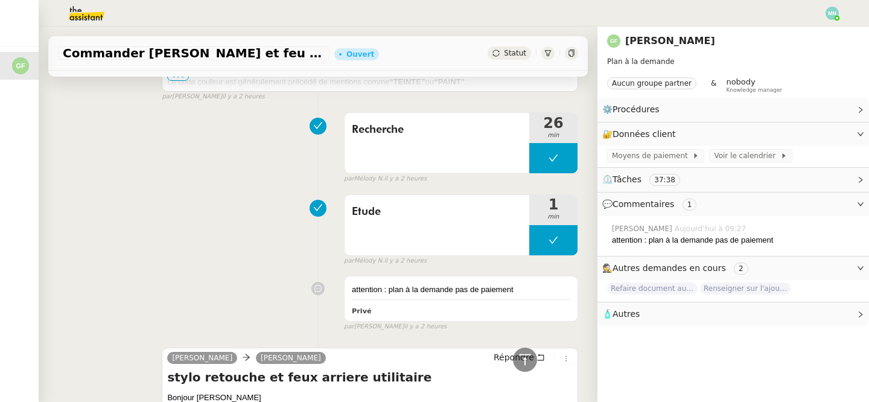
scroll to position [944, 0]
click at [546, 165] on button at bounding box center [553, 159] width 48 height 30
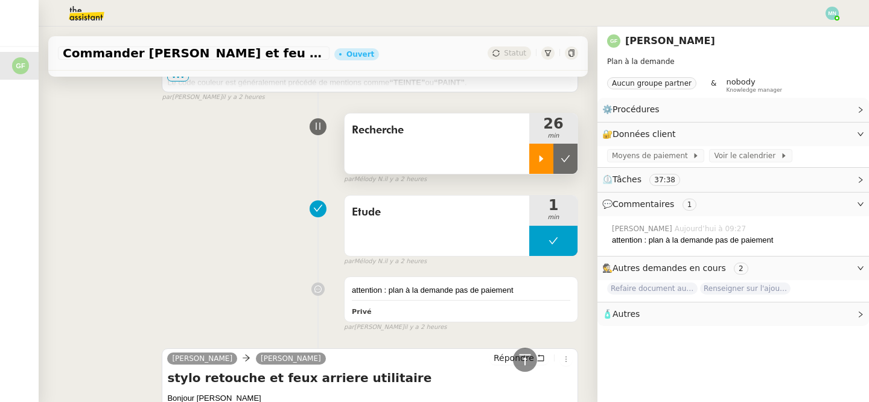
click at [546, 165] on div at bounding box center [541, 159] width 24 height 30
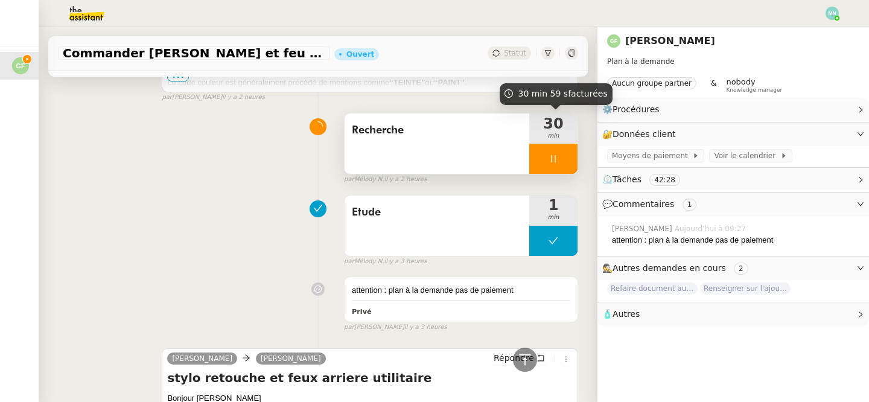
click at [543, 152] on div at bounding box center [553, 159] width 48 height 30
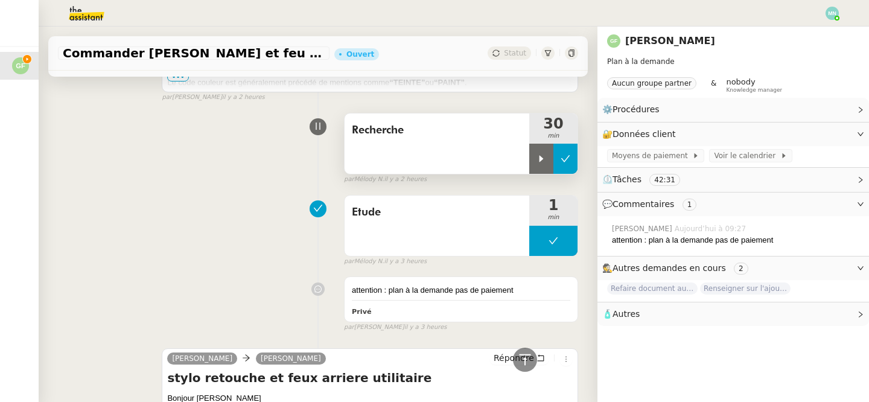
click at [567, 153] on button at bounding box center [566, 159] width 24 height 30
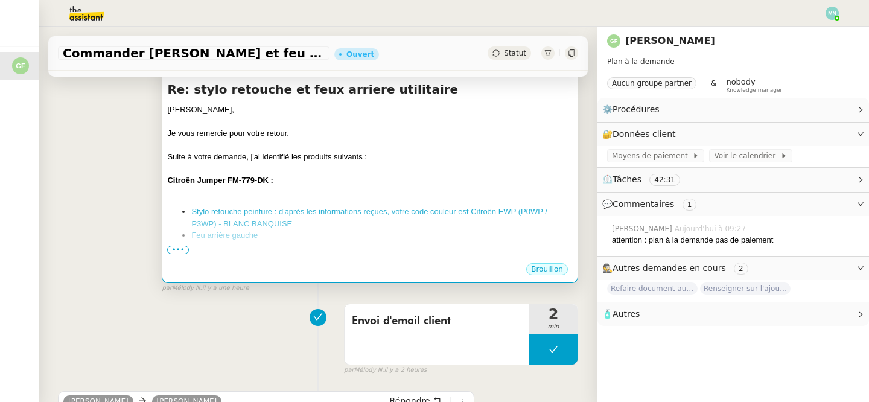
scroll to position [203, 0]
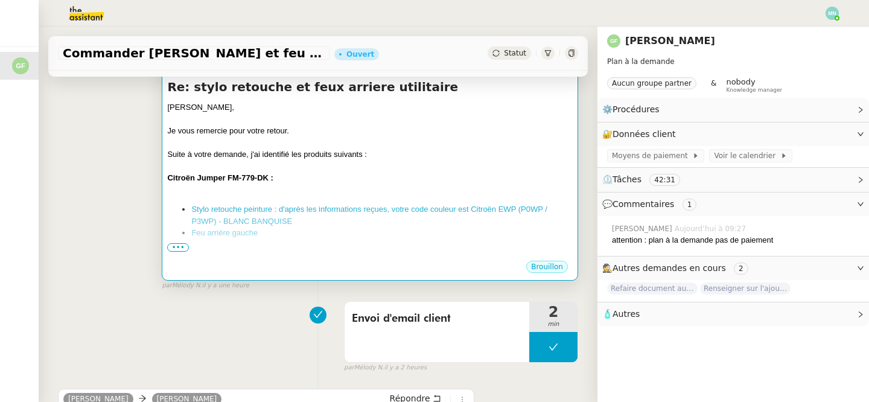
click at [489, 200] on div "[PERSON_NAME], Je vous remercie pour votre retour. Suite à votre demande, j'ai …" at bounding box center [370, 281] width 406 height 361
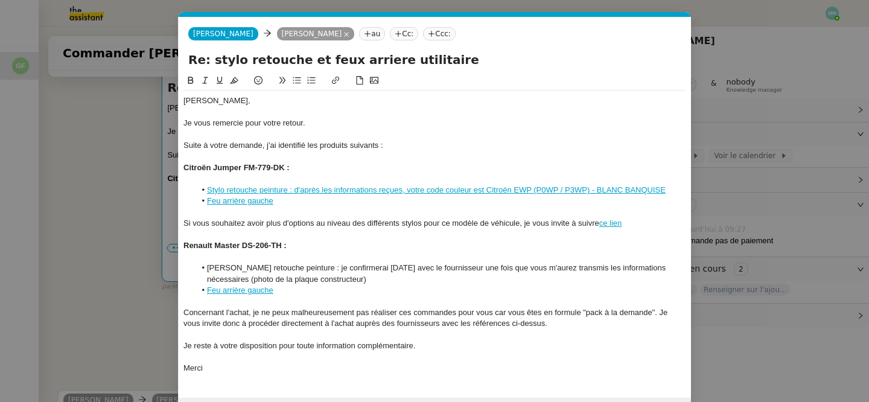
scroll to position [0, 25]
click at [227, 296] on div at bounding box center [435, 301] width 503 height 11
click at [231, 292] on link "Feu arrière gauche" at bounding box center [240, 290] width 66 height 9
click at [248, 312] on link "[URL][DOMAIN_NAME]" at bounding box center [209, 313] width 83 height 16
click at [280, 313] on link at bounding box center [265, 312] width 28 height 9
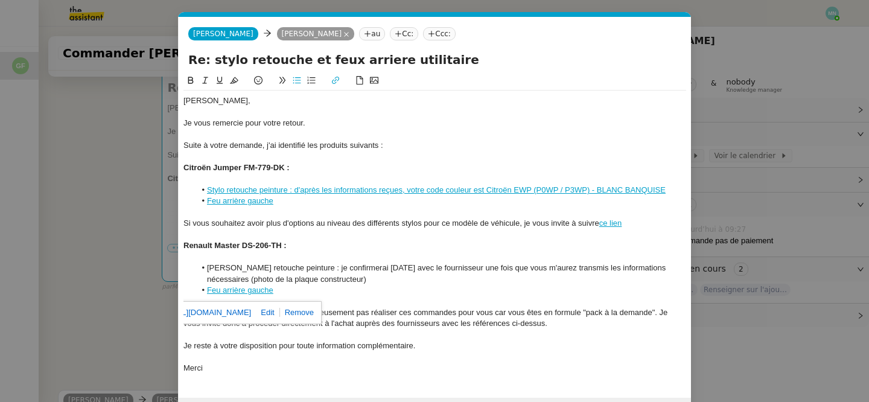
type input "[URL][DOMAIN_NAME]"
paste input "[URL][DOMAIN_NAME]"
type input "[URL][DOMAIN_NAME]"
click at [316, 316] on link at bounding box center [304, 312] width 28 height 9
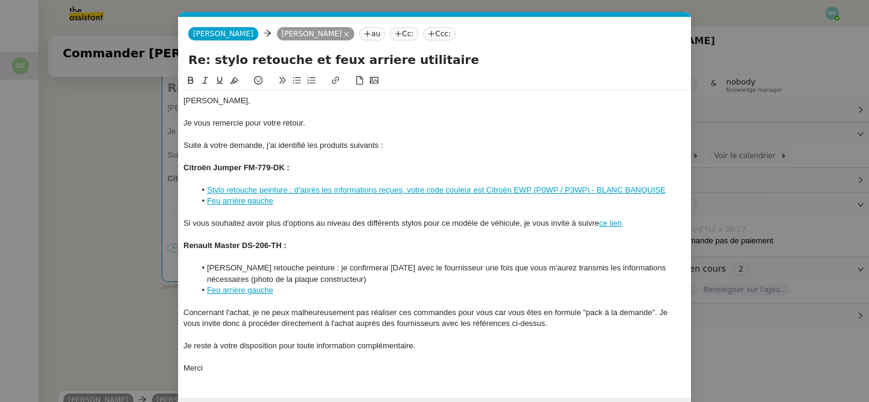
click at [97, 208] on nz-modal-container "Service TA - VOYAGE - PROPOSITION GLOBALE A utiliser dans le cadre de propositi…" at bounding box center [434, 201] width 869 height 402
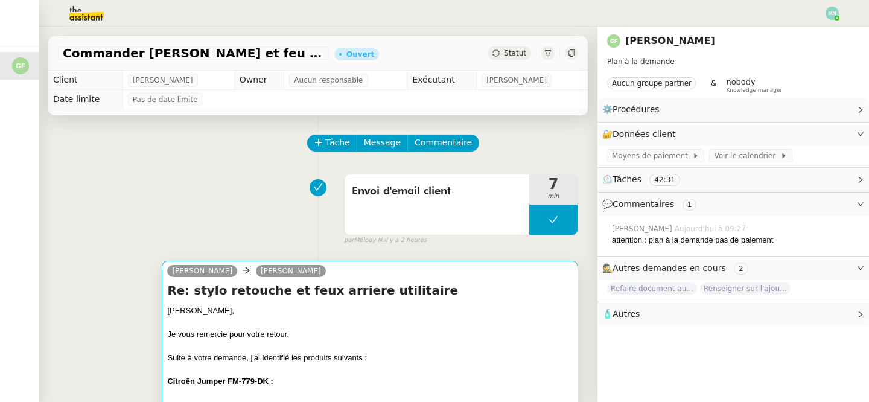
click at [270, 327] on div at bounding box center [370, 323] width 406 height 12
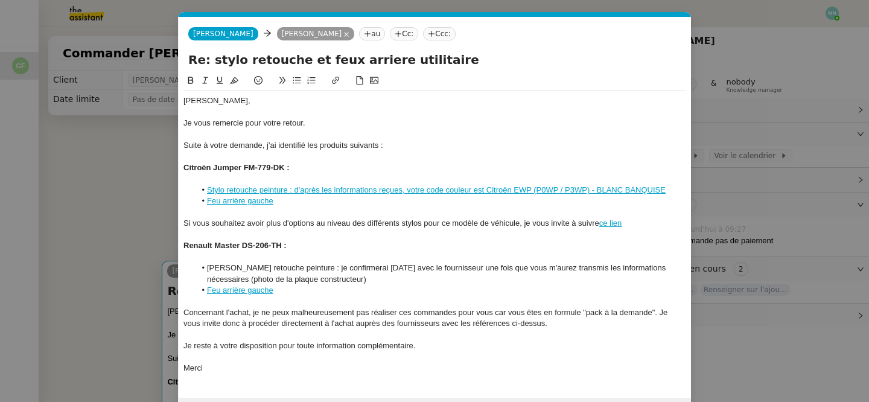
scroll to position [37, 0]
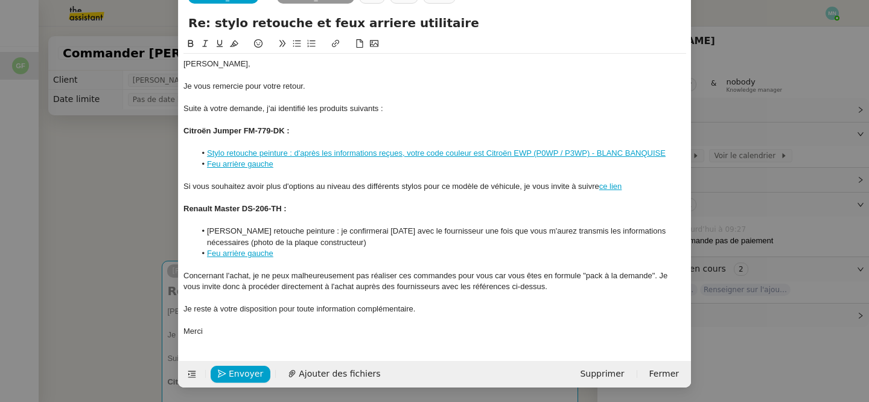
click at [104, 267] on nz-modal-container "Service TA - VOYAGE - PROPOSITION GLOBALE A utiliser dans le cadre de propositi…" at bounding box center [434, 201] width 869 height 402
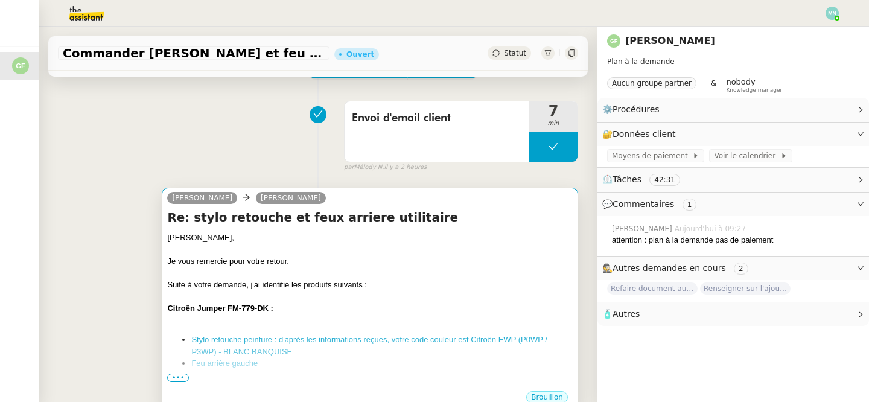
scroll to position [98, 0]
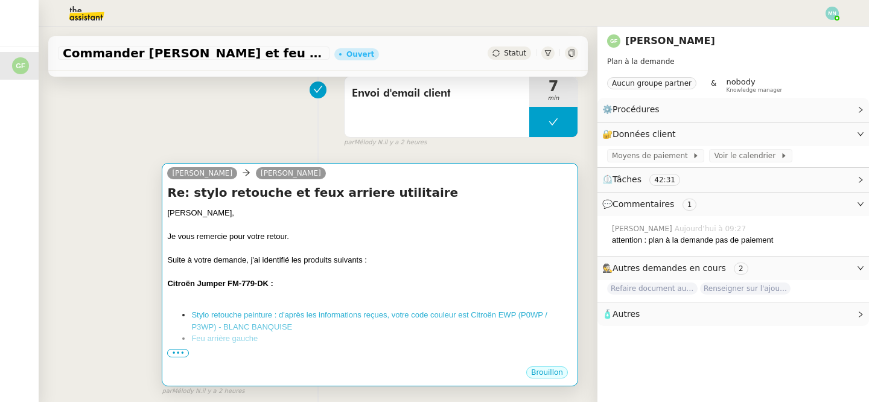
click at [336, 290] on div at bounding box center [370, 296] width 406 height 12
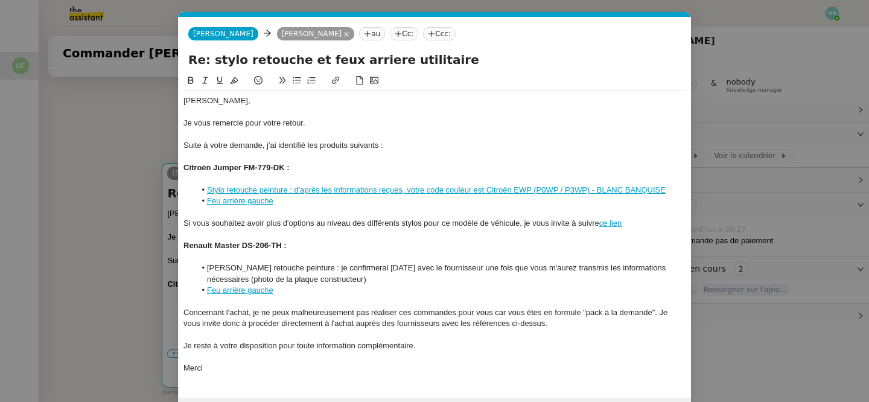
scroll to position [0, 25]
click at [262, 202] on link "Feu arrière gauche" at bounding box center [240, 200] width 66 height 9
click at [251, 221] on link "[URL][DOMAIN_NAME]" at bounding box center [209, 224] width 83 height 16
click at [371, 200] on li "Feu arrière gauche" at bounding box center [441, 201] width 491 height 11
click at [256, 202] on link "Feu arrière gauche" at bounding box center [240, 200] width 66 height 9
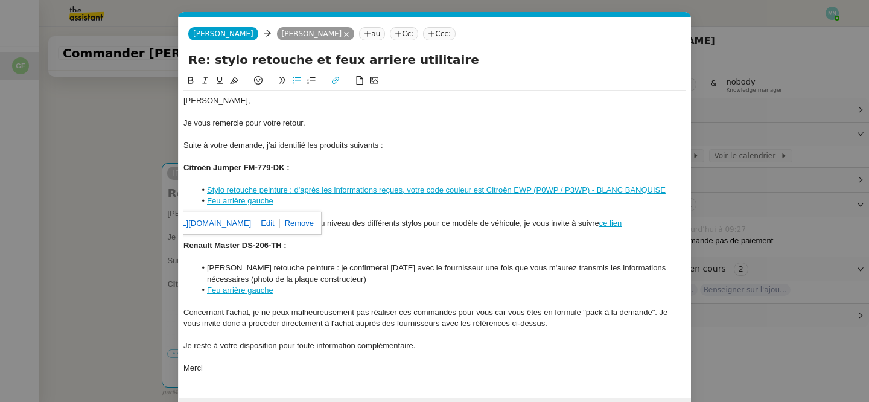
click at [251, 219] on link "[URL][DOMAIN_NAME]" at bounding box center [209, 224] width 83 height 16
click at [314, 223] on link at bounding box center [297, 223] width 34 height 9
drag, startPoint x: 293, startPoint y: 204, endPoint x: 197, endPoint y: 203, distance: 96.0
click at [197, 203] on li "Feu arrière gauche" at bounding box center [441, 201] width 491 height 11
click at [338, 79] on icon at bounding box center [335, 80] width 8 height 8
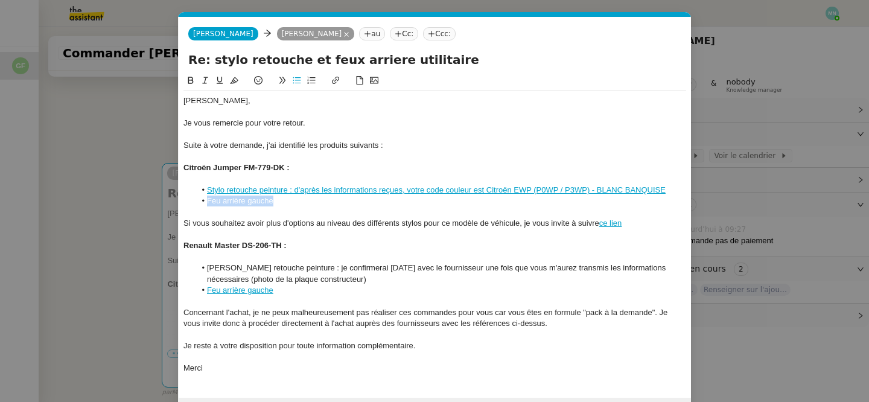
type input "Feu arrière gauche"
paste input "[URL][DOMAIN_NAME]"
type input "[URL][DOMAIN_NAME]"
click at [321, 222] on link at bounding box center [312, 223] width 28 height 9
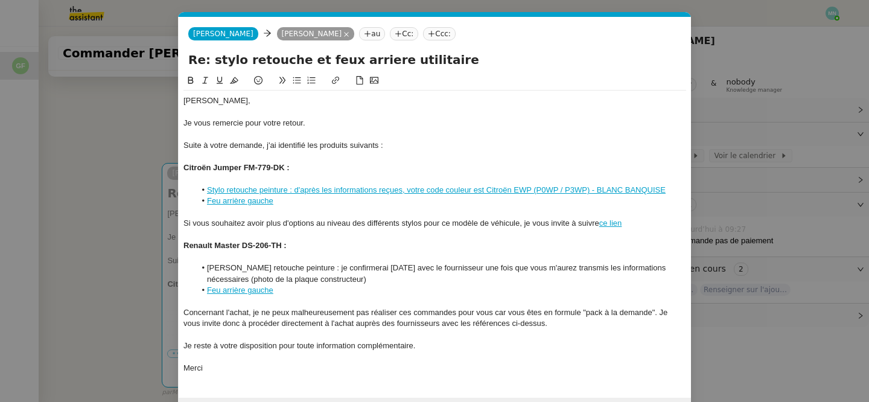
scroll to position [0, 0]
click at [340, 205] on li "Feu arrière gauche" at bounding box center [441, 201] width 491 height 11
click at [235, 203] on link "Feu arrière gauche" at bounding box center [240, 200] width 66 height 9
click at [241, 221] on link "[URL][DOMAIN_NAME]" at bounding box center [209, 224] width 83 height 16
click at [374, 261] on div at bounding box center [435, 257] width 503 height 11
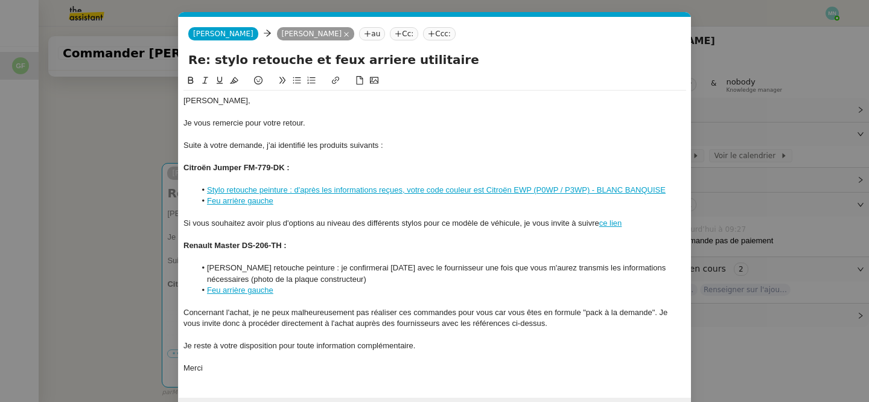
click at [308, 202] on li "Feu arrière gauche" at bounding box center [441, 201] width 491 height 11
drag, startPoint x: 347, startPoint y: 200, endPoint x: 328, endPoint y: 199, distance: 18.2
click at [328, 199] on li "Feu arrière gauche (option sans le portesans porte-lampe" at bounding box center [441, 201] width 491 height 11
click at [396, 200] on li "Feu arrière gauche (option sans le sans porte-lampe" at bounding box center [441, 201] width 491 height 11
click at [276, 200] on li "Feu arrière gauche (option sans le sans porte-lampe)" at bounding box center [441, 201] width 491 height 11
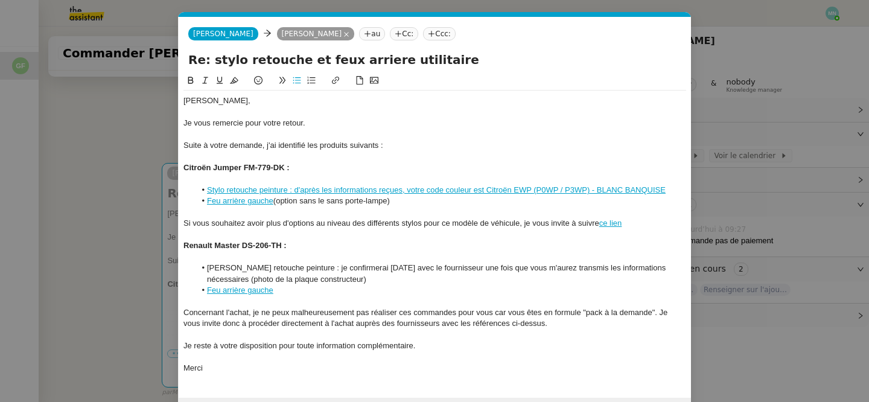
click at [278, 200] on li "Feu arrière gauche (option sans le sans porte-lampe)" at bounding box center [441, 201] width 491 height 11
click at [402, 209] on div at bounding box center [435, 212] width 503 height 11
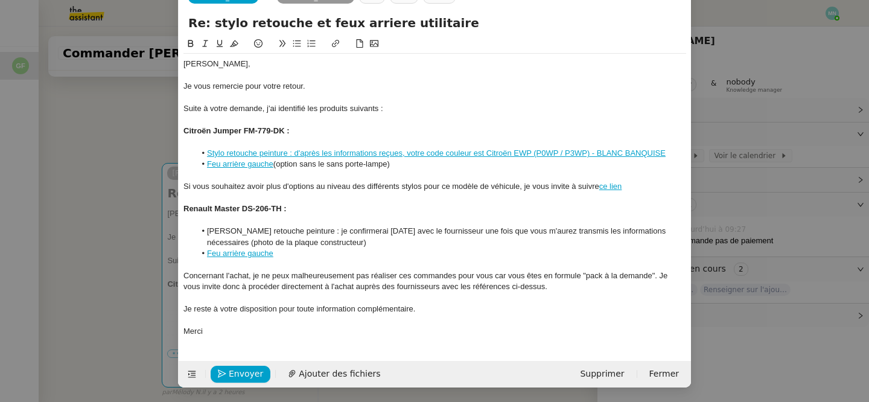
click at [424, 185] on div "Si vous souhaitez avoir plus d'options au niveau des différents stylos pour ce …" at bounding box center [435, 186] width 503 height 11
click at [455, 222] on div at bounding box center [435, 220] width 503 height 11
click at [246, 164] on link "Feu arrière gauche" at bounding box center [240, 163] width 66 height 9
click at [238, 185] on link "[URL][DOMAIN_NAME]" at bounding box center [209, 187] width 83 height 16
click at [176, 222] on nz-modal-container "Service TA - VOYAGE - PROPOSITION GLOBALE A utiliser dans le cadre de propositi…" at bounding box center [434, 201] width 869 height 402
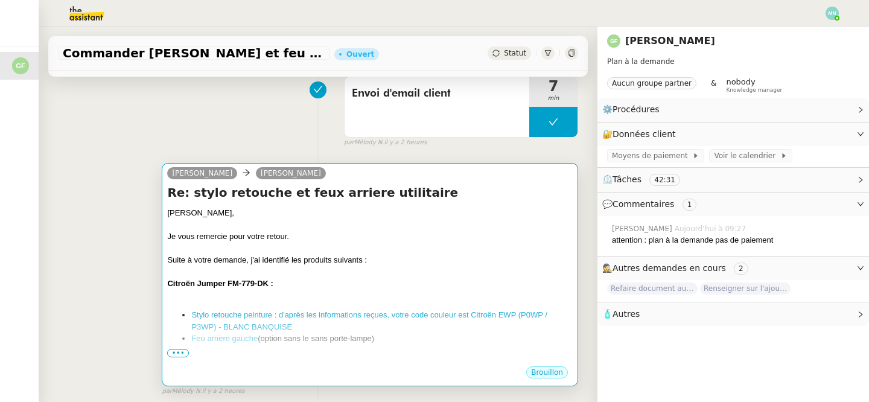
scroll to position [0, 0]
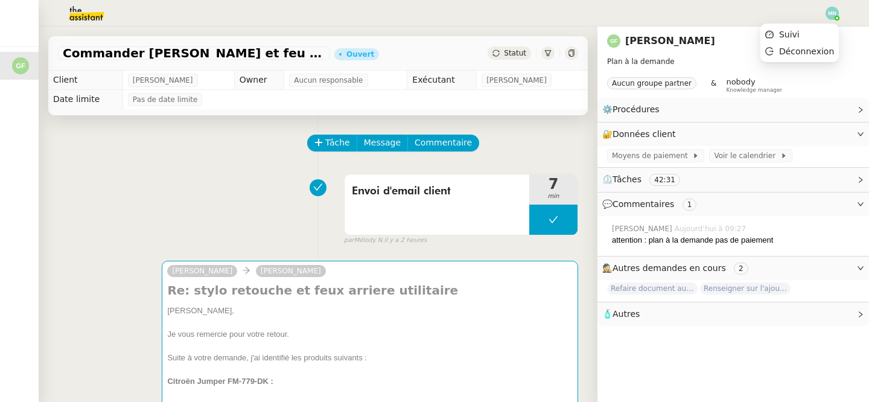
click at [831, 11] on img at bounding box center [832, 13] width 13 height 13
click at [805, 37] on li "Suivi" at bounding box center [800, 34] width 78 height 17
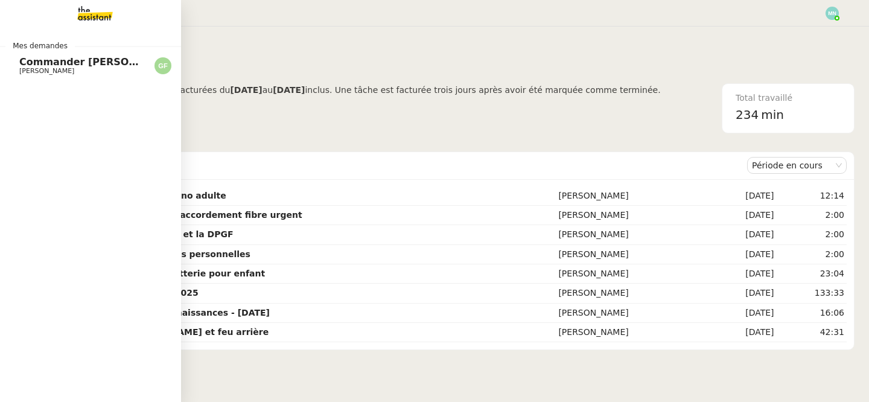
click at [28, 62] on span "Commander [PERSON_NAME] et feu arrière" at bounding box center [136, 61] width 235 height 11
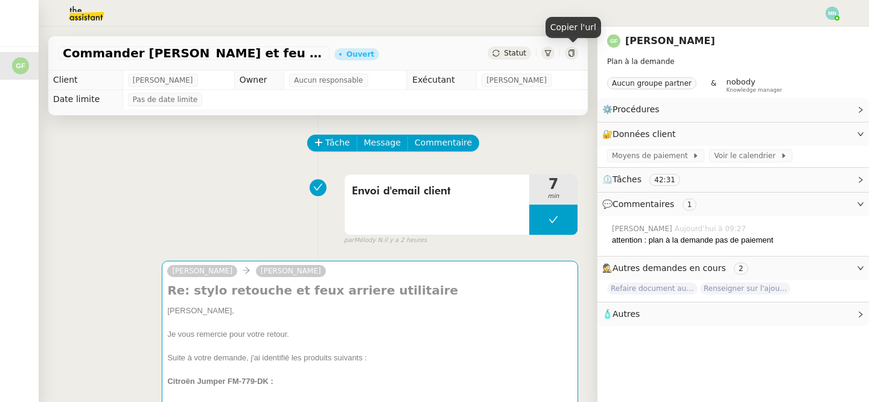
click at [575, 55] on div at bounding box center [571, 52] width 13 height 13
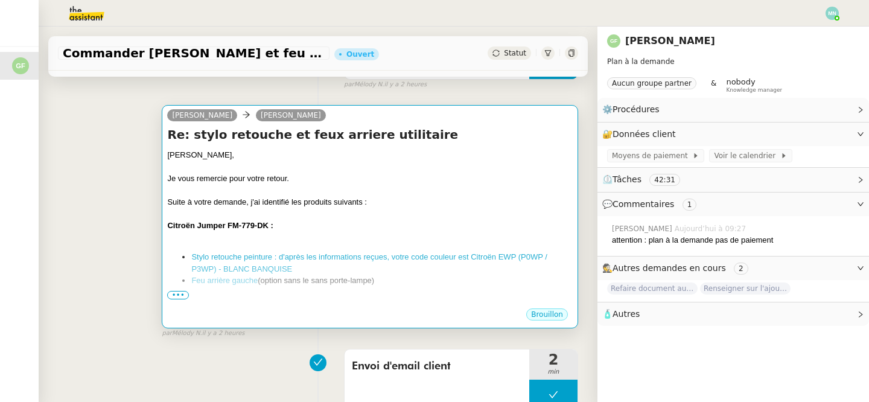
scroll to position [152, 0]
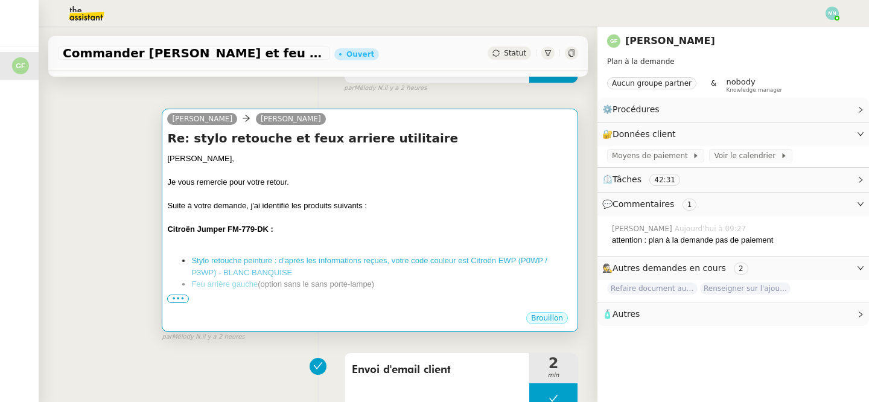
click at [340, 252] on div "[PERSON_NAME], Je vous remercie pour votre retour. Suite à votre demande, j'ai …" at bounding box center [370, 333] width 406 height 361
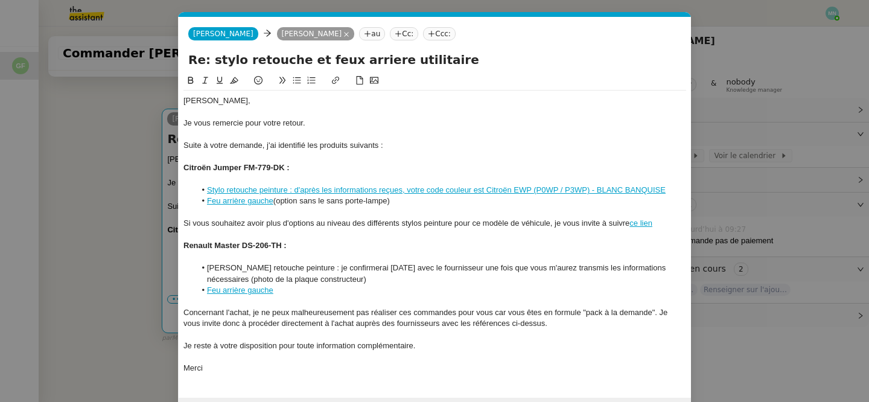
scroll to position [0, 25]
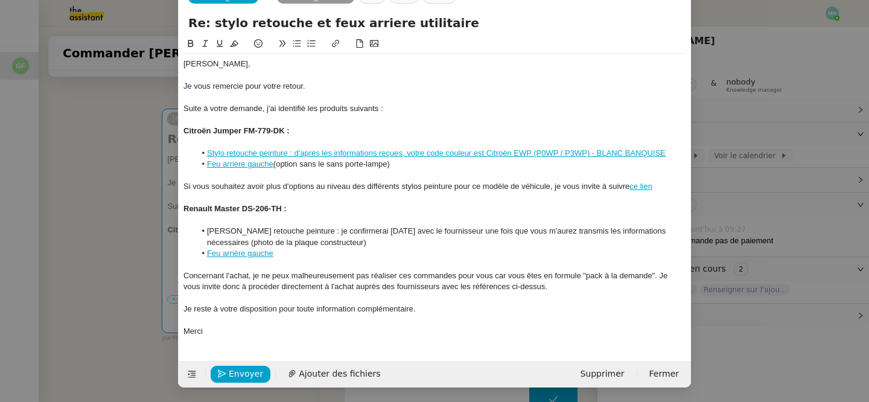
click at [47, 234] on nz-modal-container "Service TA - VOYAGE - PROPOSITION GLOBALE A utiliser dans le cadre de propositi…" at bounding box center [434, 201] width 869 height 402
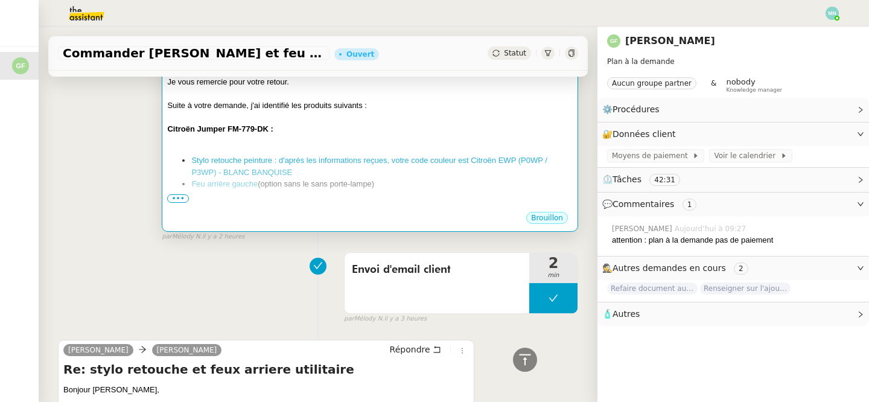
scroll to position [252, 0]
click at [390, 195] on div "[PERSON_NAME], Je vous remercie pour votre retour. Suite à votre demande, j'ai …" at bounding box center [370, 233] width 406 height 361
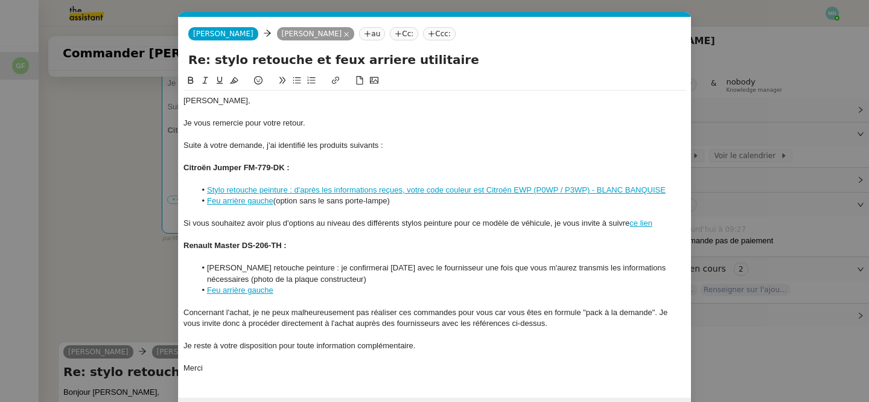
scroll to position [37, 0]
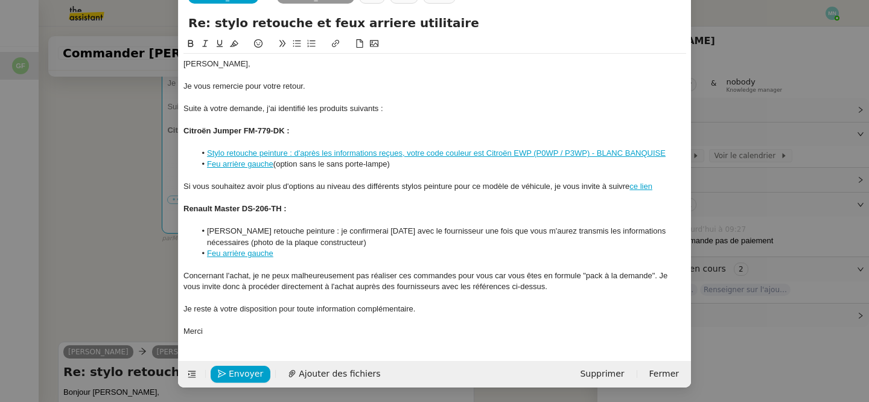
click at [135, 259] on nz-modal-container "Service TA - VOYAGE - PROPOSITION GLOBALE A utiliser dans le cadre de propositi…" at bounding box center [434, 201] width 869 height 402
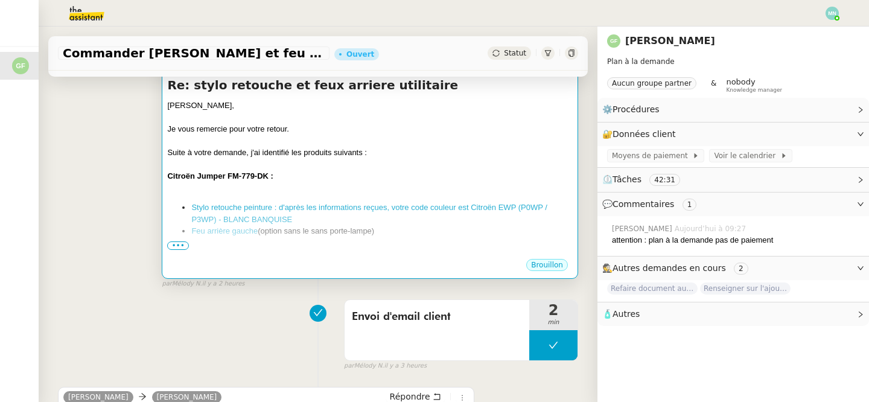
scroll to position [203, 0]
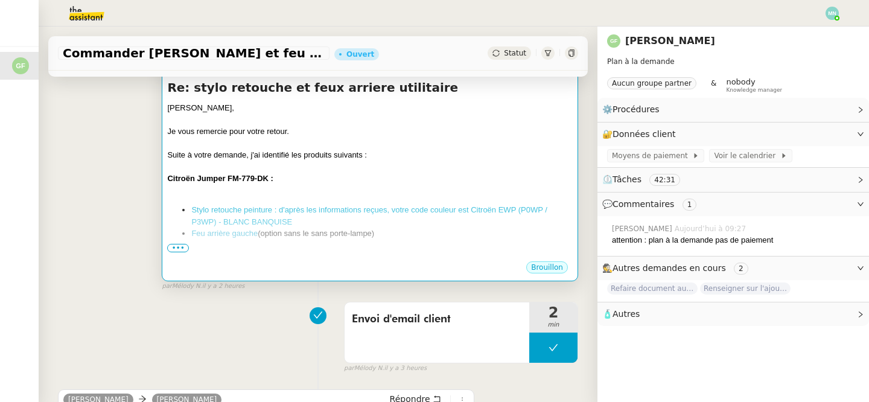
click at [273, 212] on link "Stylo retouche peinture : d'après les informations reçues, votre code couleur e…" at bounding box center [369, 215] width 356 height 21
click at [183, 247] on span "•••" at bounding box center [178, 248] width 22 height 8
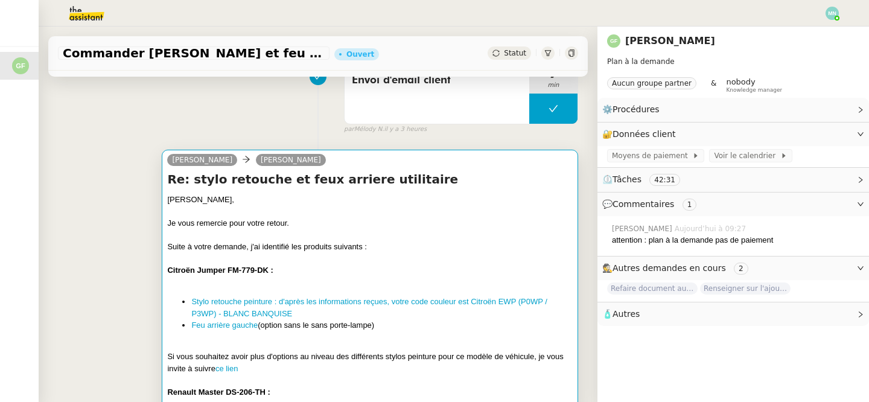
scroll to position [165, 0]
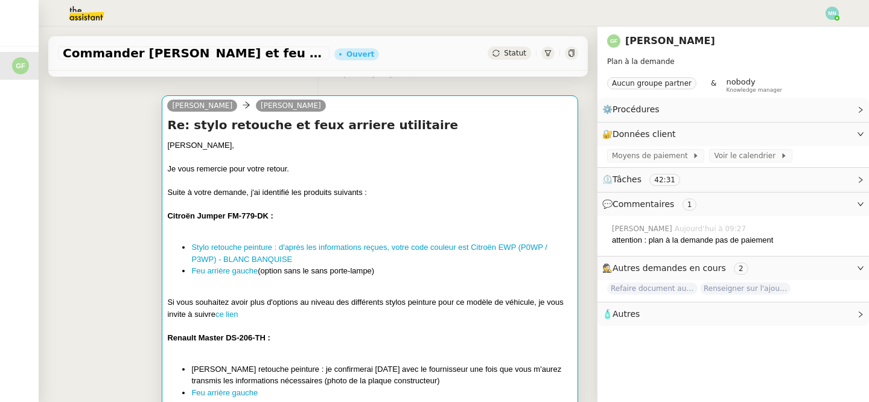
click at [328, 204] on div at bounding box center [370, 205] width 406 height 12
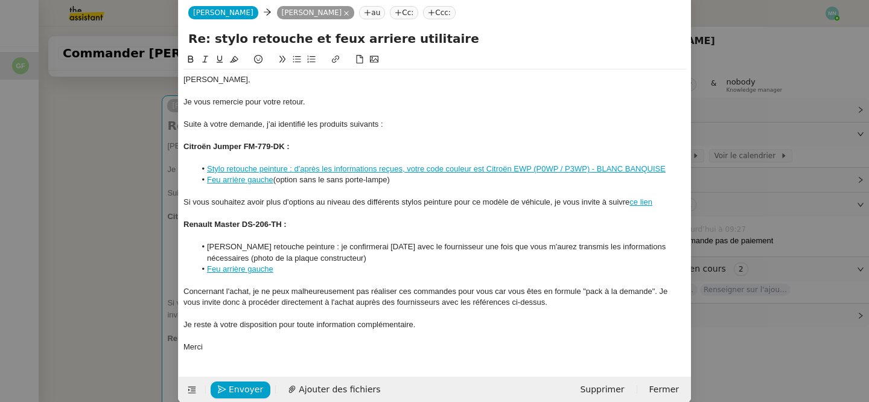
scroll to position [37, 0]
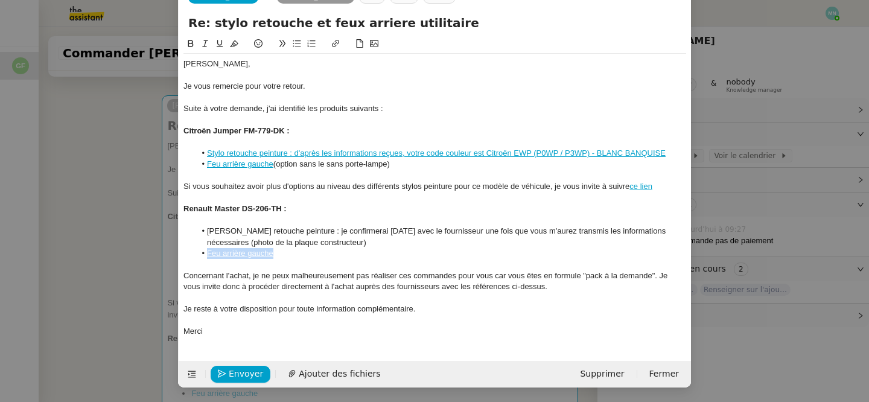
drag, startPoint x: 290, startPoint y: 255, endPoint x: 207, endPoint y: 254, distance: 83.3
click at [206, 254] on li "Feu arrière gauche" at bounding box center [441, 253] width 491 height 11
click at [313, 173] on div at bounding box center [435, 175] width 503 height 11
drag, startPoint x: 276, startPoint y: 163, endPoint x: 206, endPoint y: 159, distance: 70.1
click at [206, 159] on li "Feu arrière gauche (option sans le sans porte-lampe)" at bounding box center [441, 164] width 491 height 11
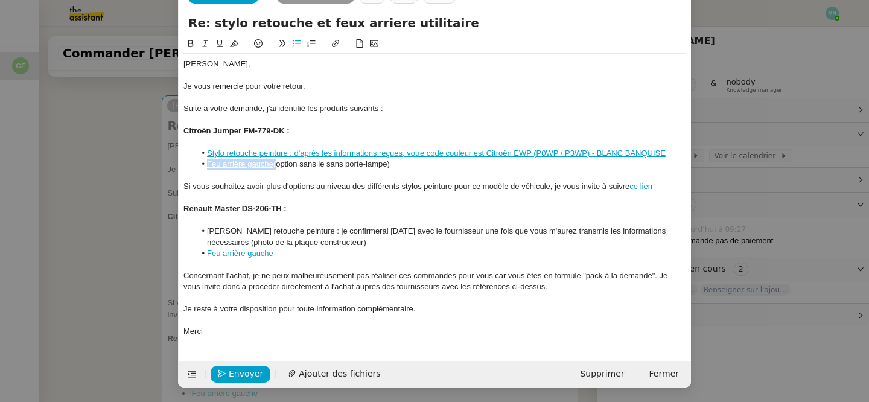
click at [334, 40] on icon at bounding box center [335, 43] width 8 height 8
type input "Feu arrière gauche"
paste input "[URL][DOMAIN_NAME]"
type input "[URL][DOMAIN_NAME]"
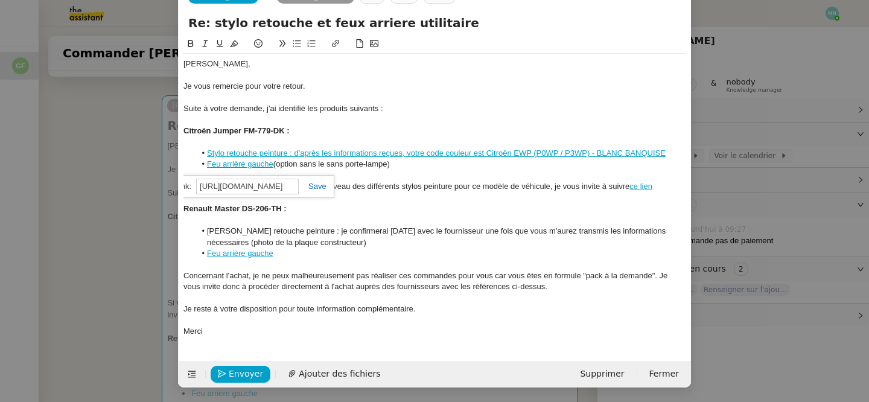
click at [325, 187] on link at bounding box center [313, 186] width 28 height 9
click at [348, 217] on div at bounding box center [435, 220] width 503 height 11
click at [249, 166] on link "Feu arrière gauche" at bounding box center [240, 163] width 66 height 9
click at [251, 184] on link "[URL][DOMAIN_NAME]" at bounding box center [211, 187] width 83 height 16
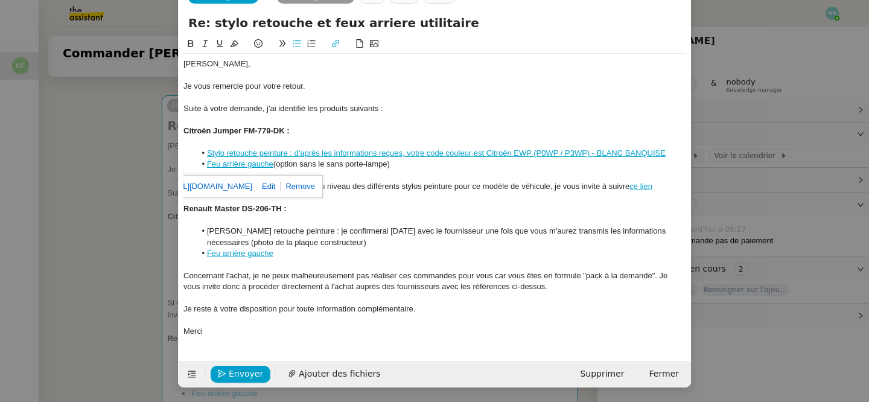
click at [362, 237] on li "[PERSON_NAME] retouche peinture : je confirmerai [DATE] avec le fournisseur une…" at bounding box center [441, 237] width 491 height 22
click at [253, 255] on link "Feu arrière gauche" at bounding box center [240, 253] width 66 height 9
click at [249, 275] on link "[URL][DOMAIN_NAME]" at bounding box center [209, 276] width 83 height 16
click at [354, 240] on li "[PERSON_NAME] retouche peinture : je confirmerai [DATE] avec le fournisseur une…" at bounding box center [441, 237] width 491 height 22
click at [254, 374] on span "Envoyer" at bounding box center [246, 374] width 34 height 14
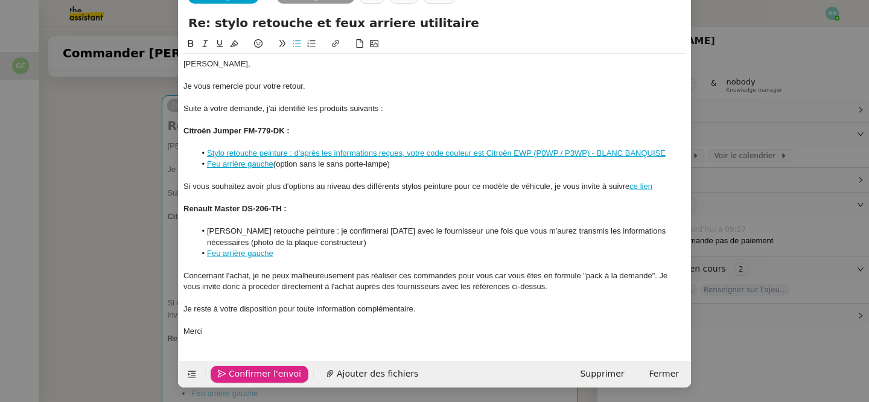
click at [254, 374] on span "Confirmer l'envoi" at bounding box center [265, 374] width 72 height 14
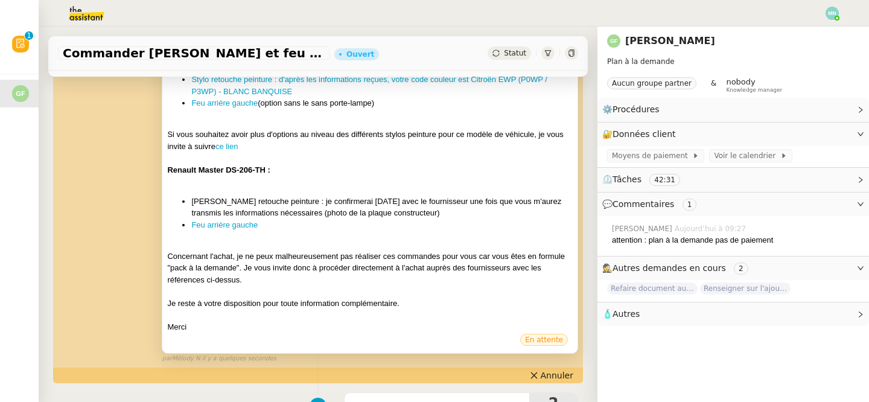
scroll to position [388, 0]
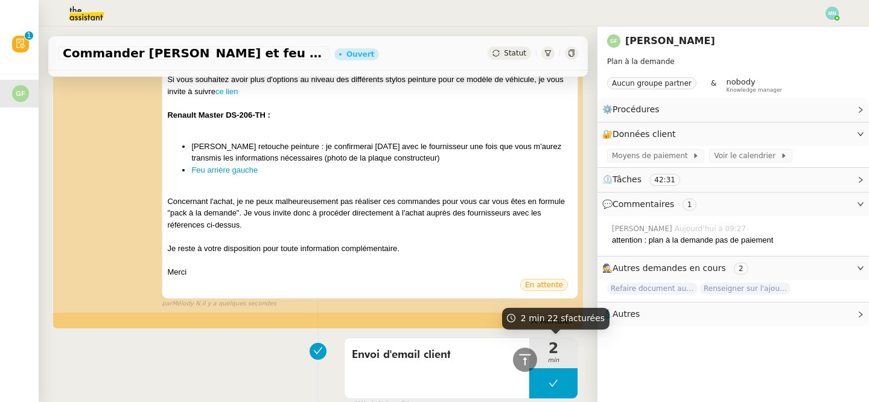
click at [558, 323] on span "2 min 22 s facturées" at bounding box center [563, 318] width 84 height 10
click at [492, 309] on div "[PERSON_NAME] Re: stylo retouche et feux arriere utilitaire [PERSON_NAME], Je v…" at bounding box center [318, 85] width 520 height 447
click at [549, 327] on button "Annuler" at bounding box center [551, 320] width 53 height 13
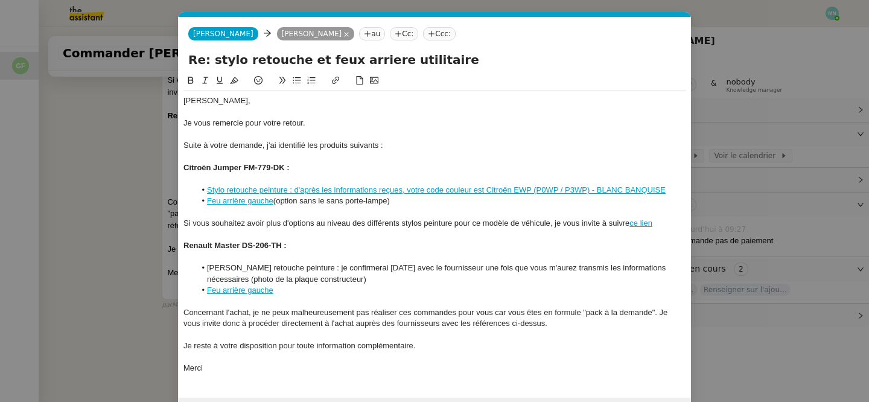
scroll to position [0, 25]
click at [128, 164] on nz-modal-container "Service TA - VOYAGE - PROPOSITION GLOBALE A utiliser dans le cadre de propositi…" at bounding box center [434, 201] width 869 height 402
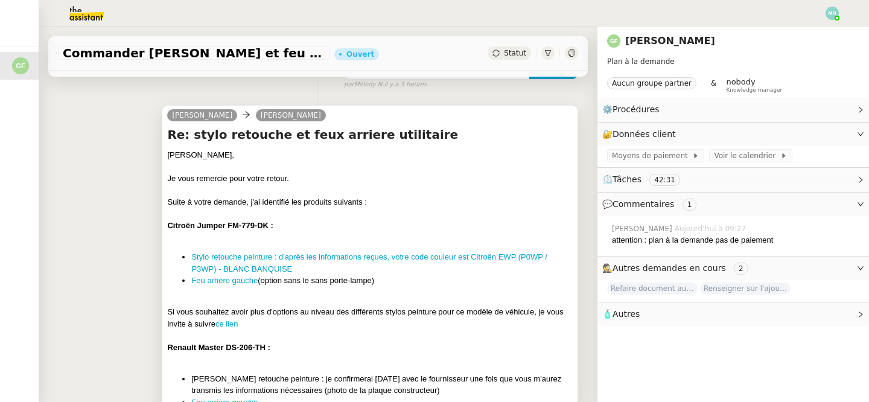
scroll to position [188, 0]
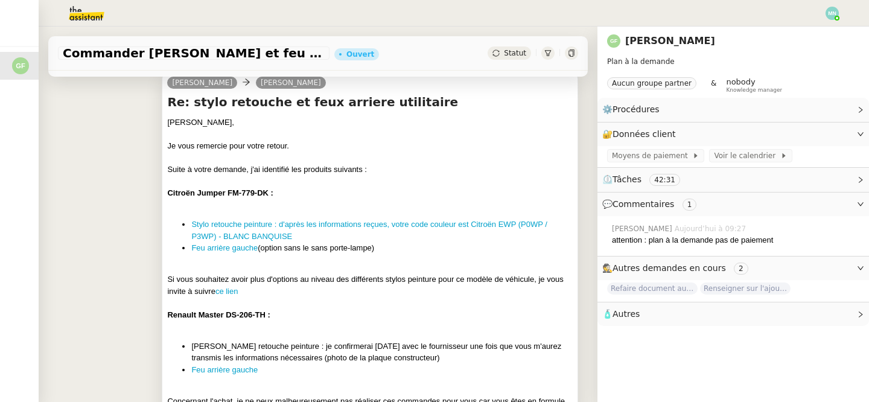
click at [314, 279] on div "Si vous souhaitez avoir plus d'options au niveau des différents stylos peinture…" at bounding box center [370, 285] width 406 height 24
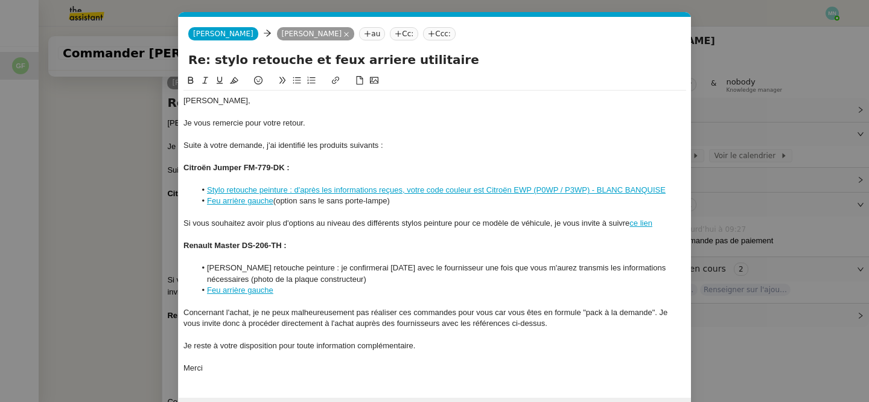
scroll to position [37, 0]
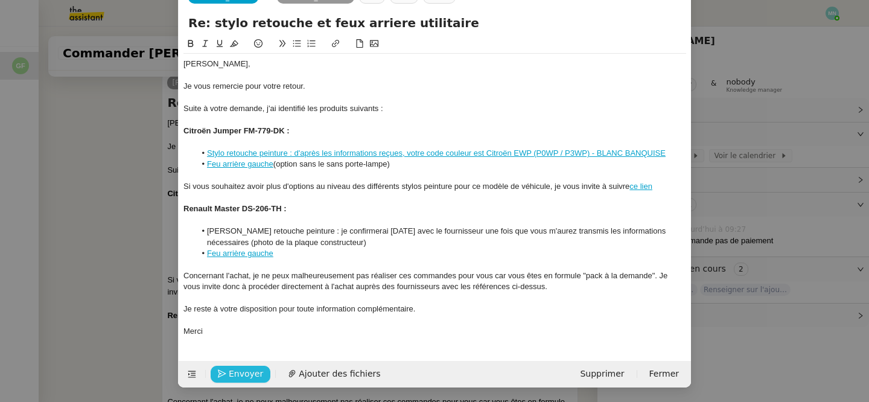
click at [251, 374] on span "Envoyer" at bounding box center [246, 374] width 34 height 14
click at [137, 278] on nz-modal-container "Service TA - VOYAGE - PROPOSITION GLOBALE A utiliser dans le cadre de propositi…" at bounding box center [434, 201] width 869 height 402
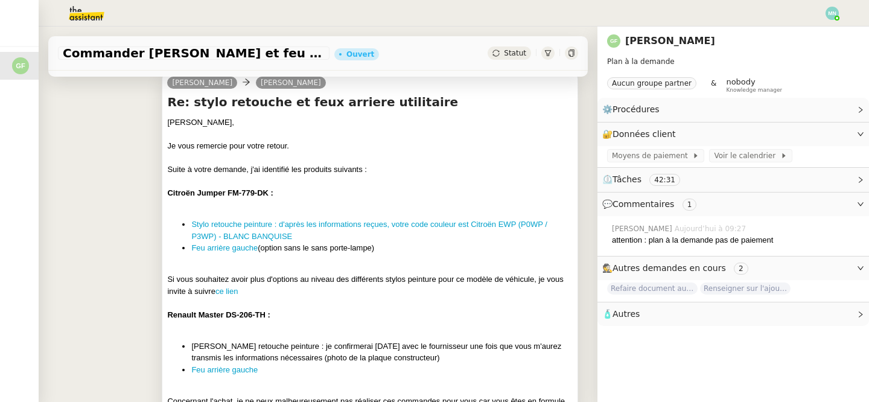
click at [303, 174] on div "Suite à votre demande, j'ai identifié les produits suivants :" at bounding box center [370, 170] width 406 height 12
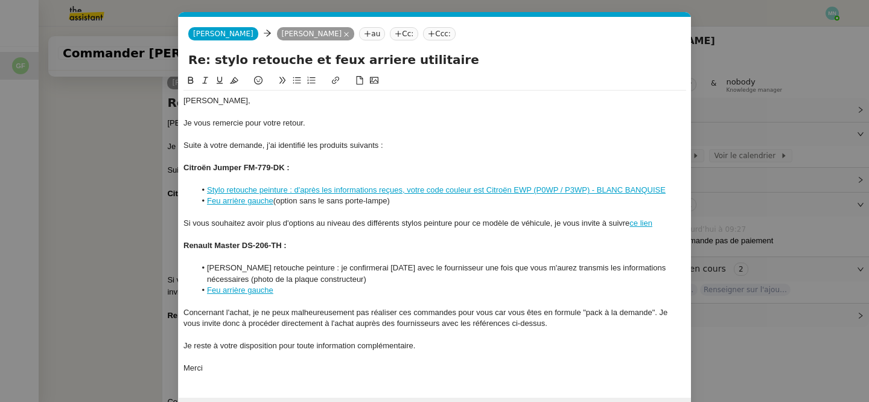
scroll to position [0, 25]
click at [415, 203] on li "Feu arrière gauche (option sans le sans porte-lampe)" at bounding box center [441, 201] width 491 height 11
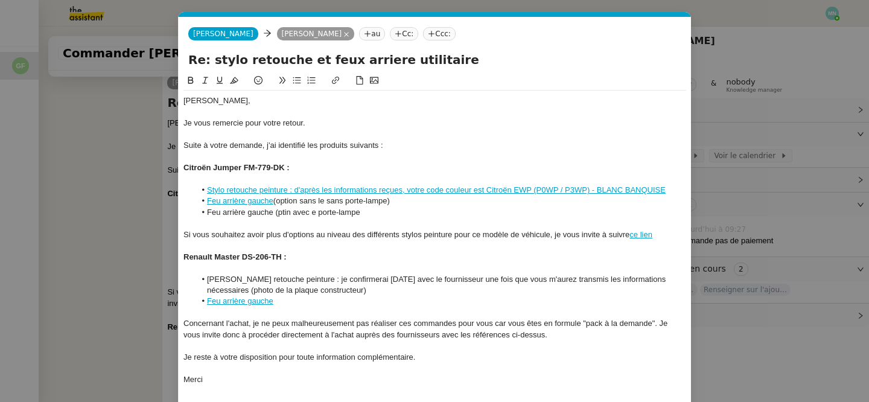
click at [278, 211] on li "Feu arrière gauche (ptin avec e porte-lampe" at bounding box center [441, 212] width 491 height 11
drag, startPoint x: 273, startPoint y: 212, endPoint x: 206, endPoint y: 211, distance: 67.6
click at [206, 211] on li "Feu arrière gauche (optin avec e porte-lampe" at bounding box center [441, 212] width 491 height 11
click at [336, 79] on icon at bounding box center [335, 80] width 8 height 8
type input "Feu arrière gauche"
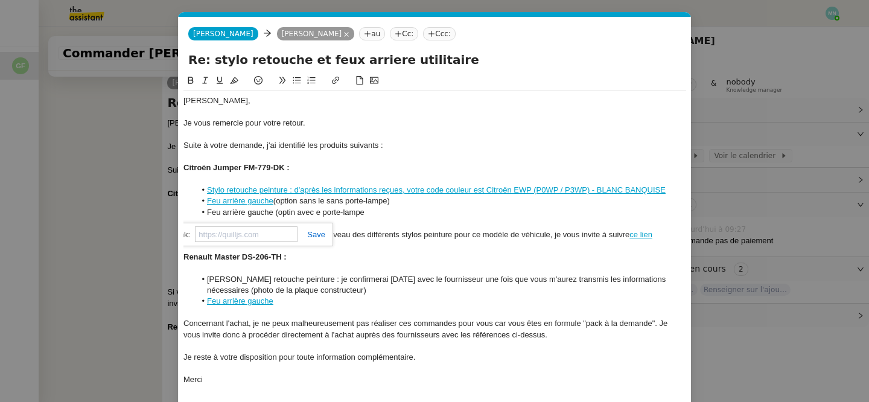
paste input "[URL][DOMAIN_NAME]"
type input "[URL][DOMAIN_NAME]"
click at [316, 235] on link at bounding box center [312, 234] width 28 height 9
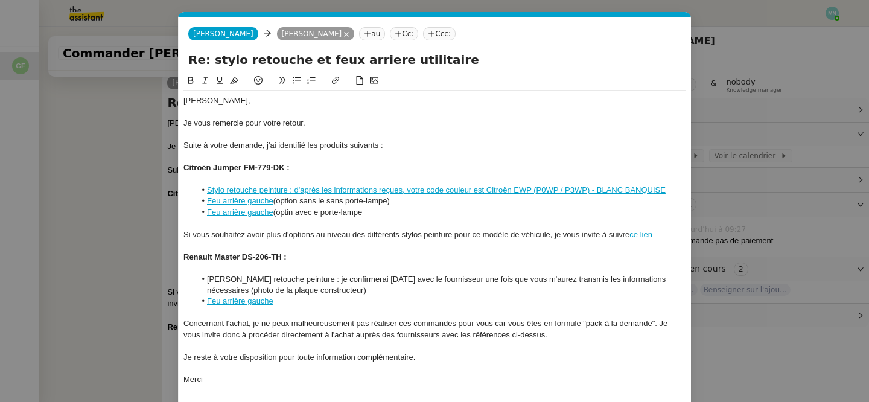
click at [284, 214] on li "Feu arrière gauche (optin avec e porte-lampe" at bounding box center [441, 212] width 491 height 11
click at [0, 0] on lt-span "opti o n" at bounding box center [0, 0] width 0 height 0
click at [276, 217] on li "Feu arrière gauche (option avec e porte-lampe" at bounding box center [441, 212] width 491 height 11
click at [0, 0] on lt-span "Ignorer" at bounding box center [0, 0] width 0 height 0
click at [322, 232] on div "Si vous souhaitez avoir plus d'options au niveau des différents stylos peinture…" at bounding box center [435, 234] width 503 height 11
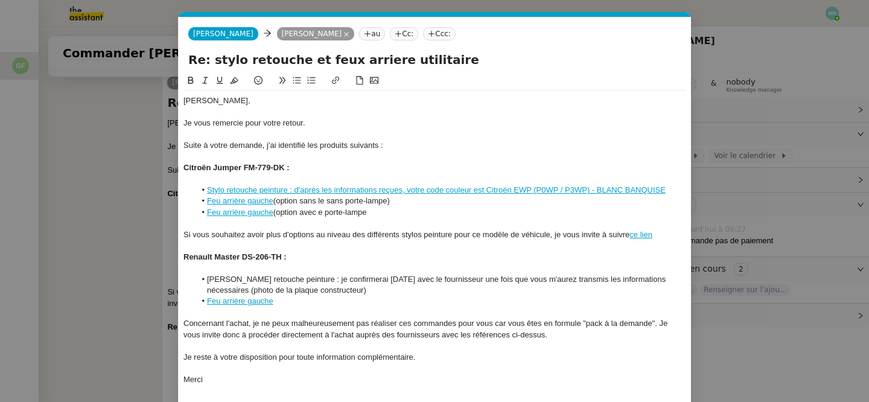
click at [359, 223] on div at bounding box center [435, 223] width 503 height 11
click at [320, 211] on li "Feu arrière gauche (option avec e porte-lampe" at bounding box center [441, 212] width 491 height 11
click at [132, 238] on nz-modal-container "Service TA - VOYAGE - PROPOSITION GLOBALE A utiliser dans le cadre de propositi…" at bounding box center [434, 201] width 869 height 402
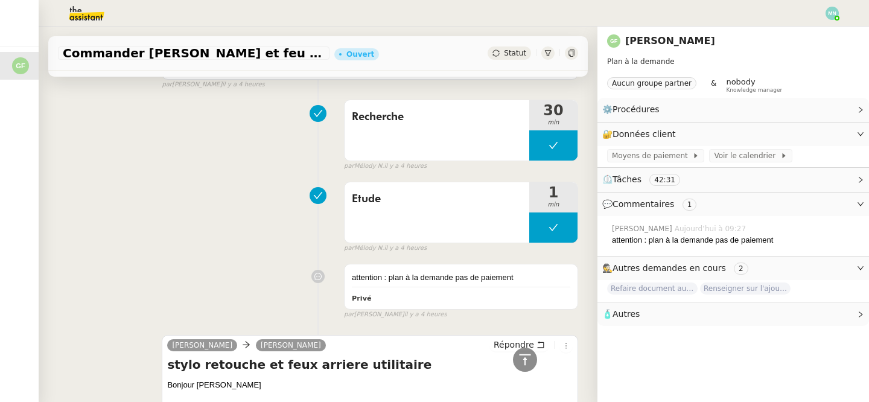
scroll to position [1169, 0]
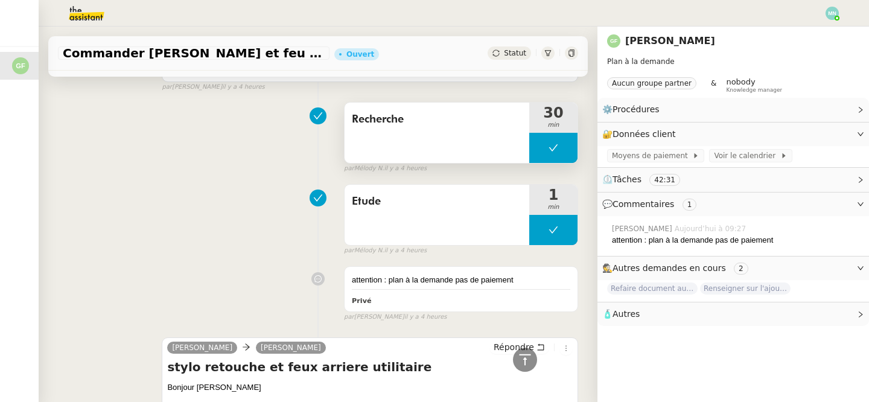
click at [543, 156] on button at bounding box center [553, 148] width 48 height 30
click at [543, 156] on div at bounding box center [541, 148] width 24 height 30
click at [549, 145] on icon at bounding box center [554, 148] width 10 height 10
click at [566, 147] on icon at bounding box center [566, 148] width 10 height 10
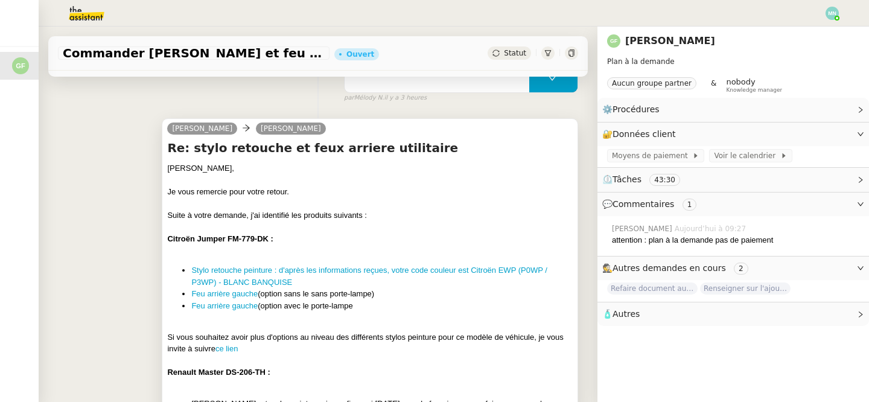
scroll to position [214, 0]
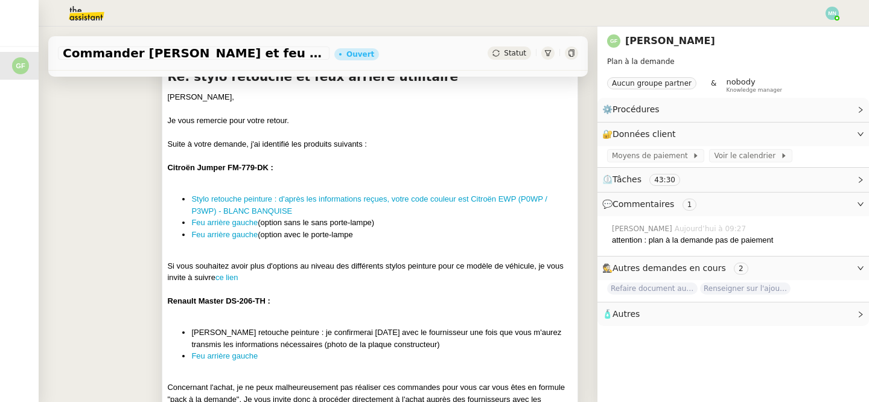
click at [394, 266] on div "Si vous souhaitez avoir plus d'options au niveau des différents stylos peinture…" at bounding box center [370, 272] width 406 height 24
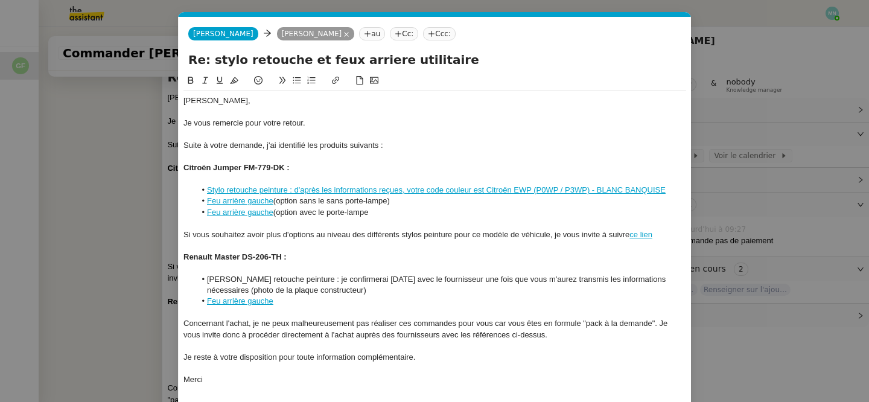
scroll to position [48, 0]
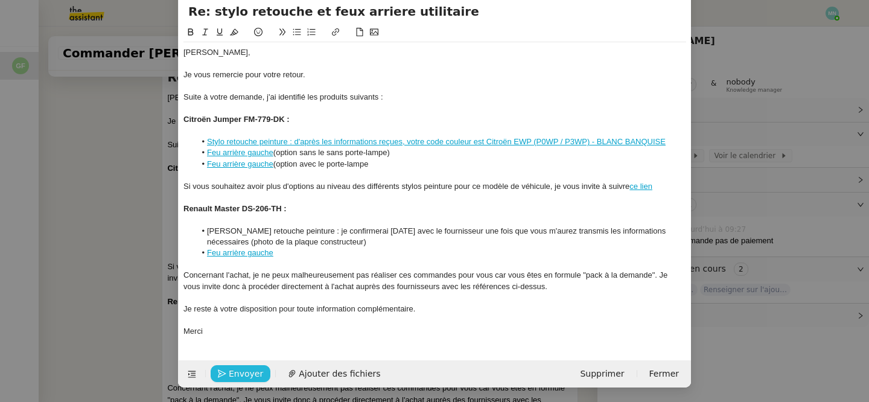
click at [239, 375] on span "Envoyer" at bounding box center [246, 374] width 34 height 14
click at [239, 375] on span "Confirmer l'envoi" at bounding box center [265, 374] width 72 height 14
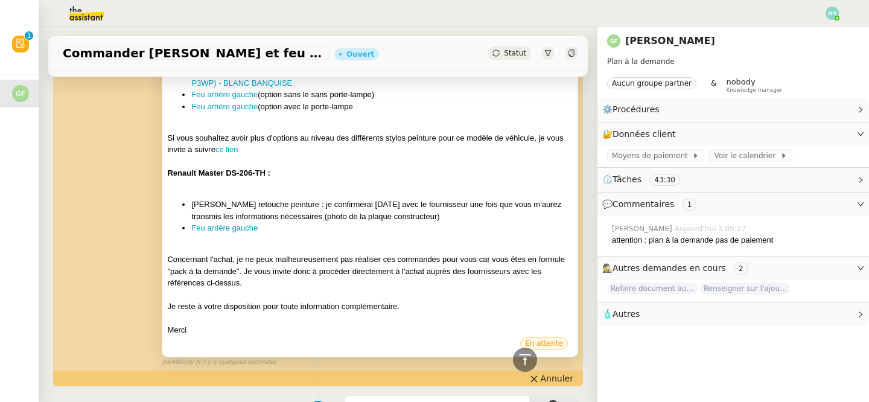
scroll to position [344, 0]
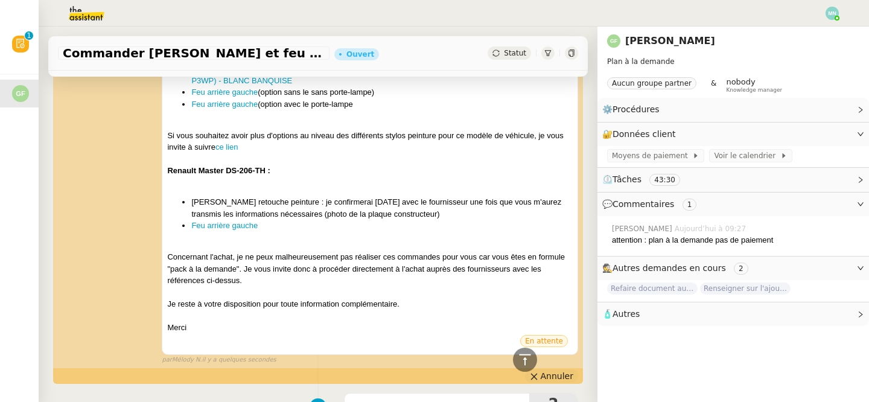
click at [566, 377] on span "Annuler" at bounding box center [557, 376] width 33 height 12
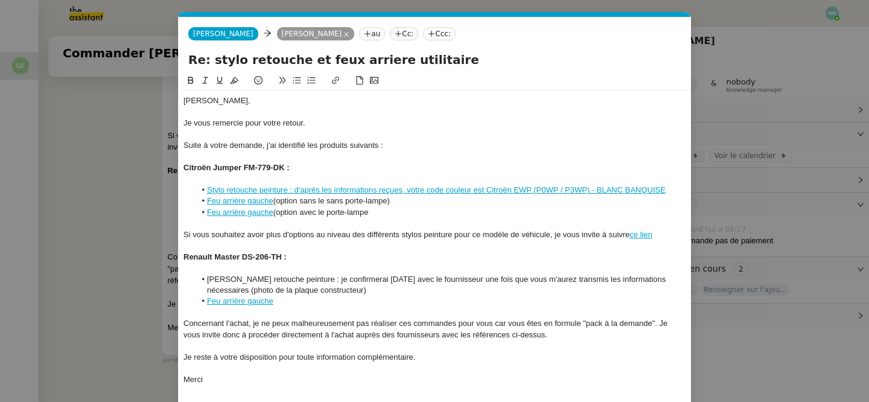
scroll to position [48, 0]
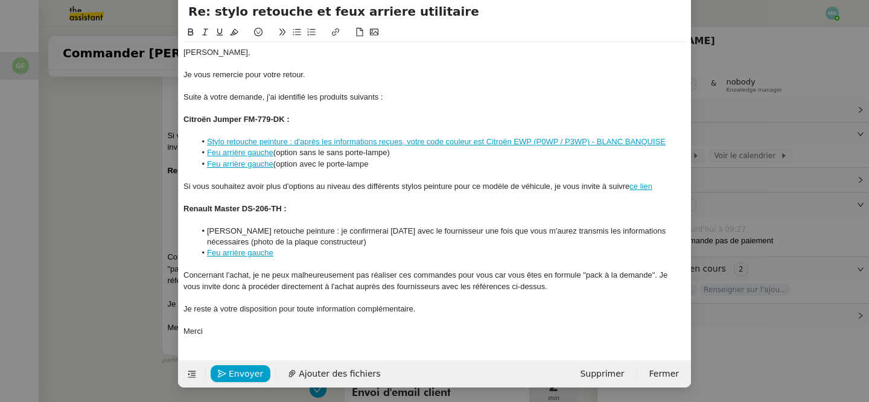
click at [590, 295] on div at bounding box center [435, 297] width 503 height 11
click at [567, 285] on div "Concernant l'achat, je ne peux malheureusement pas réaliser ces commandes pour …" at bounding box center [435, 281] width 503 height 22
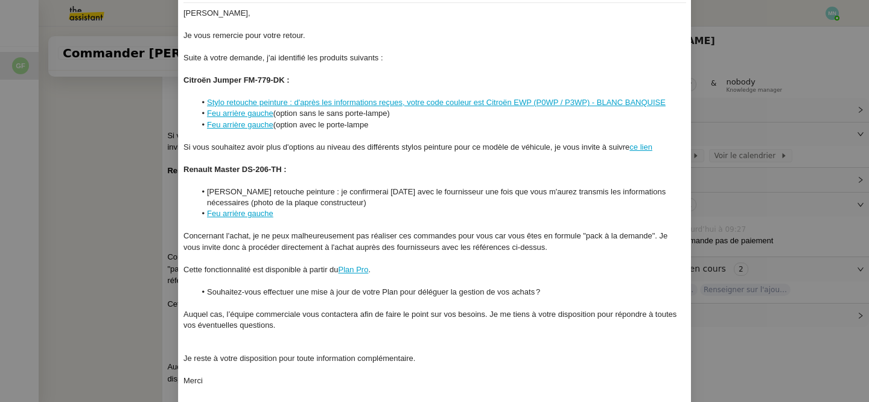
scroll to position [94, 0]
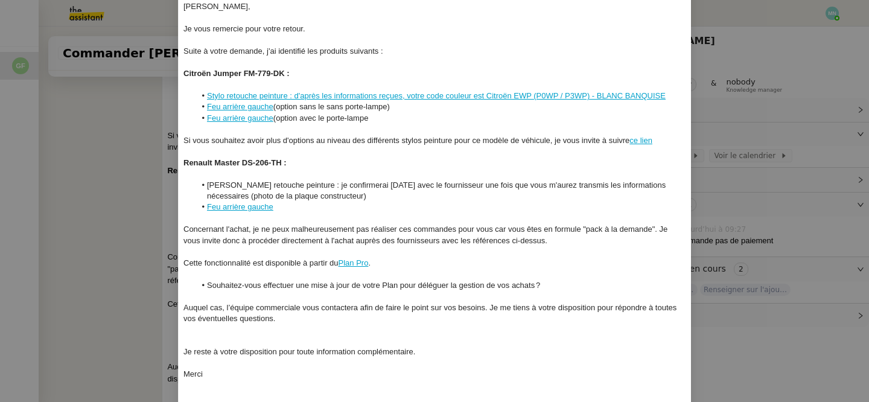
click at [206, 342] on div at bounding box center [435, 341] width 503 height 11
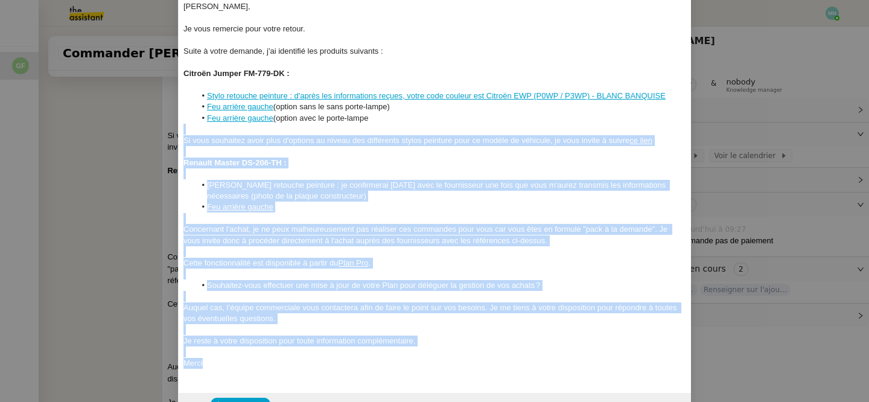
drag, startPoint x: 226, startPoint y: 366, endPoint x: 142, endPoint y: 124, distance: 256.2
click at [142, 125] on nz-modal-container "Service TA - VOYAGE - PROPOSITION GLOBALE A utiliser dans le cadre de propositi…" at bounding box center [434, 201] width 869 height 402
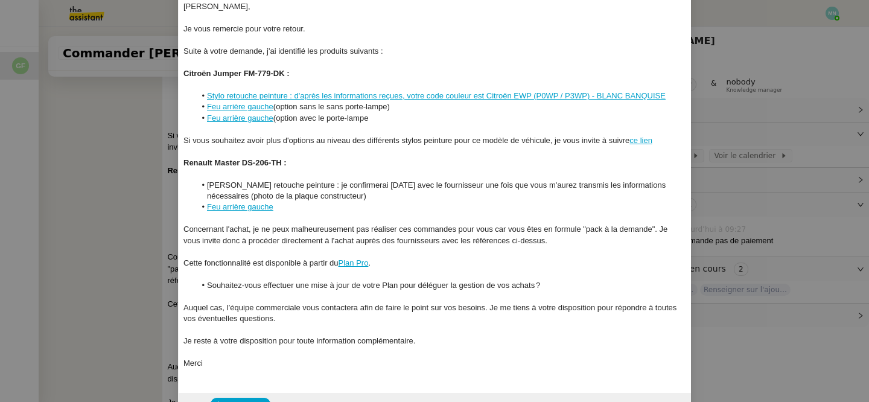
click at [384, 156] on div at bounding box center [435, 151] width 503 height 11
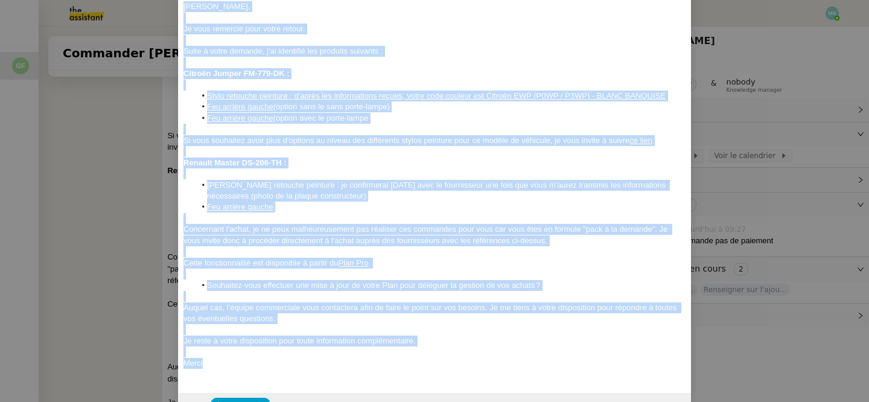
scroll to position [126, 0]
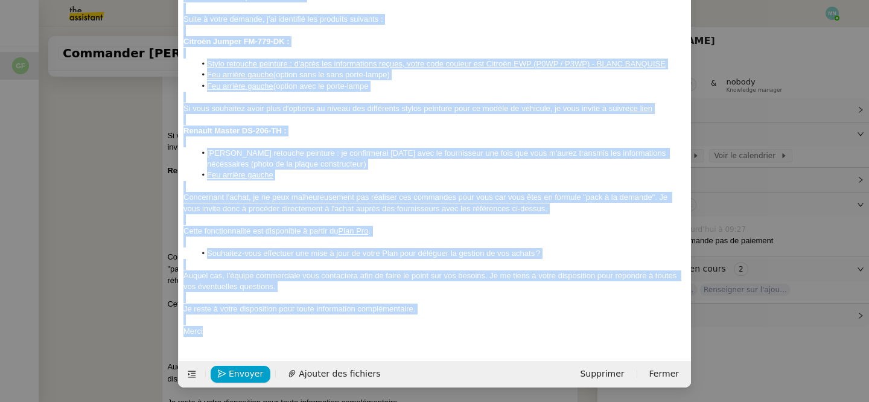
drag, startPoint x: 185, startPoint y: 6, endPoint x: 297, endPoint y: 452, distance: 459.3
click at [297, 401] on html "Mes demandes Commander stylo retouche et feu arrière [PERSON_NAME] Commander st…" at bounding box center [434, 201] width 869 height 402
copy div "Loremipsu, Do sita consecte adip elits doeius. Tempo i utlab etdolor, m'al enim…"
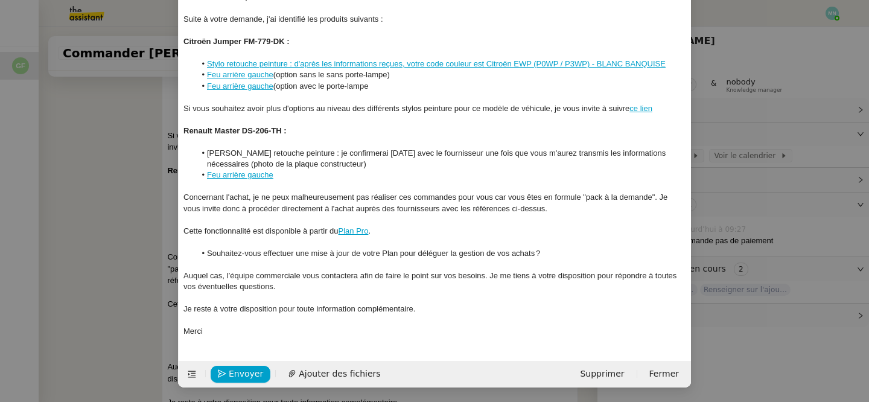
click at [430, 249] on li "Souhaitez-vous effectuer une mise à jour de votre Plan pour déléguer la gestion…" at bounding box center [441, 253] width 491 height 11
click at [274, 188] on div at bounding box center [435, 186] width 503 height 11
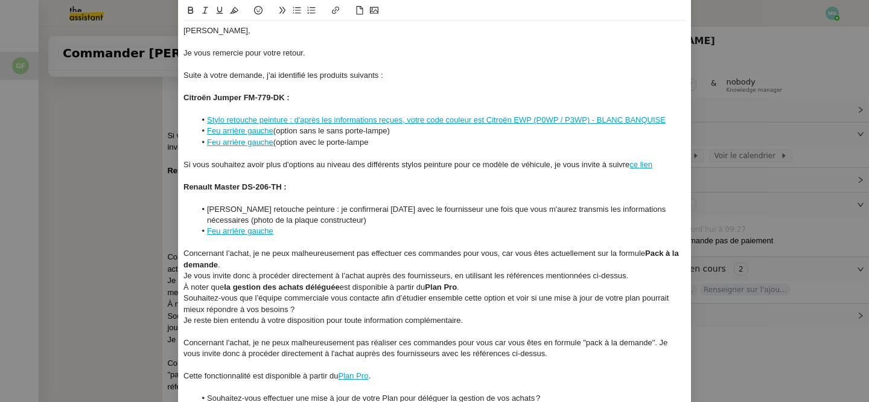
scroll to position [72, 0]
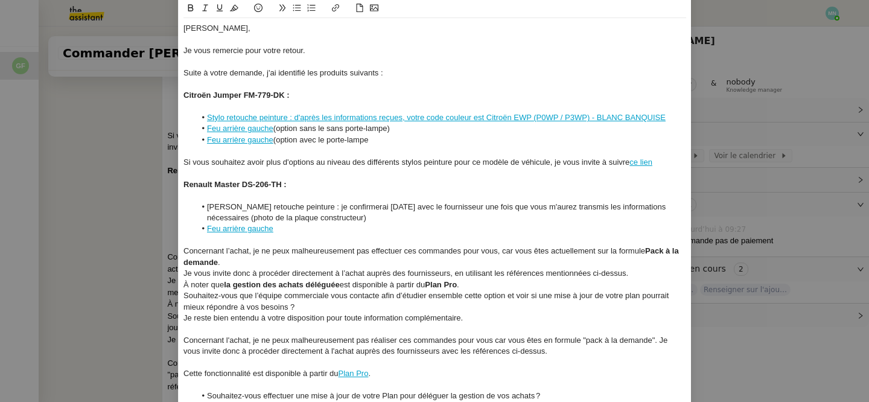
click at [257, 262] on div "Concernant l’achat, je ne peux malheureusement pas effectuer ces commandes pour…" at bounding box center [435, 257] width 503 height 22
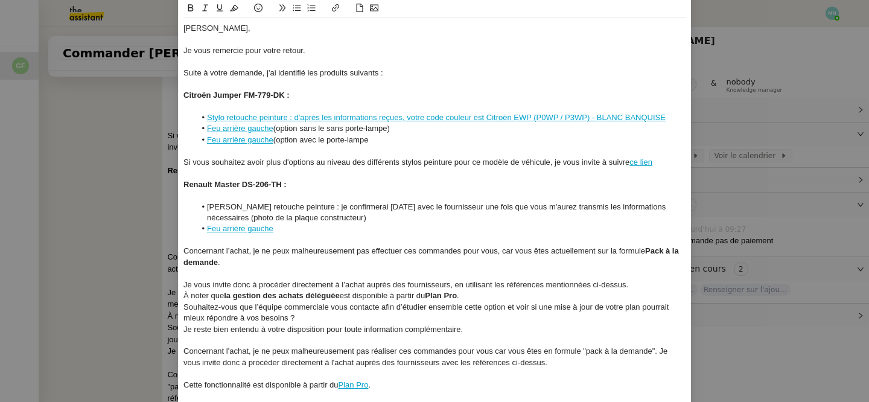
click at [486, 293] on div "À noter que la gestion des achats déléguée est disponible à partir du Plan Pro ." at bounding box center [435, 295] width 503 height 11
drag, startPoint x: 377, startPoint y: 389, endPoint x: 340, endPoint y: 386, distance: 37.0
click at [340, 386] on div "Cette fonctionnalité est disponible à partir du Plan Pro ." at bounding box center [435, 385] width 503 height 11
copy div "Plan Pro ."
drag, startPoint x: 467, startPoint y: 297, endPoint x: 432, endPoint y: 296, distance: 35.6
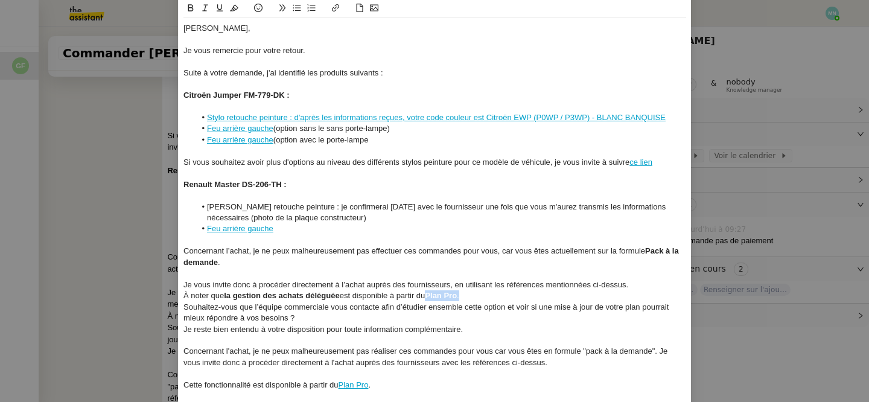
click at [432, 296] on div "À noter que la gestion des achats déléguée est disponible à partir du Plan Pro ." at bounding box center [435, 295] width 503 height 11
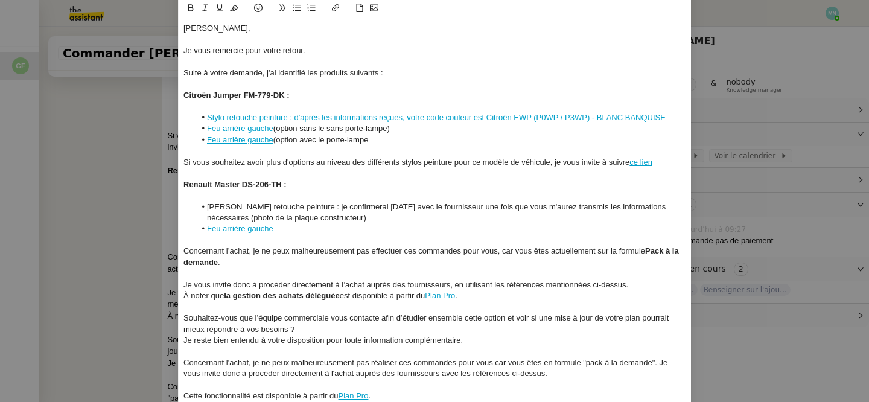
click at [319, 331] on div "Souhaitez-vous que l’équipe commerciale vous contacte afin d’étudier ensemble c…" at bounding box center [435, 324] width 503 height 22
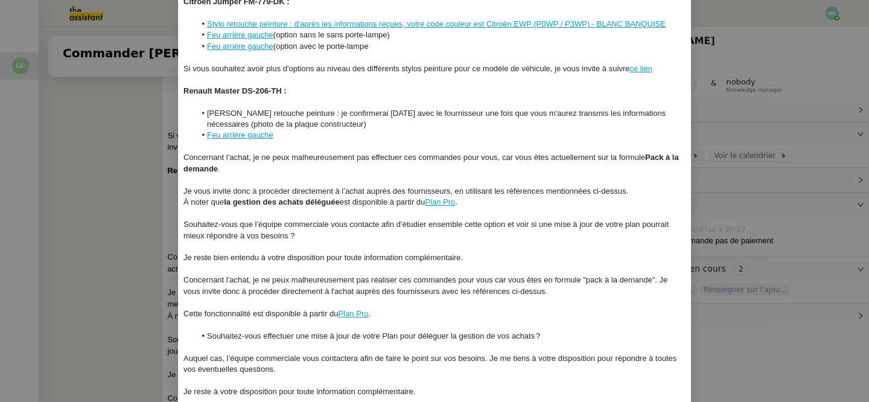
scroll to position [196, 0]
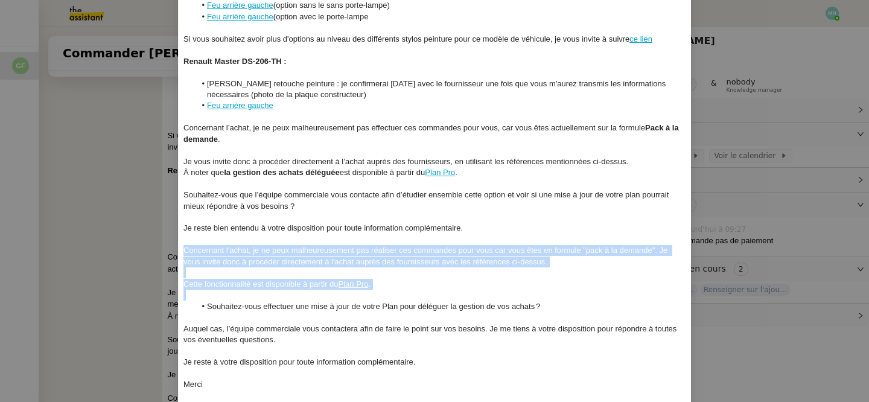
drag, startPoint x: 184, startPoint y: 246, endPoint x: 396, endPoint y: 295, distance: 217.5
click at [396, 295] on div "[PERSON_NAME], Je vous remercie pour votre retour. Suite à votre demande, j'ai …" at bounding box center [435, 145] width 503 height 500
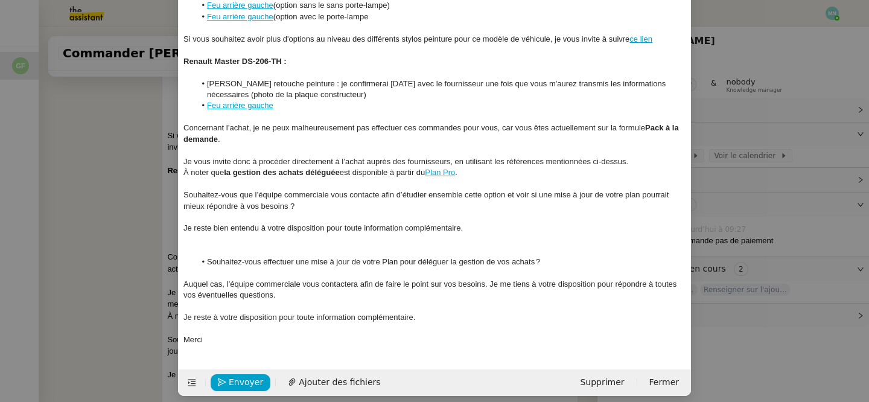
scroll to position [204, 0]
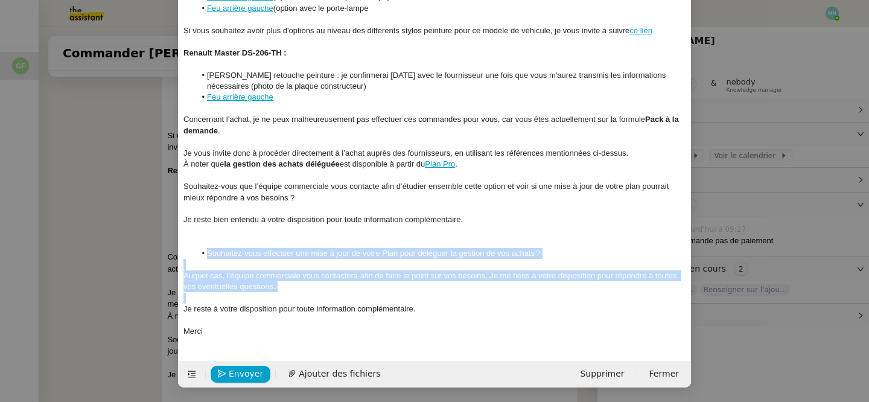
drag, startPoint x: 313, startPoint y: 295, endPoint x: 171, endPoint y: 252, distance: 147.8
click at [171, 251] on nz-modal-container "Service TA - VOYAGE - PROPOSITION GLOBALE A utiliser dans le cadre de propositi…" at bounding box center [434, 201] width 869 height 402
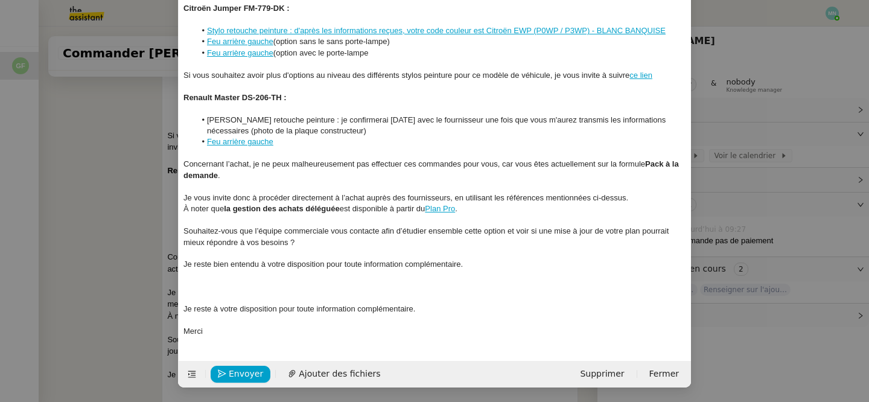
scroll to position [160, 0]
drag, startPoint x: 446, startPoint y: 311, endPoint x: 127, endPoint y: 292, distance: 318.7
click at [127, 292] on nz-modal-container "Service TA - VOYAGE - PROPOSITION GLOBALE A utiliser dans le cadre de propositi…" at bounding box center [434, 201] width 869 height 402
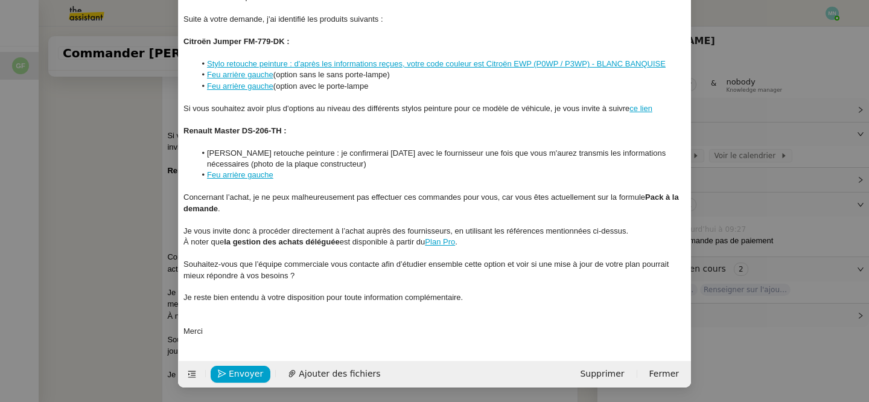
scroll to position [115, 0]
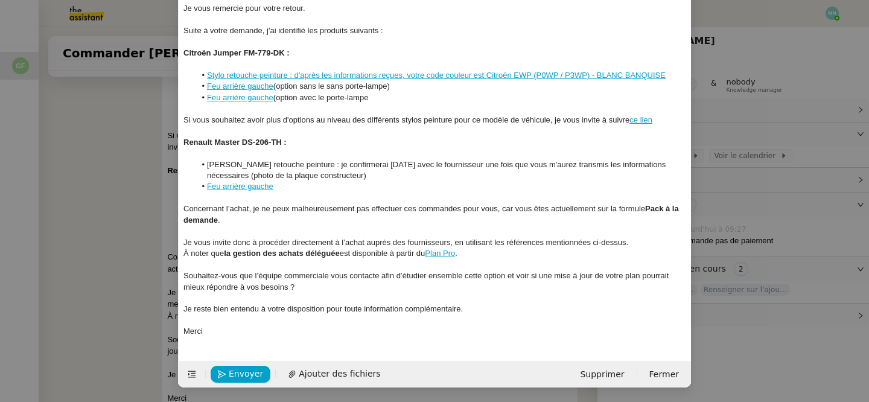
click at [647, 244] on div "Je vous invite donc à procéder directement à l’achat auprès des fournisseurs, e…" at bounding box center [435, 242] width 503 height 11
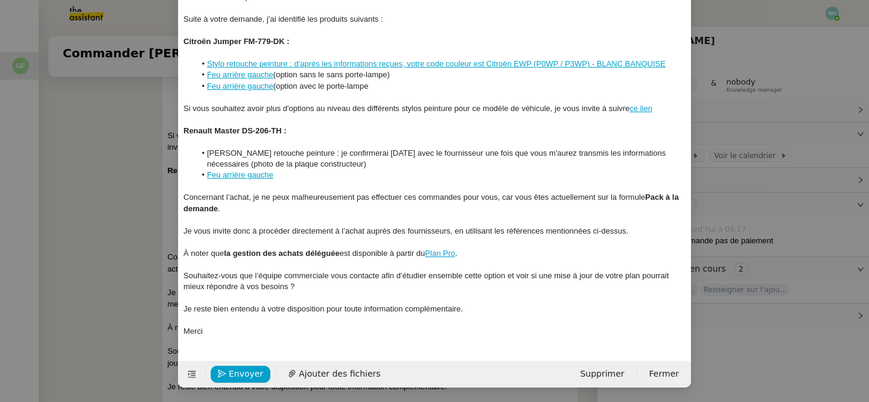
drag, startPoint x: 304, startPoint y: 286, endPoint x: 176, endPoint y: 273, distance: 128.6
click at [176, 273] on nz-modal-container "Service TA - VOYAGE - PROPOSITION GLOBALE A utiliser dans le cadre de propositi…" at bounding box center [434, 201] width 869 height 402
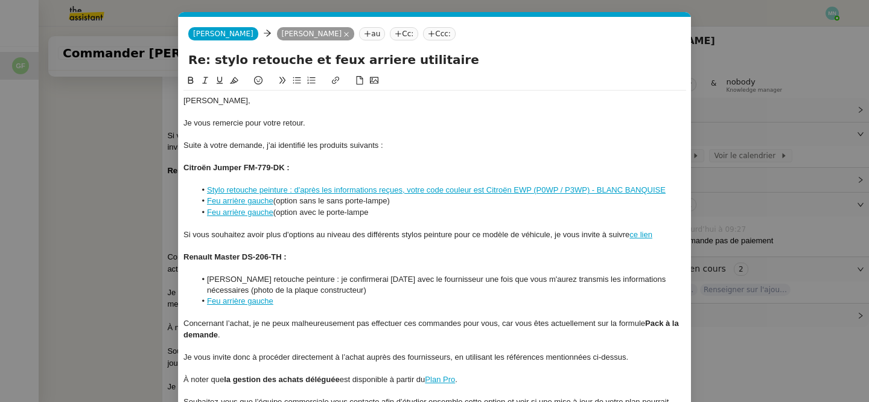
click at [296, 77] on icon at bounding box center [297, 80] width 8 height 8
click at [318, 311] on div at bounding box center [435, 312] width 503 height 11
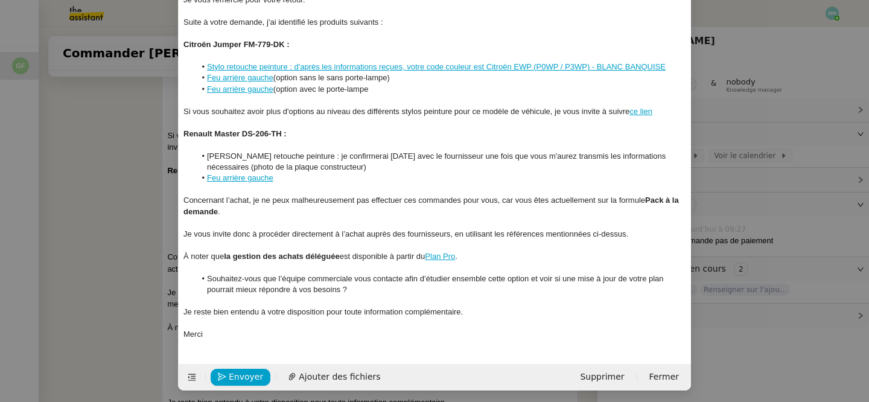
scroll to position [126, 0]
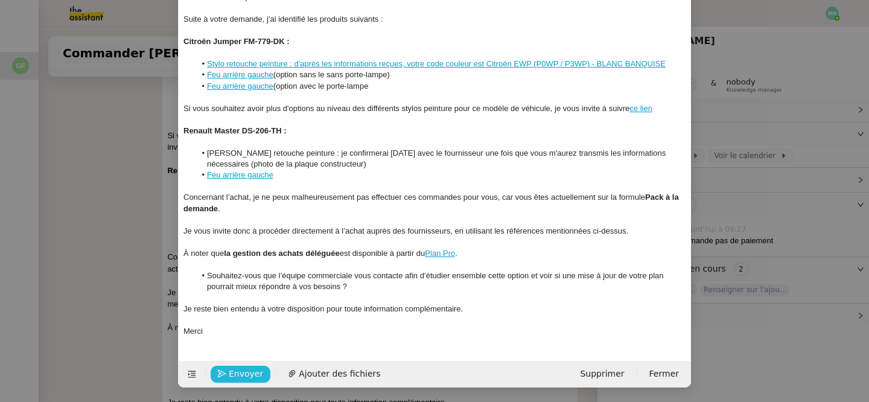
click at [243, 374] on span "Envoyer" at bounding box center [246, 374] width 34 height 14
click at [243, 374] on span "Confirmer l'envoi" at bounding box center [265, 374] width 72 height 14
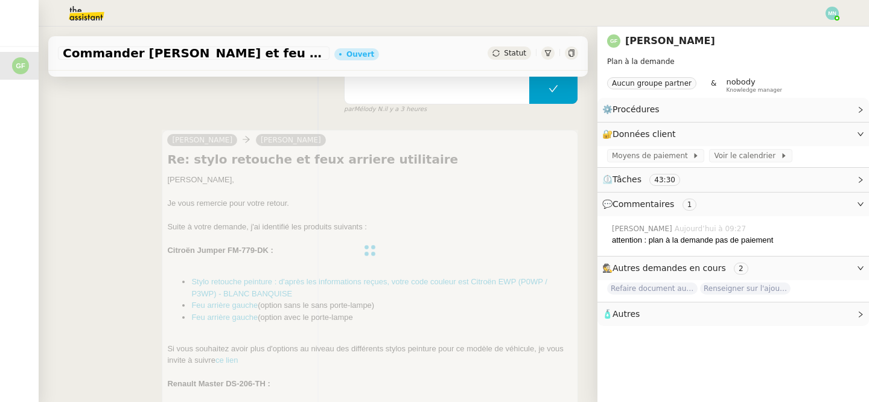
scroll to position [127, 0]
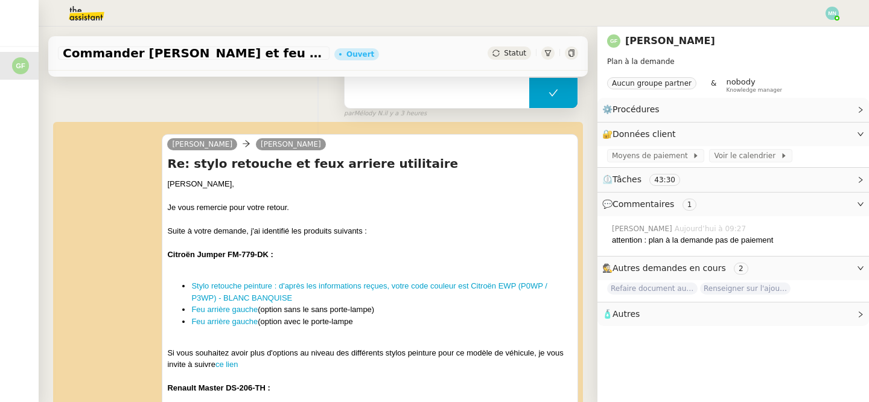
click at [543, 86] on button at bounding box center [553, 93] width 48 height 30
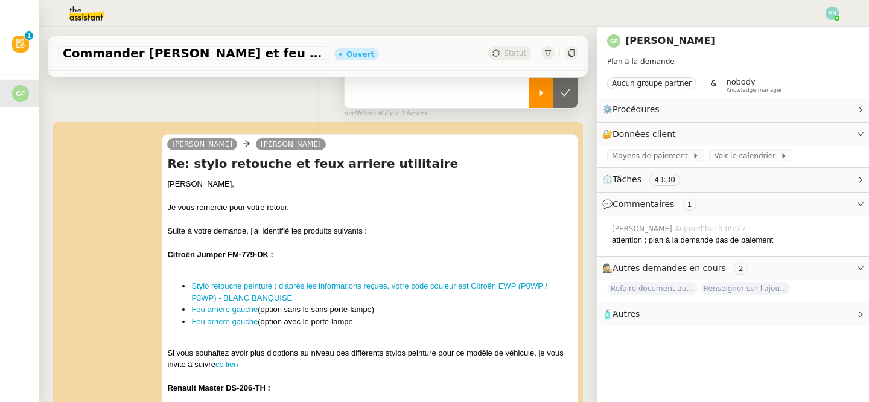
click at [543, 98] on div at bounding box center [541, 93] width 24 height 30
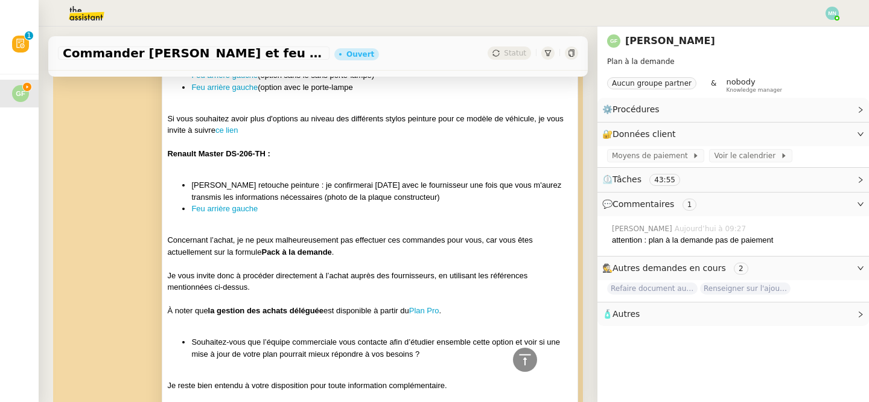
scroll to position [0, 0]
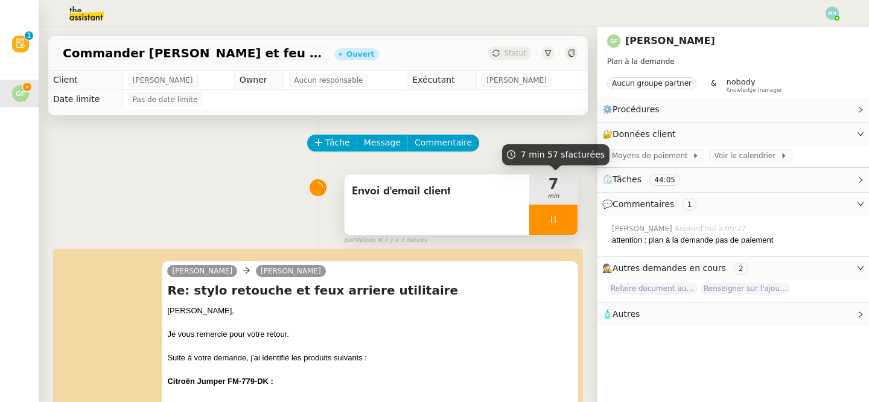
click at [546, 212] on div at bounding box center [553, 220] width 48 height 30
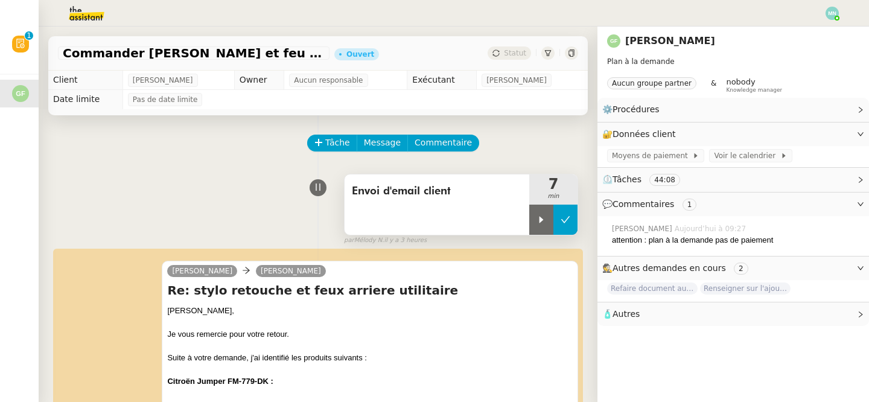
click at [563, 214] on button at bounding box center [566, 220] width 24 height 30
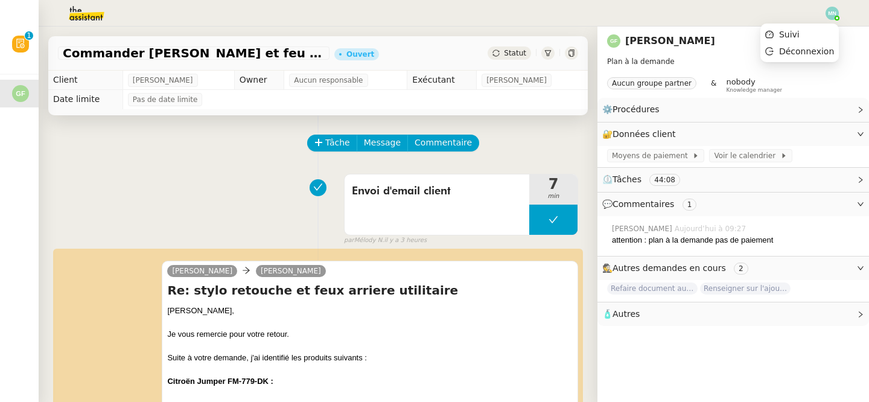
click at [830, 14] on img at bounding box center [832, 13] width 13 height 13
click at [808, 35] on li "Suivi" at bounding box center [800, 34] width 78 height 17
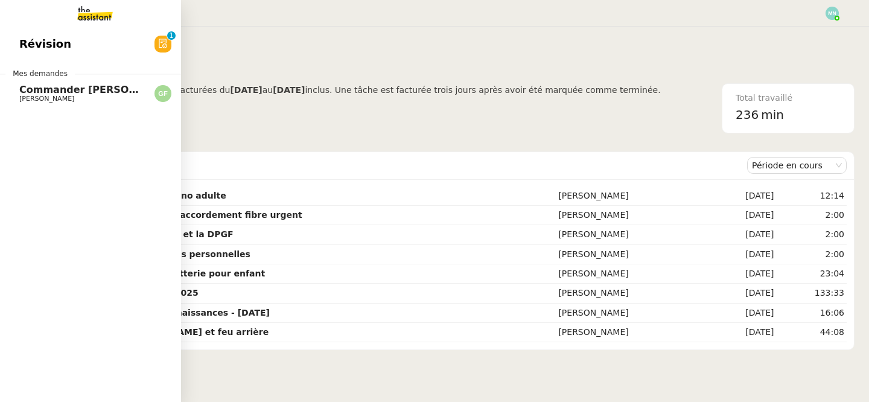
click at [38, 94] on span "Commander [PERSON_NAME] et feu arrière" at bounding box center [136, 89] width 235 height 11
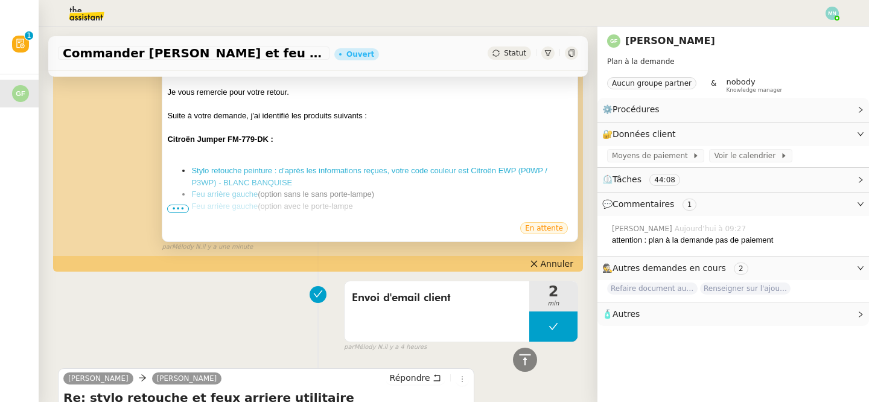
scroll to position [210, 0]
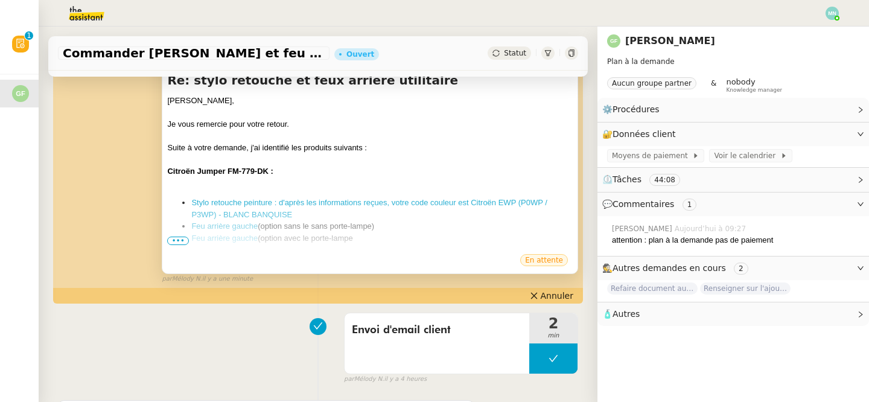
click at [174, 241] on span "•••" at bounding box center [178, 241] width 22 height 8
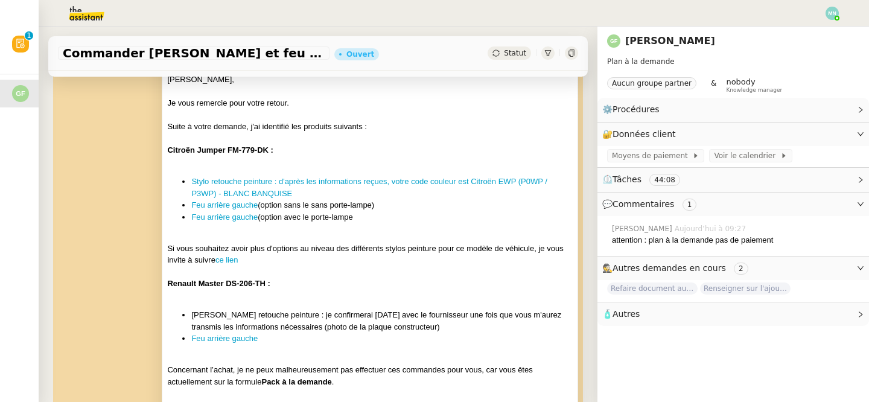
scroll to position [233, 0]
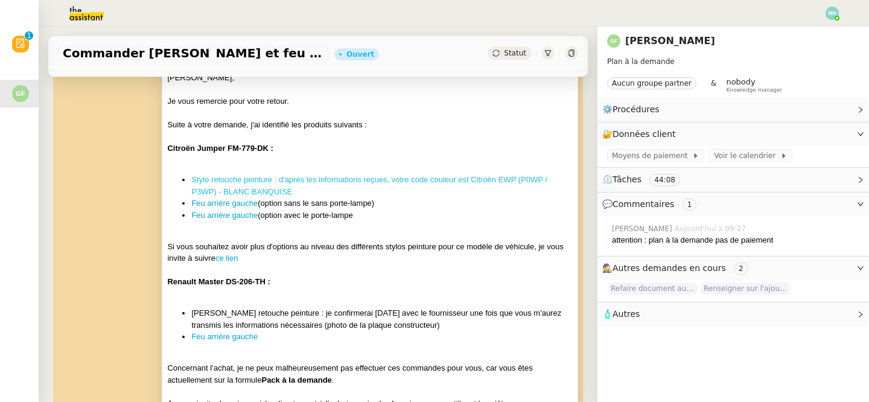
click at [305, 181] on link "Stylo retouche peinture : d'après les informations reçues, votre code couleur e…" at bounding box center [369, 185] width 356 height 21
click at [239, 203] on link "Feu arrière gauche" at bounding box center [224, 203] width 66 height 9
click at [236, 213] on link "Feu arrière gauche" at bounding box center [224, 215] width 66 height 9
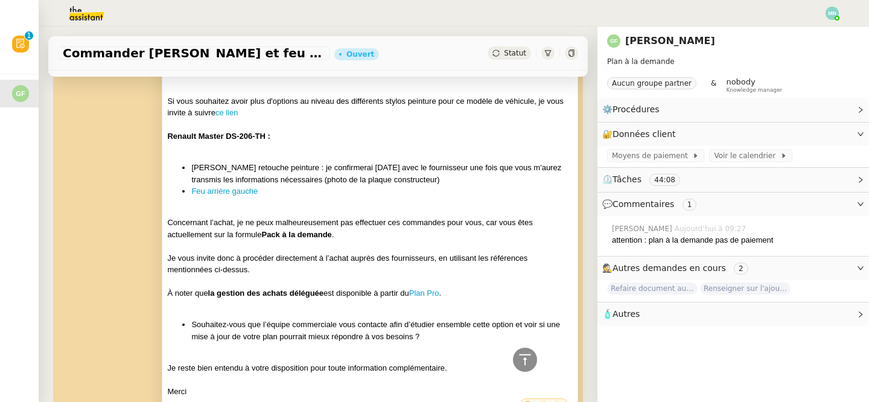
scroll to position [385, 0]
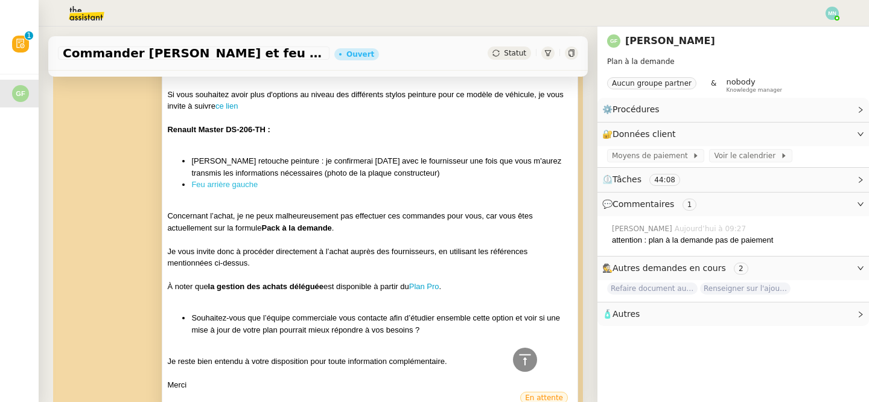
click at [224, 183] on link "Feu arrière gauche" at bounding box center [224, 184] width 66 height 9
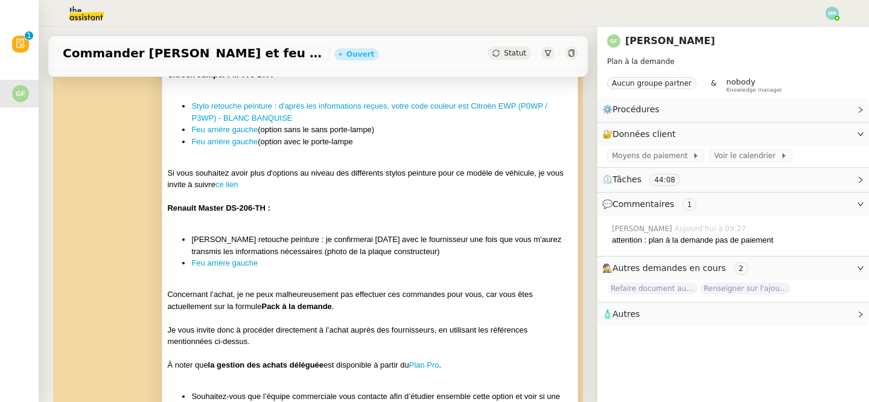
scroll to position [416, 0]
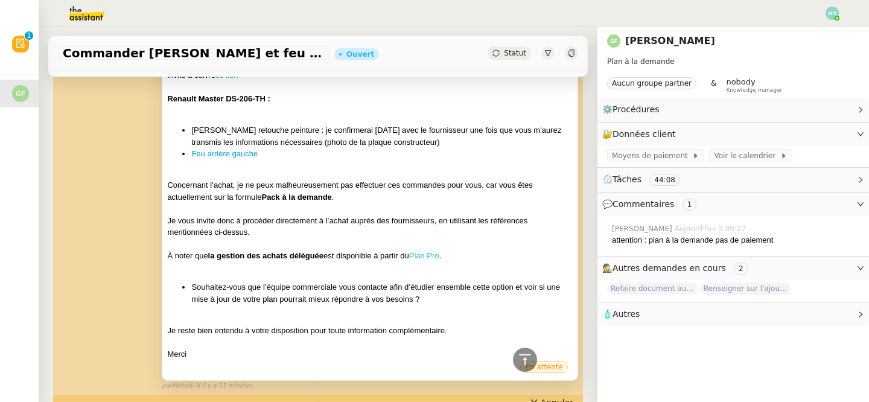
click at [428, 258] on link "Plan Pro" at bounding box center [424, 255] width 30 height 9
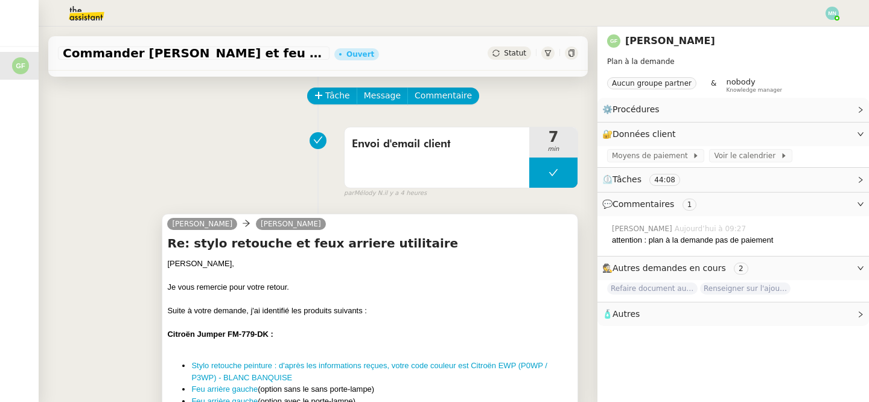
scroll to position [0, 0]
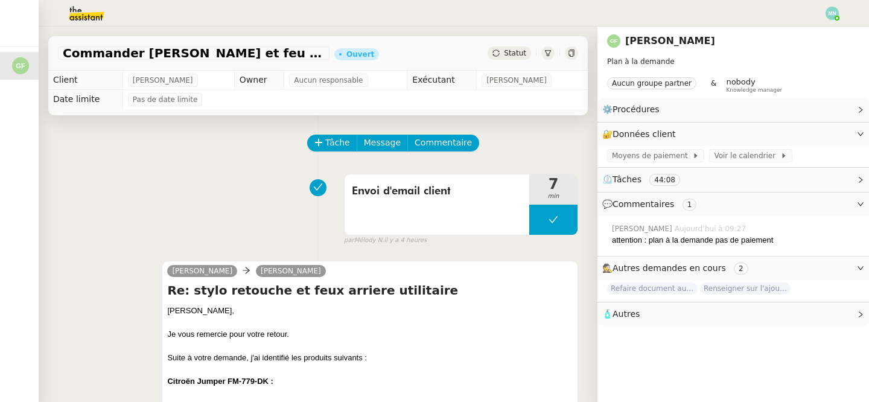
click at [521, 54] on span "Statut" at bounding box center [515, 53] width 22 height 8
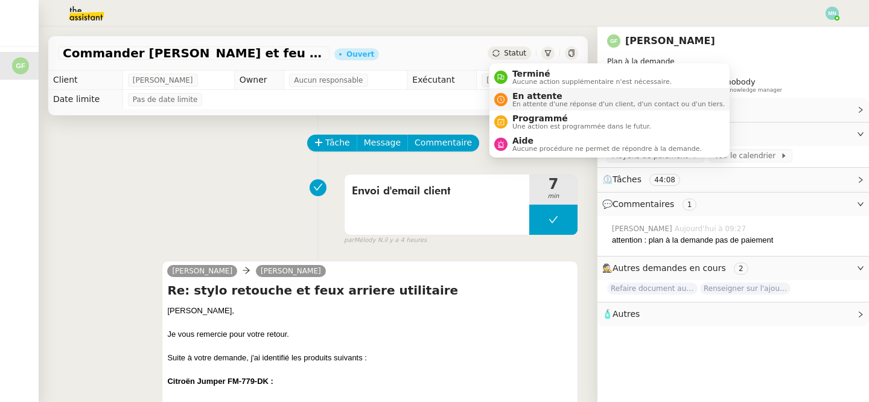
click at [543, 101] on span "En attente d'une réponse d'un client, d'un contact ou d'un tiers." at bounding box center [619, 104] width 212 height 7
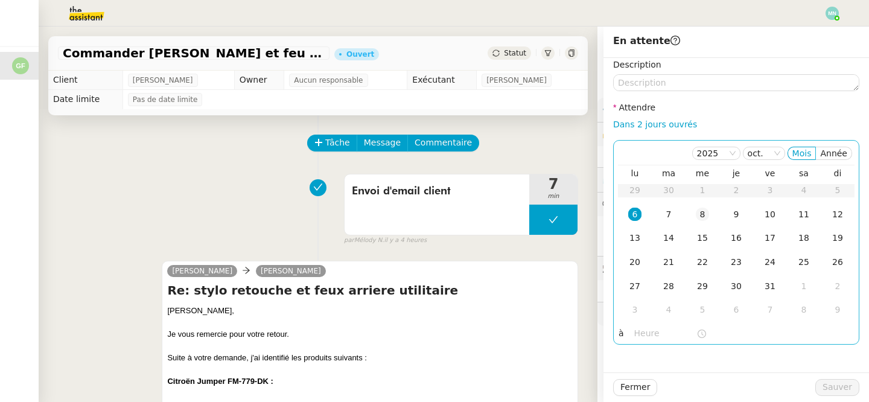
click at [706, 218] on div "8" at bounding box center [702, 214] width 13 height 13
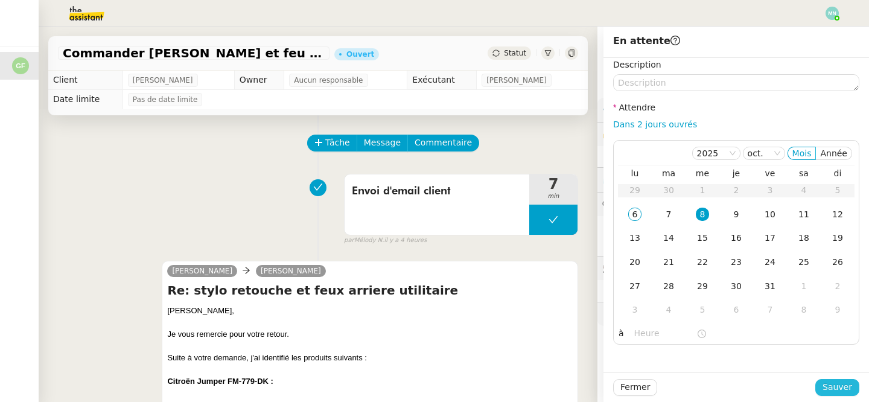
click at [843, 388] on span "Sauver" at bounding box center [838, 387] width 30 height 14
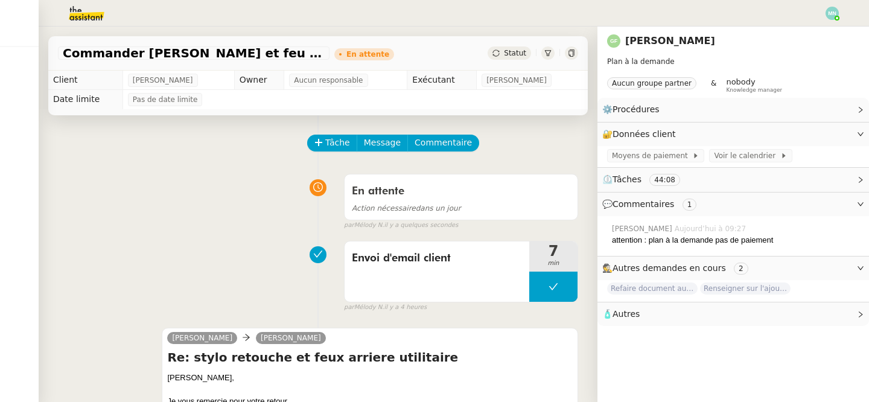
click at [831, 10] on img at bounding box center [832, 13] width 13 height 13
click at [807, 37] on li "Suivi" at bounding box center [800, 34] width 78 height 17
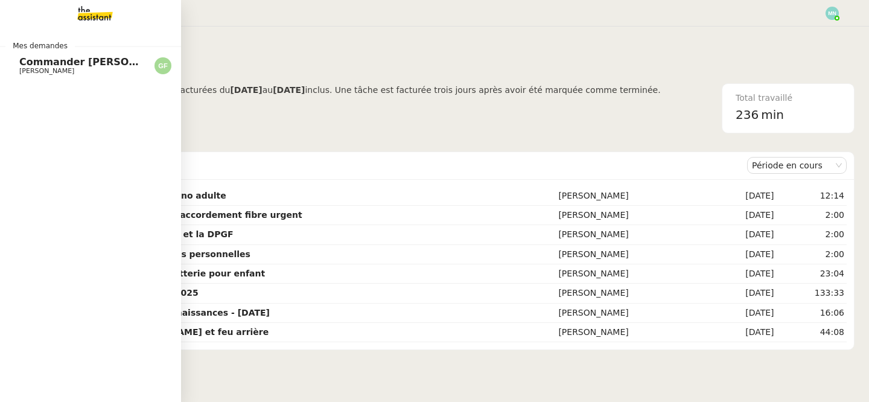
click at [49, 71] on span "[PERSON_NAME]" at bounding box center [46, 71] width 55 height 8
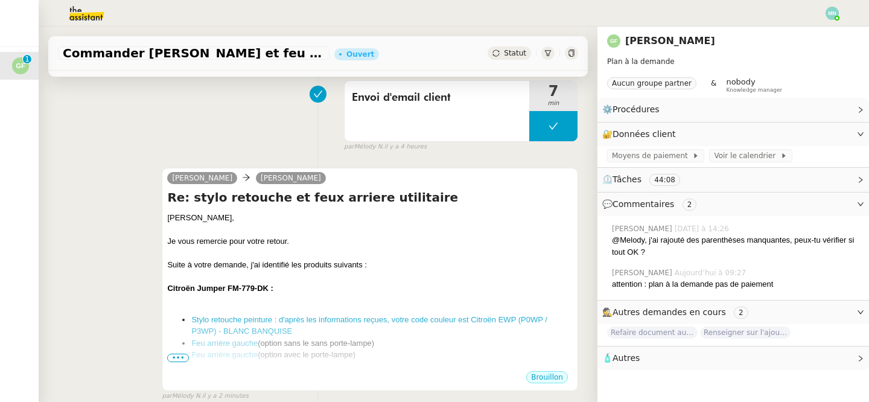
scroll to position [312, 0]
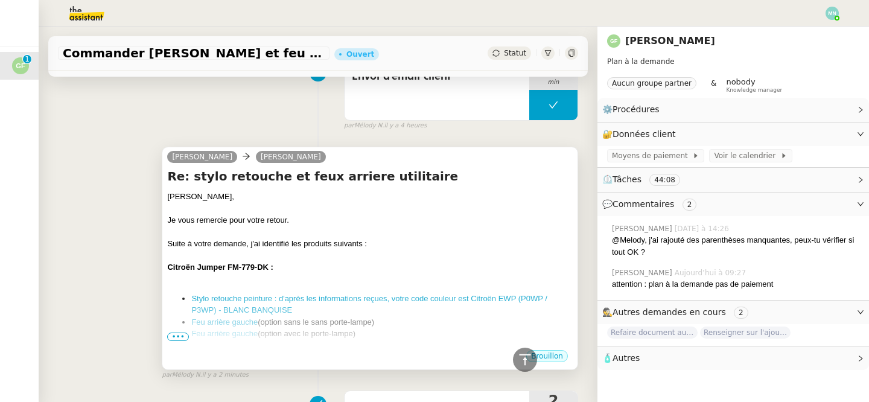
click at [313, 257] on div at bounding box center [370, 255] width 406 height 12
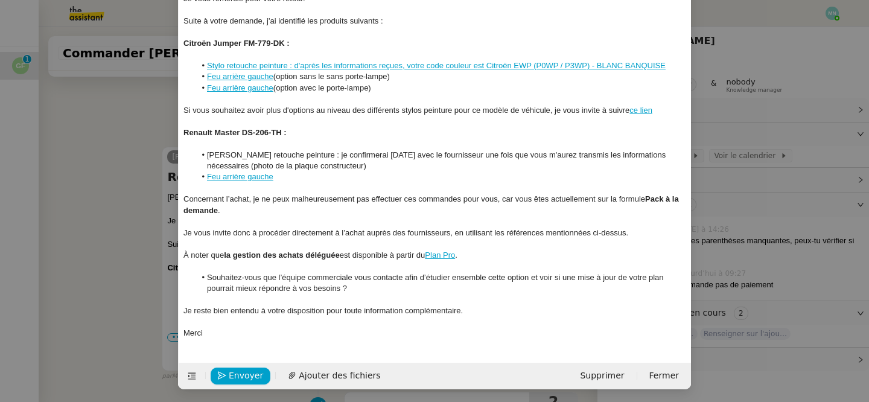
scroll to position [126, 0]
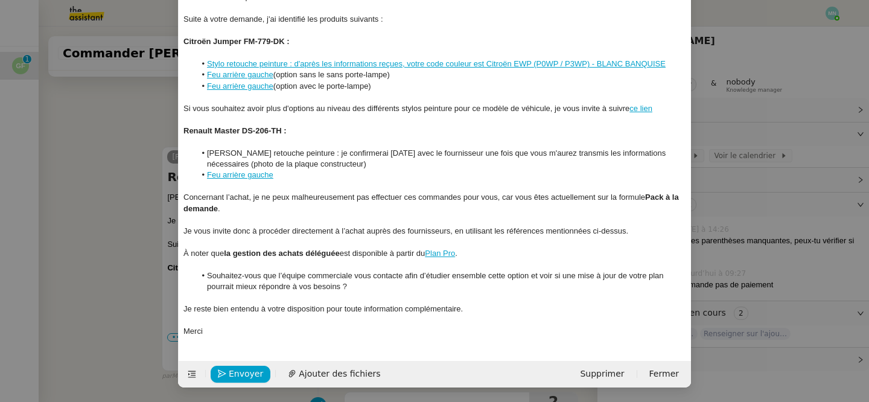
click at [138, 300] on nz-modal-container "Service TA - VOYAGE - PROPOSITION GLOBALE A utiliser dans le cadre de propositi…" at bounding box center [434, 201] width 869 height 402
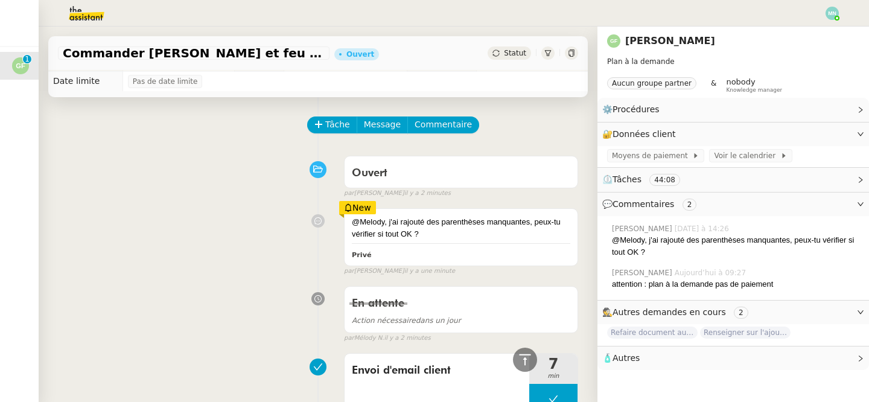
scroll to position [0, 0]
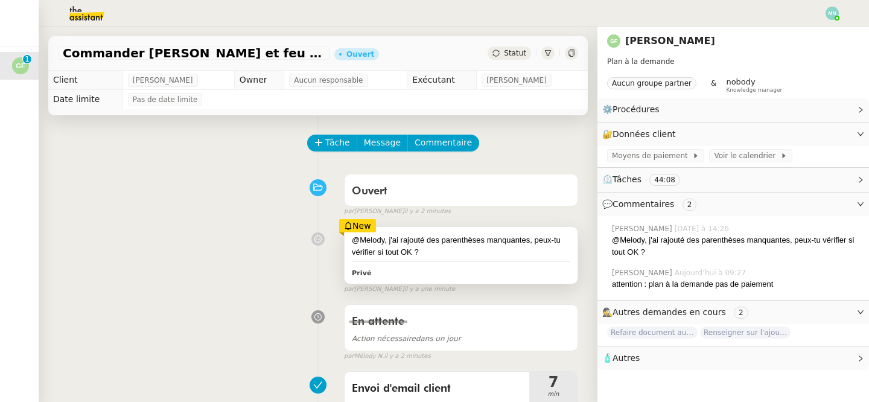
click at [450, 253] on div "@Melody, j'ai rajouté des parenthèses manquantes, peux-tu vérifier si tout OK ?" at bounding box center [461, 246] width 219 height 24
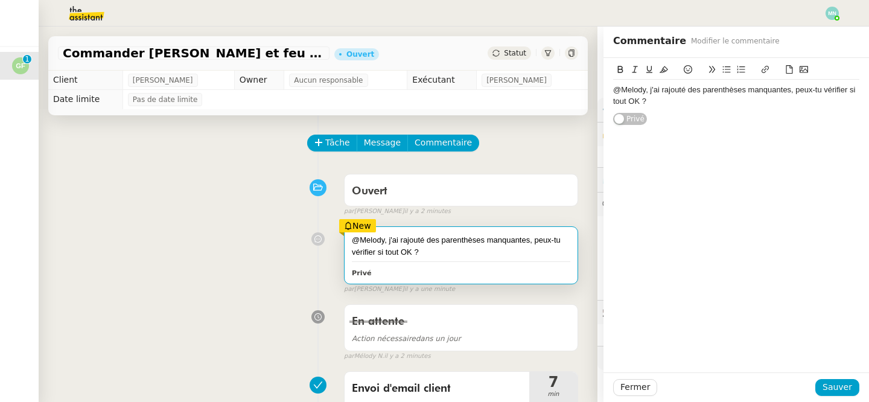
click at [672, 109] on div "@Melody, j'ai rajouté des parenthèses manquantes, peux-tu vérifier si tout OK ?" at bounding box center [736, 96] width 246 height 32
click at [849, 388] on span "Sauver" at bounding box center [838, 387] width 30 height 14
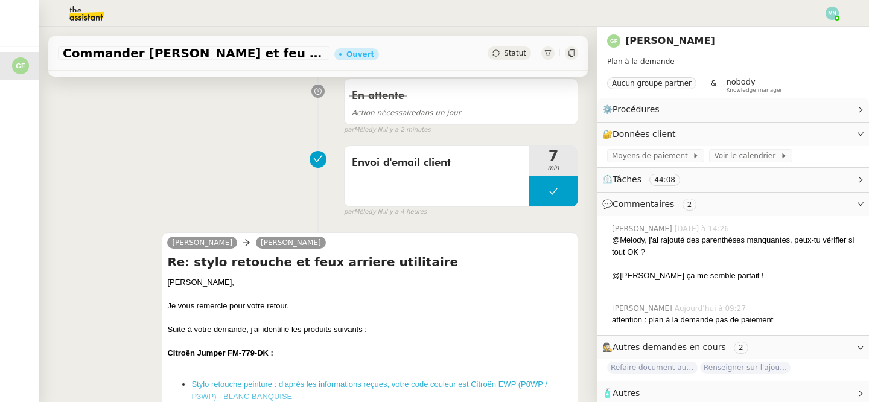
scroll to position [316, 0]
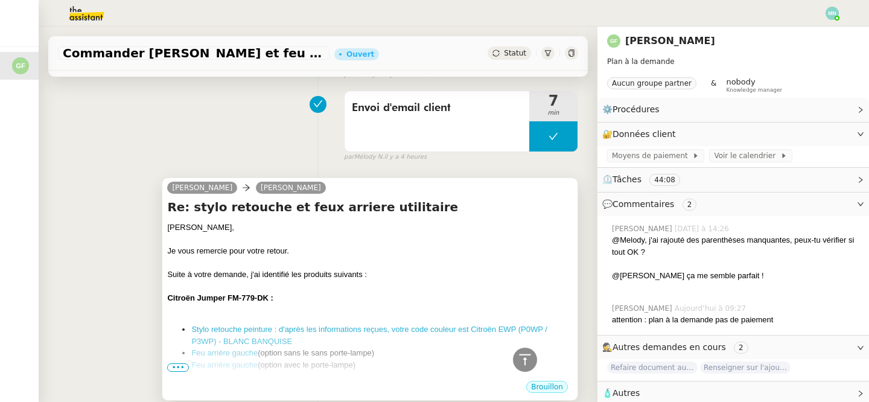
click at [384, 257] on div "Je vous remercie pour votre retour." at bounding box center [370, 251] width 406 height 12
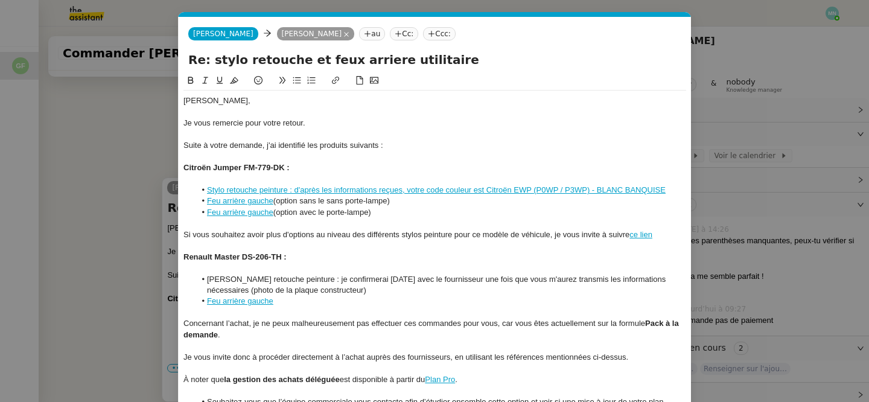
scroll to position [126, 0]
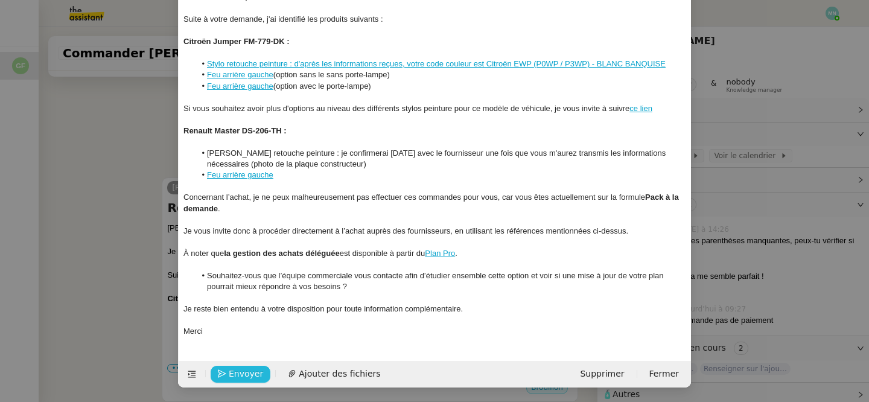
click at [243, 368] on span "Envoyer" at bounding box center [246, 374] width 34 height 14
click at [243, 368] on span "Confirmer l'envoi" at bounding box center [265, 374] width 72 height 14
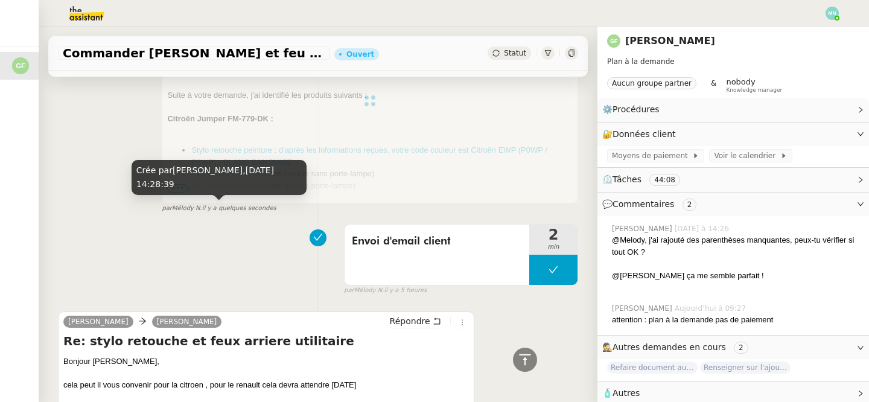
scroll to position [481, 0]
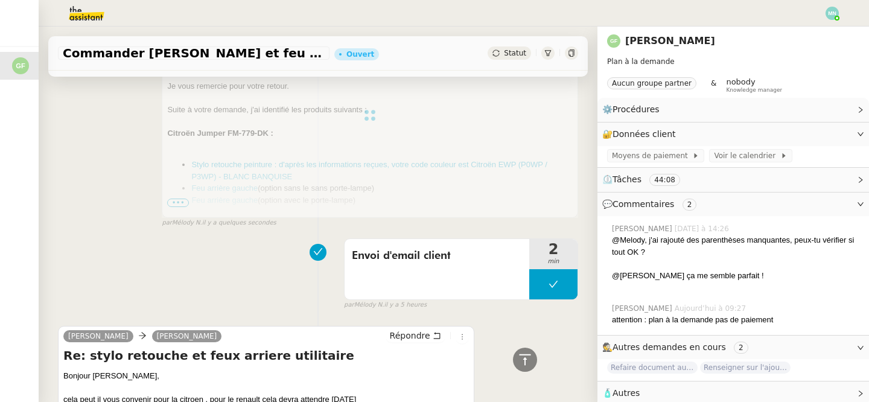
click at [178, 204] on div at bounding box center [370, 115] width 417 height 205
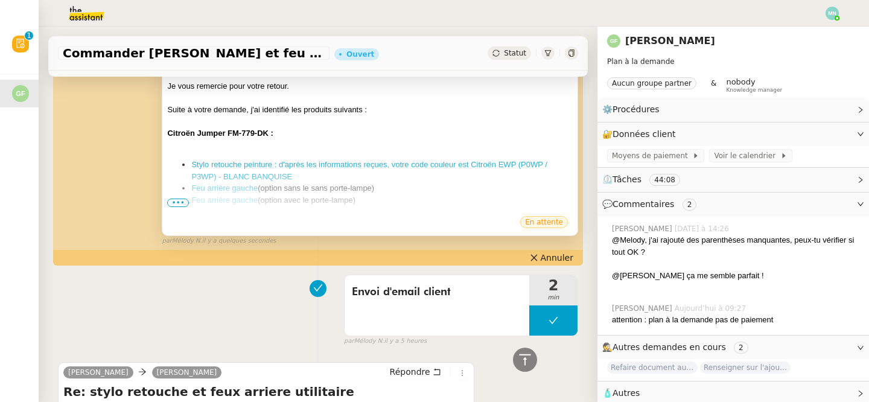
click at [184, 205] on span "•••" at bounding box center [178, 203] width 22 height 8
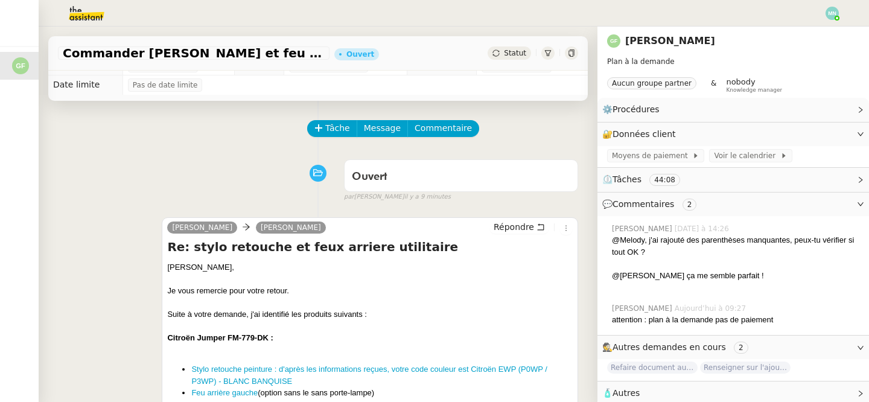
scroll to position [0, 0]
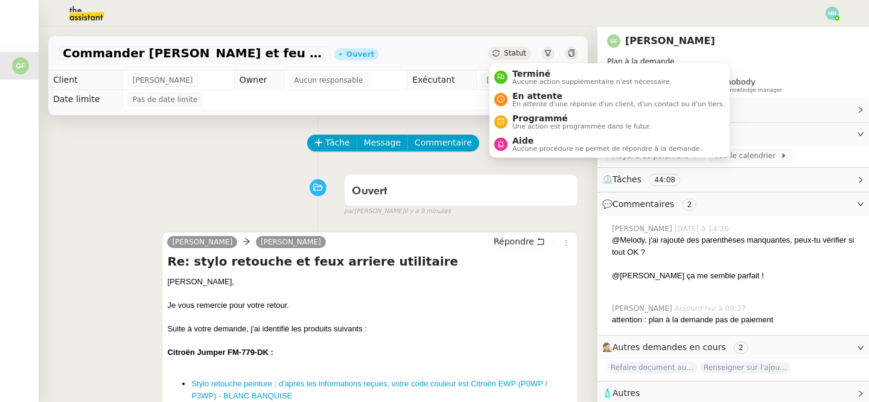
click at [516, 54] on span "Statut" at bounding box center [515, 53] width 22 height 8
click at [544, 103] on span "En attente d'une réponse d'un client, d'un contact ou d'un tiers." at bounding box center [619, 104] width 212 height 7
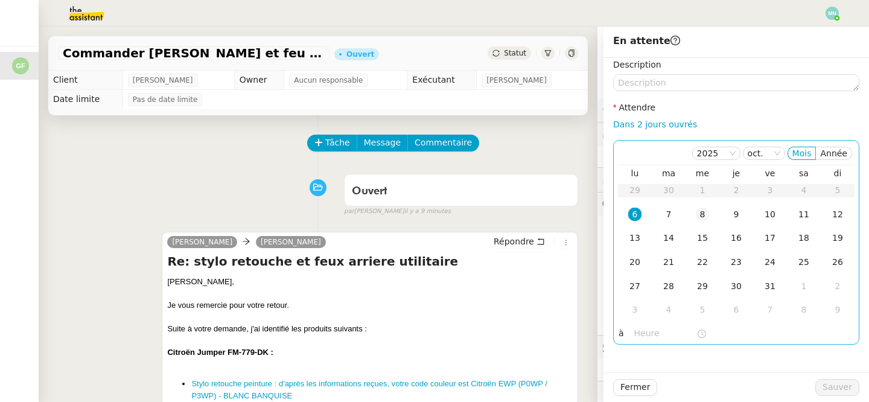
click at [706, 210] on div "8" at bounding box center [702, 214] width 13 height 13
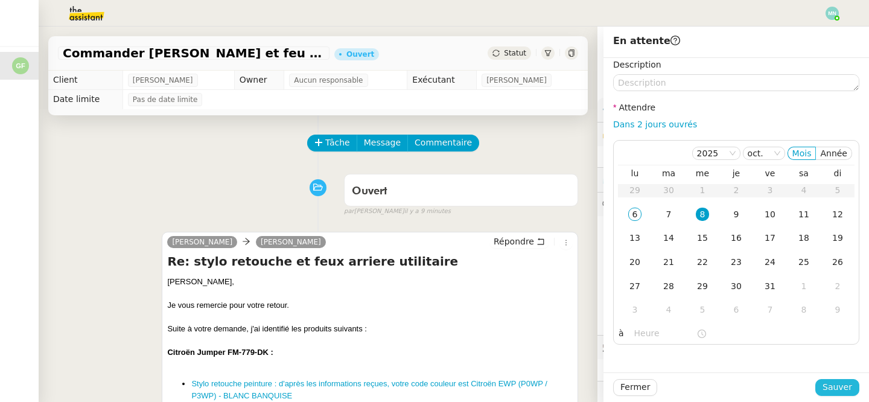
click at [828, 387] on span "Sauver" at bounding box center [838, 387] width 30 height 14
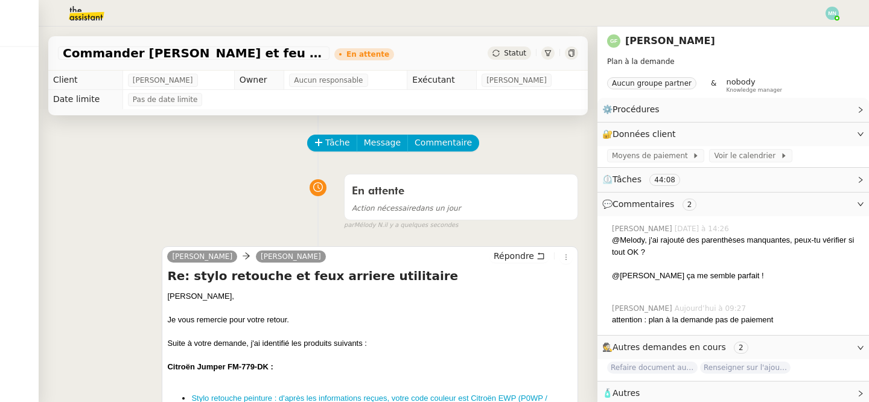
click at [835, 11] on img at bounding box center [832, 13] width 13 height 13
click at [808, 33] on li "Suivi" at bounding box center [800, 34] width 78 height 17
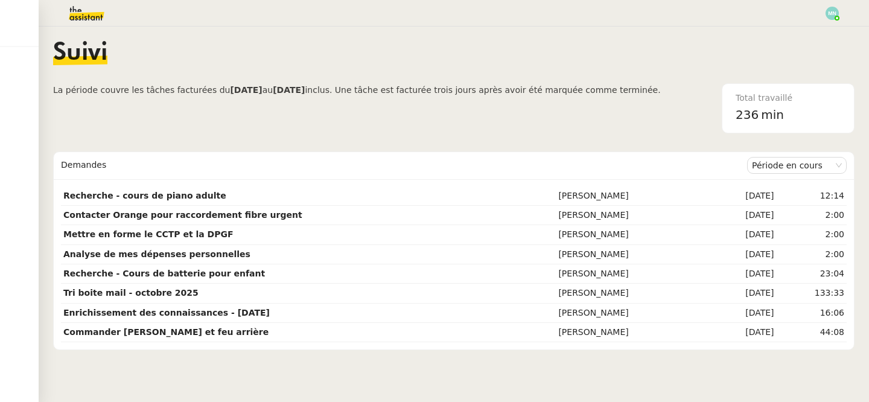
click at [69, 14] on img at bounding box center [77, 13] width 94 height 27
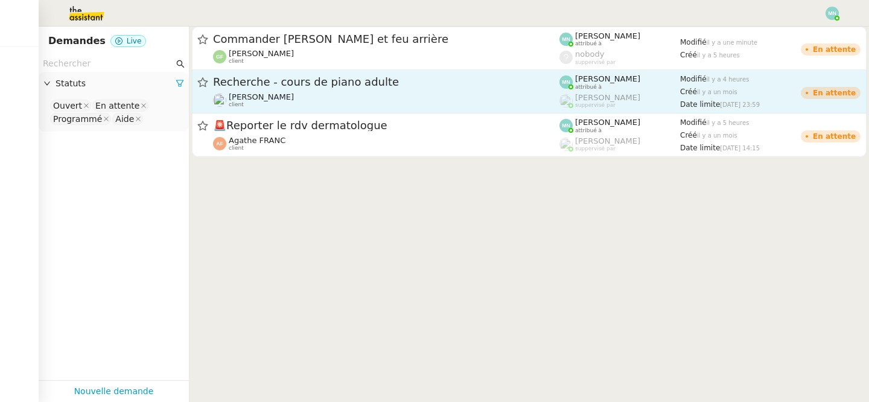
click at [320, 91] on div "Recherche - cours de piano adulte [PERSON_NAME] client" at bounding box center [386, 91] width 347 height 33
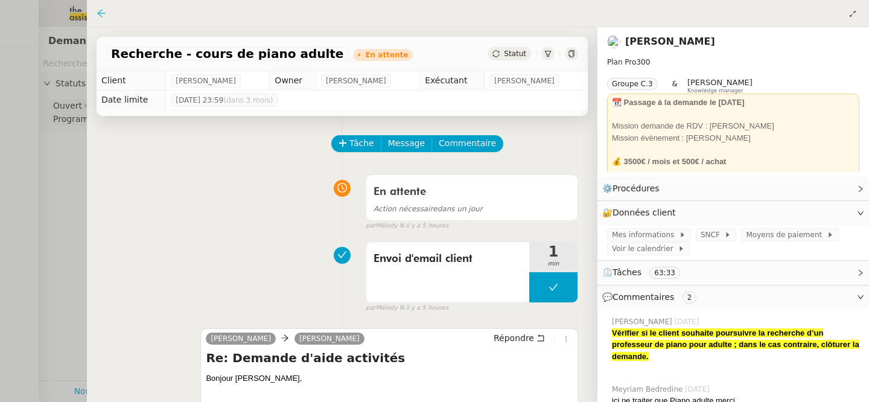
click at [101, 12] on icon at bounding box center [102, 13] width 10 height 10
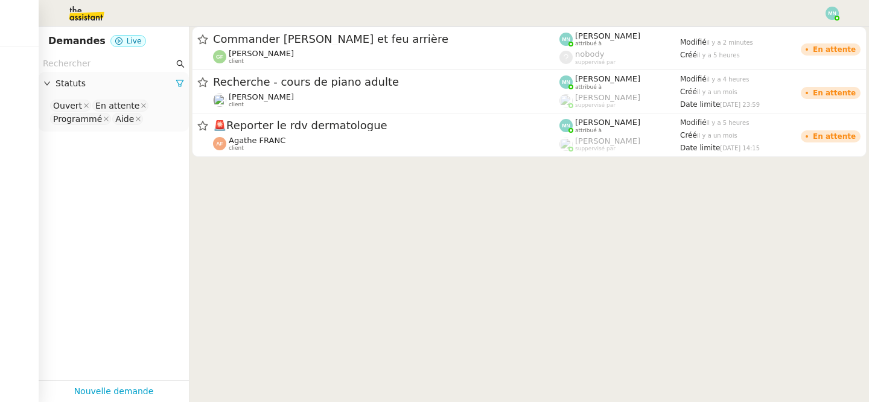
click at [826, 11] on img at bounding box center [832, 13] width 13 height 13
click at [811, 28] on li "Suivi" at bounding box center [800, 34] width 78 height 17
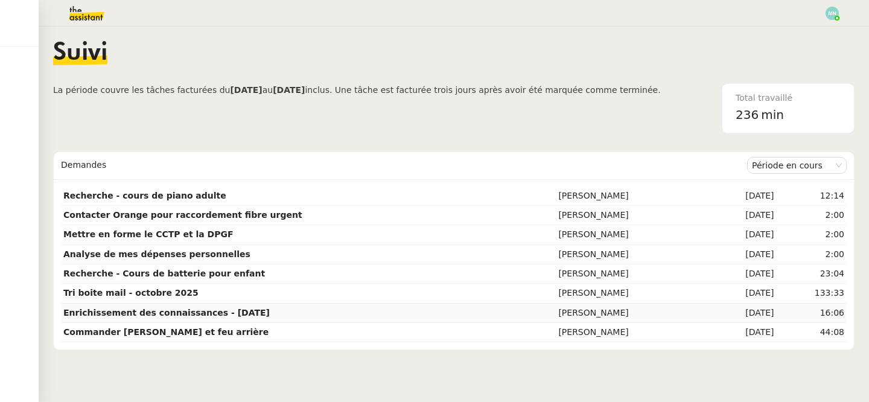
click at [213, 318] on td "Enrichissement des connaissances - [DATE]" at bounding box center [308, 313] width 495 height 19
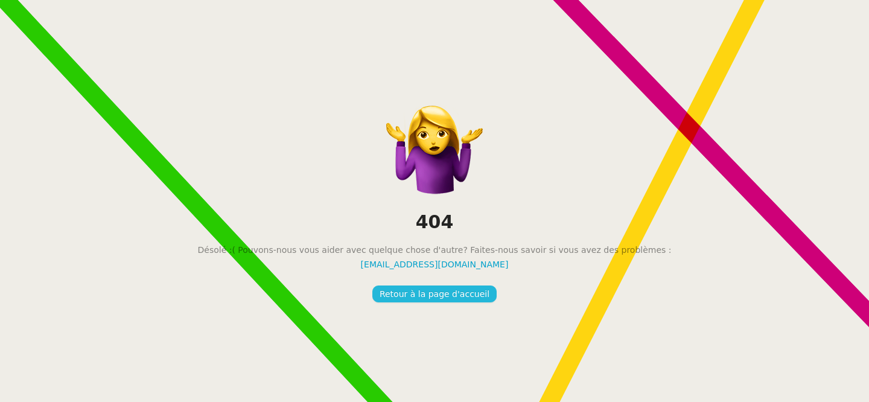
click at [418, 295] on span "Retour à la page d'accueil" at bounding box center [435, 294] width 110 height 14
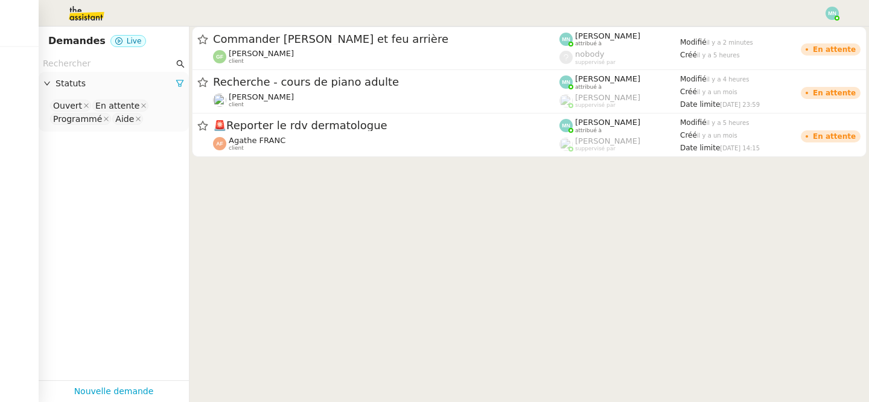
click at [72, 85] on span "Statuts" at bounding box center [116, 84] width 120 height 14
click at [73, 85] on span "Statuts" at bounding box center [116, 84] width 120 height 14
click at [158, 125] on nz-select-top-control "Ouvert En attente Programmé Aide" at bounding box center [113, 112] width 131 height 28
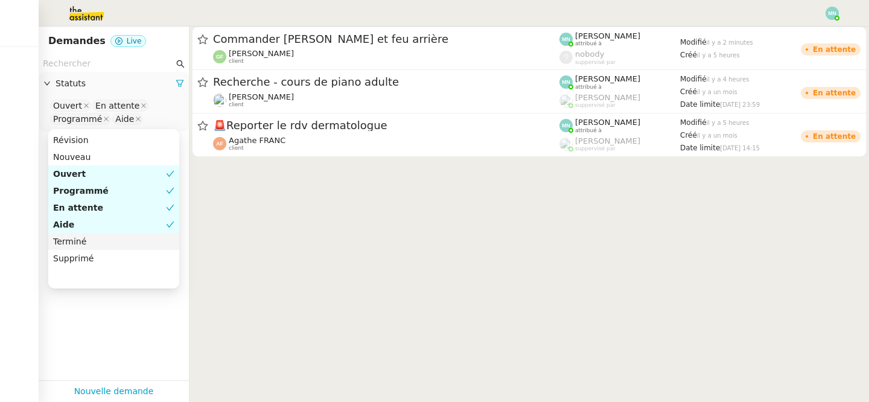
click at [105, 242] on div "Terminé" at bounding box center [113, 241] width 121 height 11
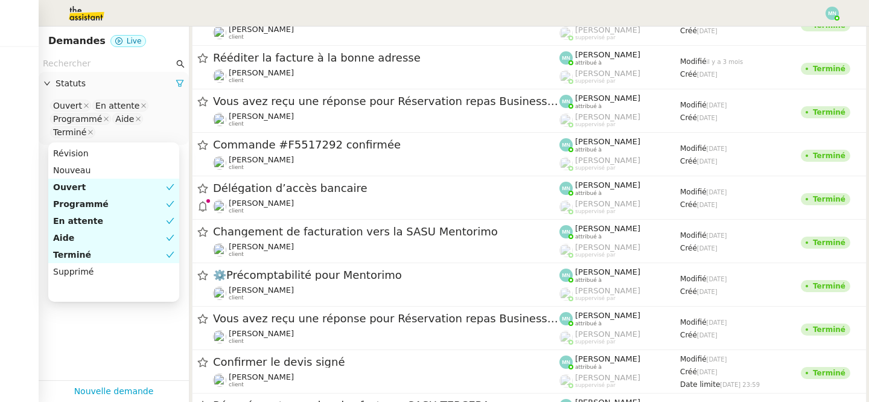
scroll to position [991, 0]
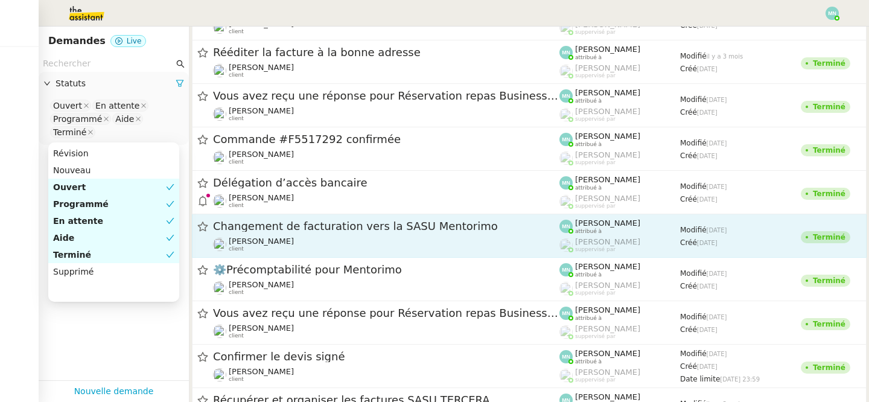
click at [280, 222] on span "Changement de facturation vers la SASU Mentorimo" at bounding box center [386, 226] width 347 height 11
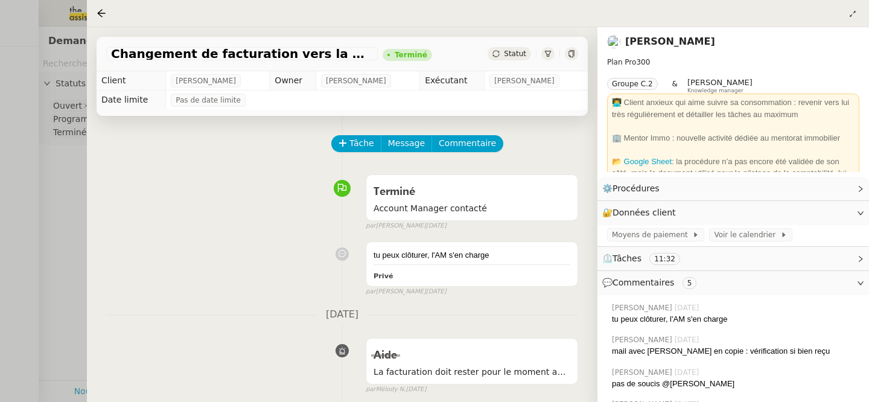
scroll to position [215, 0]
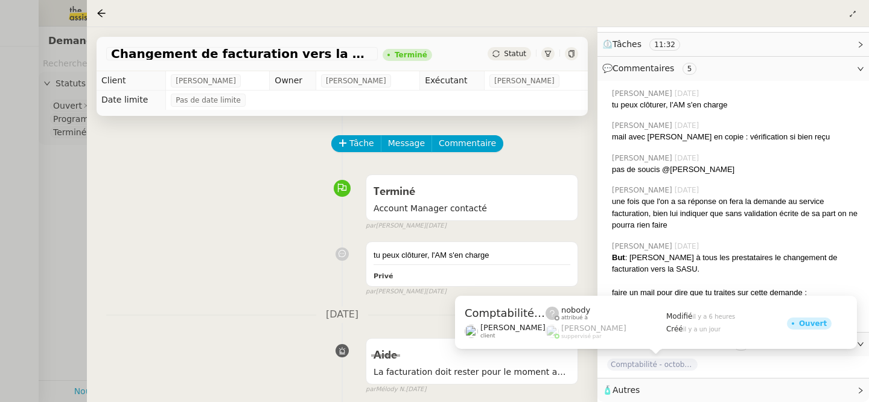
click at [650, 368] on span "Comptabilité - octobre 2025" at bounding box center [652, 365] width 91 height 12
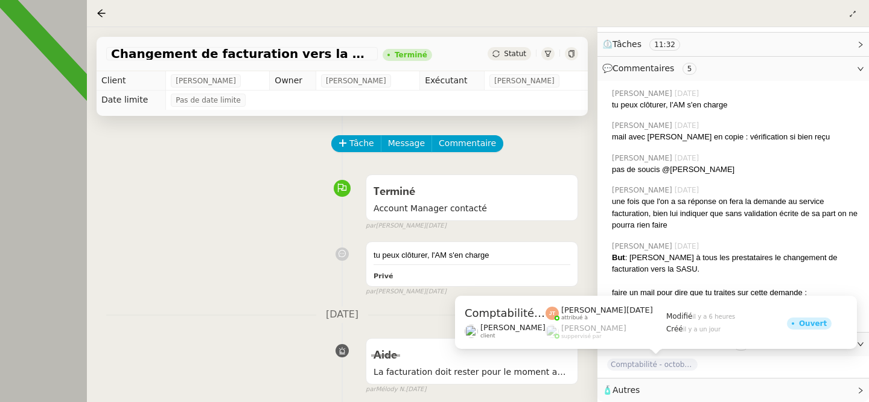
click at [675, 365] on span "Comptabilité - octobre 2025" at bounding box center [652, 365] width 91 height 12
click at [668, 369] on span "Comptabilité - octobre 2025" at bounding box center [652, 365] width 91 height 12
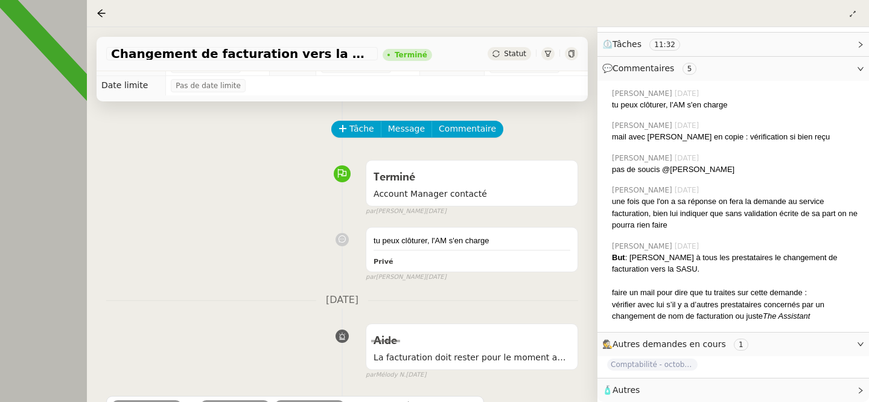
scroll to position [11, 0]
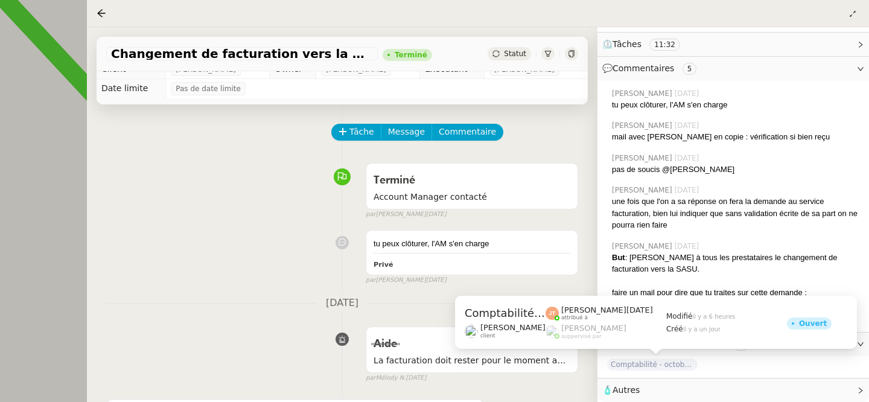
click at [622, 362] on span "Comptabilité - octobre 2025" at bounding box center [652, 365] width 91 height 12
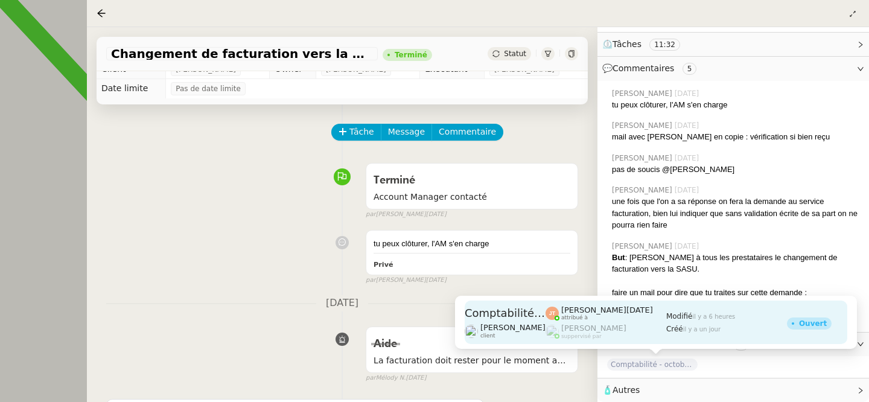
click at [604, 319] on div "[PERSON_NAME][DATE] attribué à" at bounding box center [607, 313] width 92 height 16
click at [511, 314] on span "Comptabilité - octobre 2025" at bounding box center [505, 313] width 81 height 11
click at [596, 322] on div "[PERSON_NAME][DATE] attribué à [PERSON_NAME] suppervisé par" at bounding box center [606, 322] width 121 height 43
click at [799, 321] on div "Ouvert" at bounding box center [813, 323] width 28 height 7
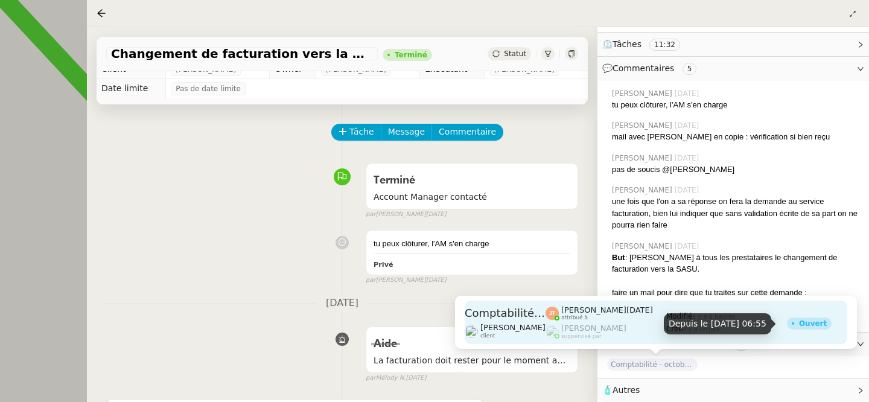
click at [799, 321] on div "Ouvert" at bounding box center [813, 323] width 28 height 7
click at [817, 334] on div "Ouvert" at bounding box center [817, 322] width 60 height 43
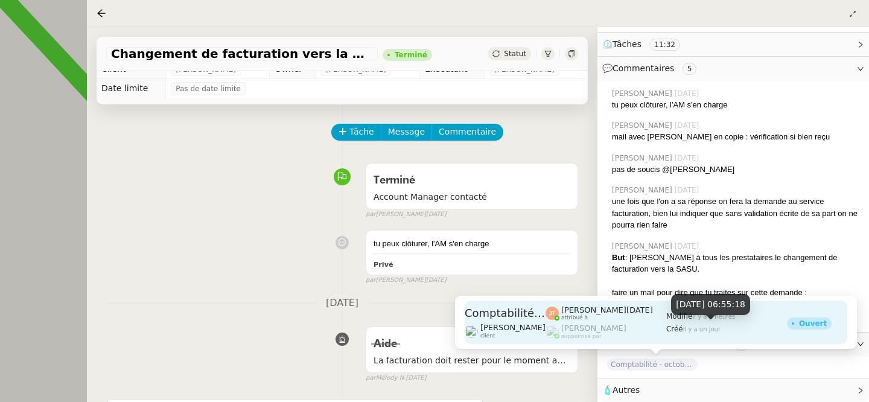
click at [671, 327] on span "Créé" at bounding box center [674, 329] width 17 height 8
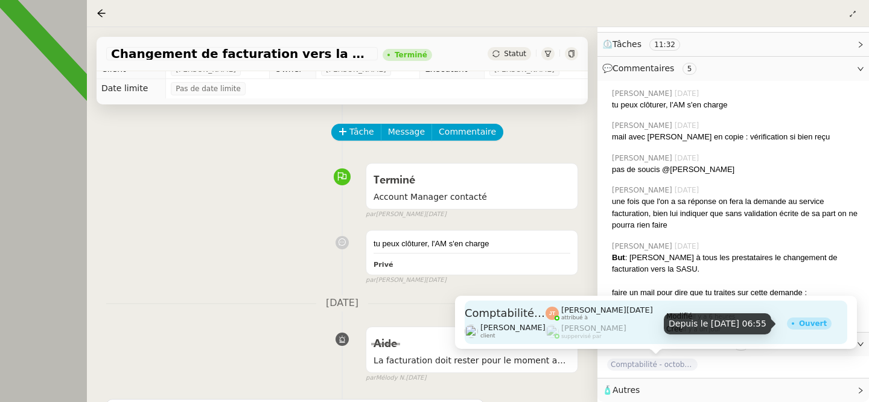
click at [799, 319] on div "Ouvert" at bounding box center [809, 324] width 45 height 12
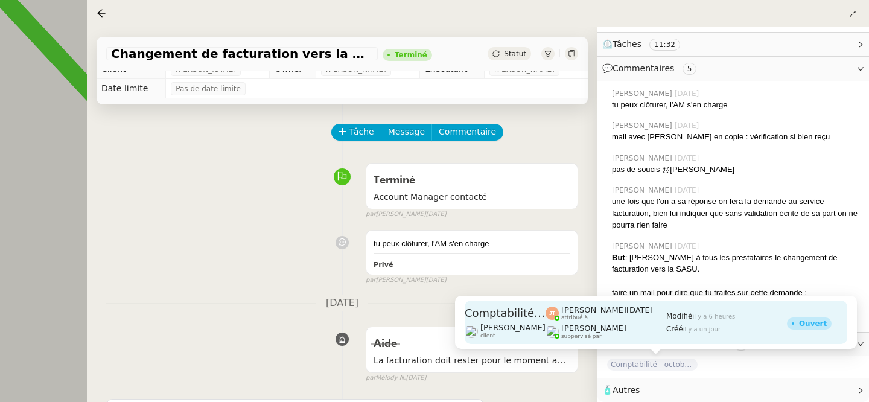
click at [562, 336] on span "suppervisé par" at bounding box center [581, 336] width 40 height 7
click at [546, 324] on div "[PERSON_NAME] suppervisé par" at bounding box center [606, 332] width 121 height 16
click at [615, 328] on span "[PERSON_NAME]" at bounding box center [593, 328] width 65 height 9
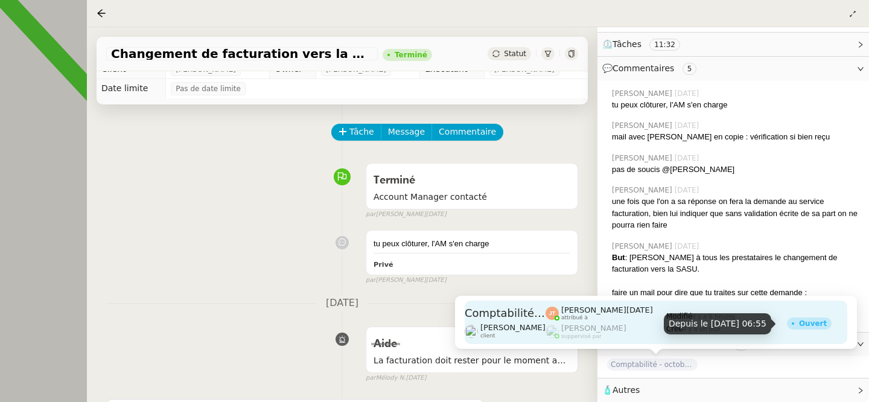
click at [800, 320] on div "Ouvert" at bounding box center [813, 323] width 28 height 7
click at [808, 320] on div "Ouvert" at bounding box center [813, 323] width 28 height 7
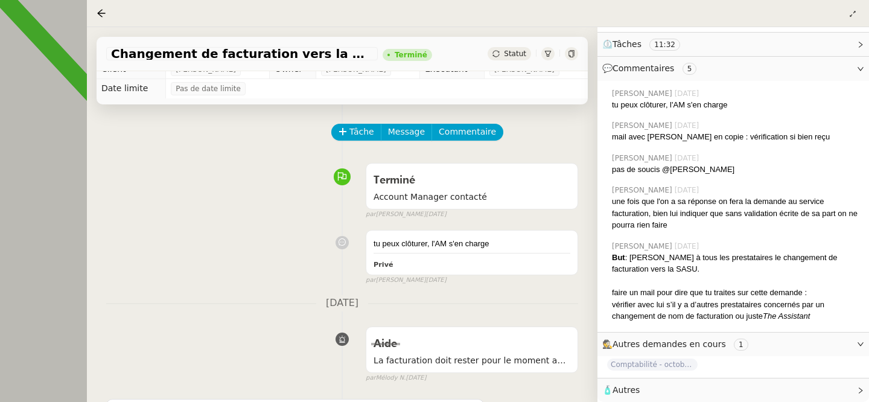
click at [604, 229] on div "[PERSON_NAME] [DATE] tu peux clôturer, l'AM s'en charge [PERSON_NAME] [DATE] ma…" at bounding box center [734, 206] width 272 height 251
click at [104, 8] on div at bounding box center [102, 13] width 10 height 10
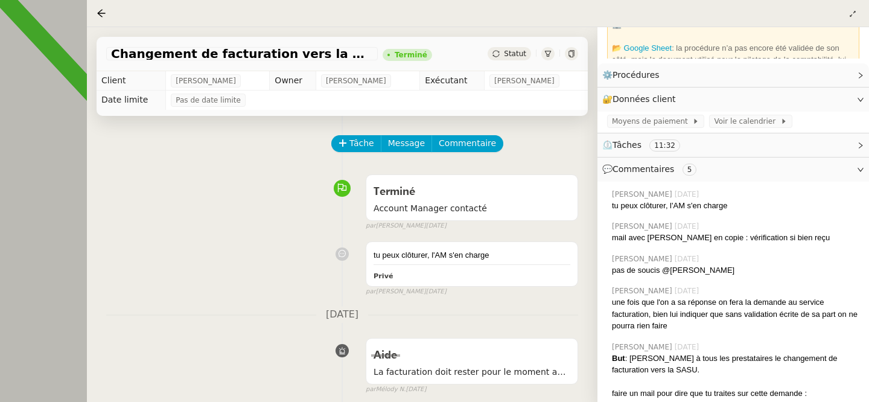
scroll to position [215, 0]
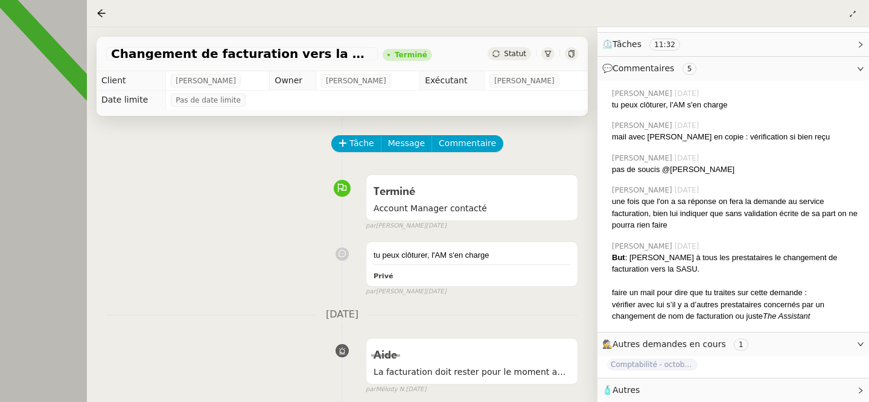
click at [666, 363] on span "Comptabilité - octobre 2025" at bounding box center [652, 365] width 91 height 12
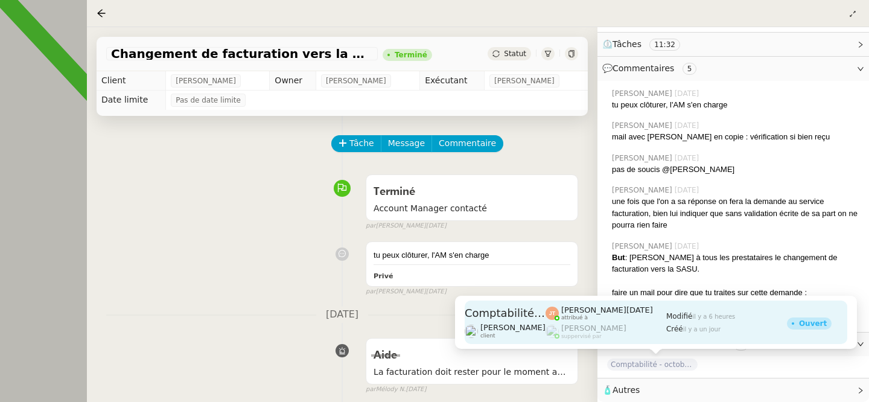
click at [666, 319] on span "Modifié" at bounding box center [679, 316] width 27 height 8
click at [528, 315] on span "Comptabilité - octobre 2025" at bounding box center [505, 313] width 81 height 11
click at [498, 315] on span "Comptabilité - octobre 2025" at bounding box center [505, 313] width 81 height 11
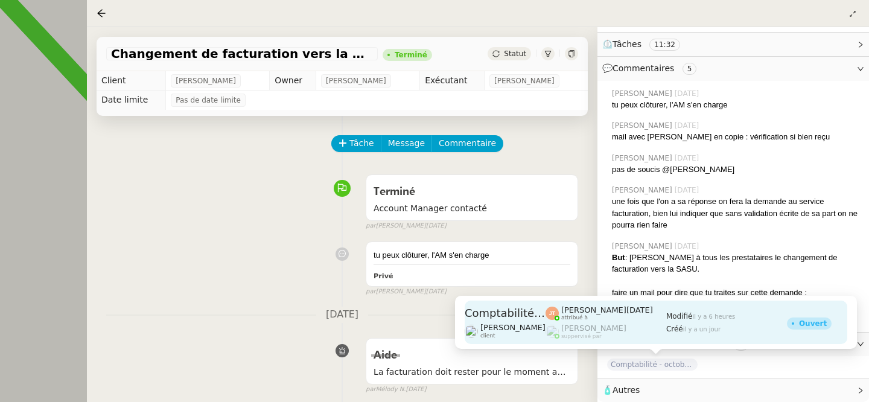
click at [494, 325] on span "[PERSON_NAME]" at bounding box center [513, 327] width 65 height 9
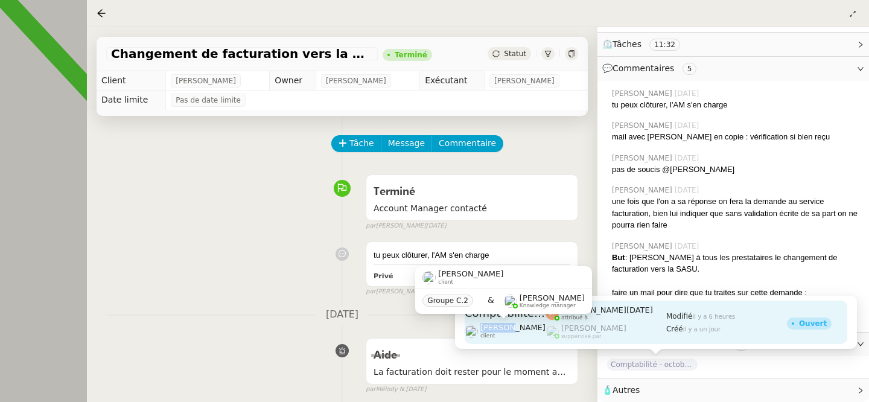
click at [494, 325] on span "[PERSON_NAME]" at bounding box center [513, 327] width 65 height 9
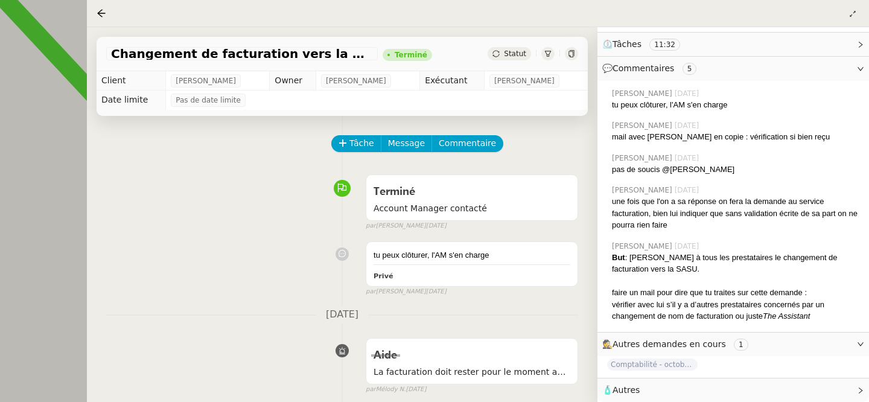
click at [636, 363] on span "Comptabilité - octobre 2025" at bounding box center [652, 365] width 91 height 12
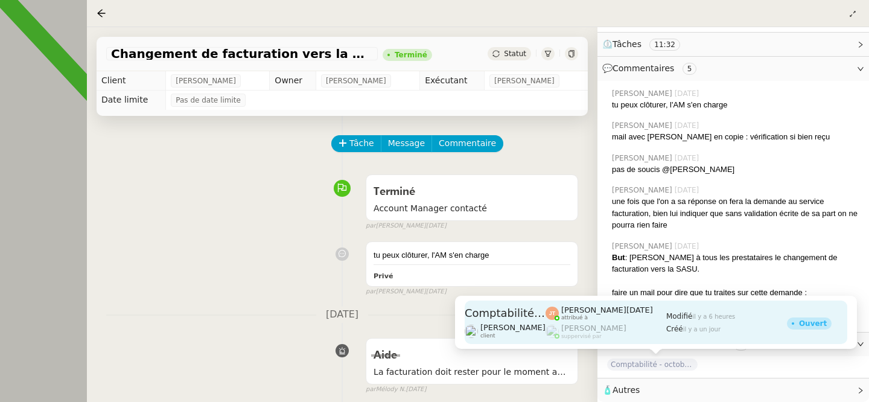
click at [528, 312] on span "Comptabilité - octobre 2025" at bounding box center [505, 313] width 81 height 11
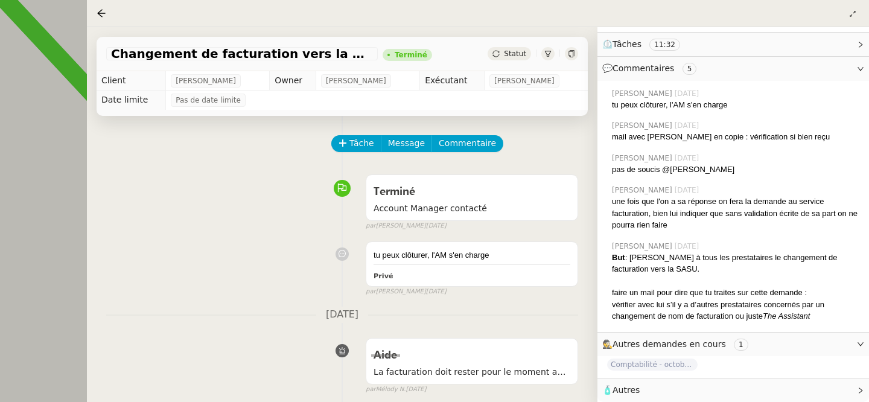
click at [105, 8] on div at bounding box center [104, 13] width 14 height 14
click at [115, 21] on div at bounding box center [478, 13] width 763 height 17
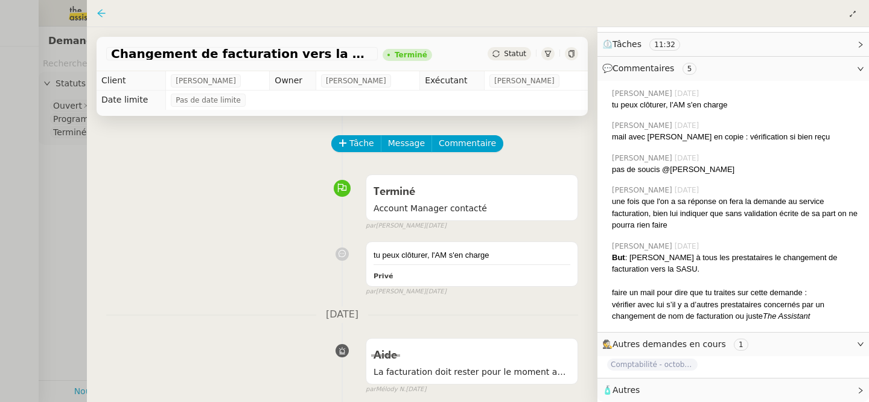
click at [103, 11] on icon at bounding box center [102, 13] width 10 height 10
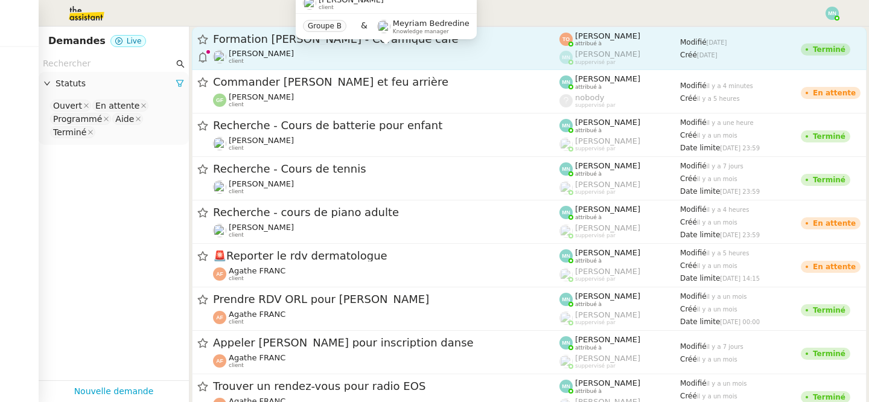
click at [310, 50] on div "[PERSON_NAME] client" at bounding box center [386, 57] width 347 height 16
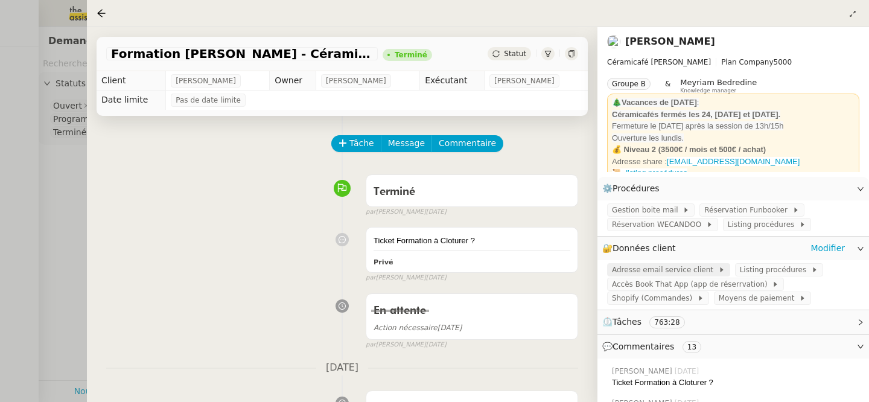
click at [695, 269] on span "Adresse email service client" at bounding box center [665, 270] width 106 height 12
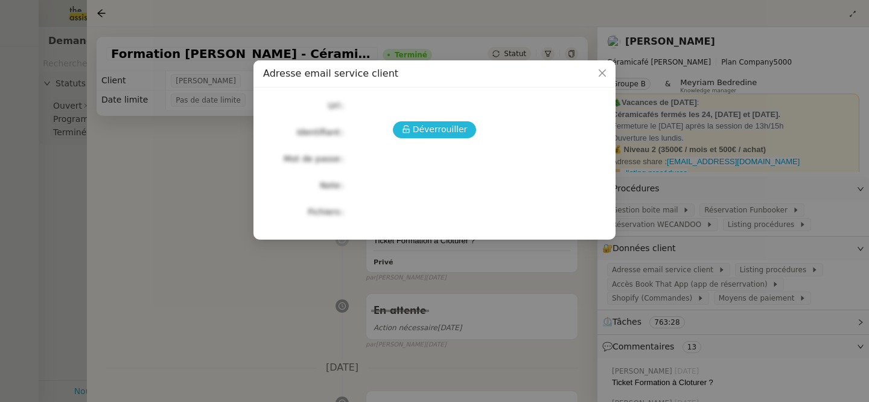
click at [457, 132] on span "Déverrouiller" at bounding box center [440, 130] width 55 height 14
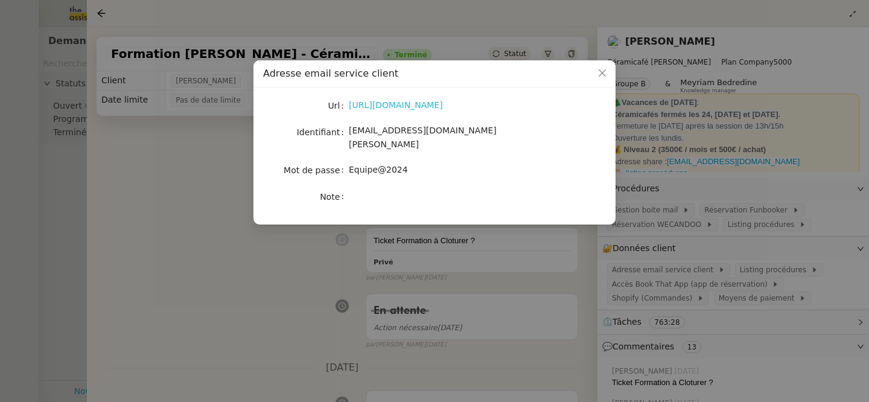
click at [380, 102] on link "[URL][DOMAIN_NAME]" at bounding box center [396, 105] width 94 height 10
click at [602, 72] on icon "Close" at bounding box center [603, 73] width 10 height 10
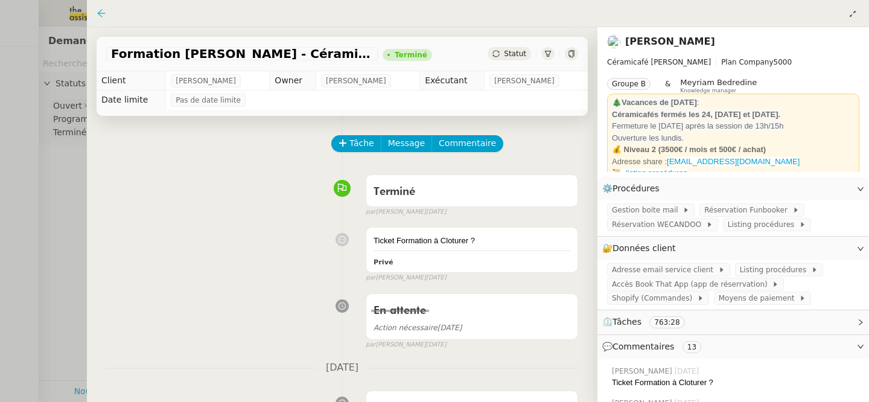
click at [106, 8] on icon at bounding box center [102, 13] width 10 height 10
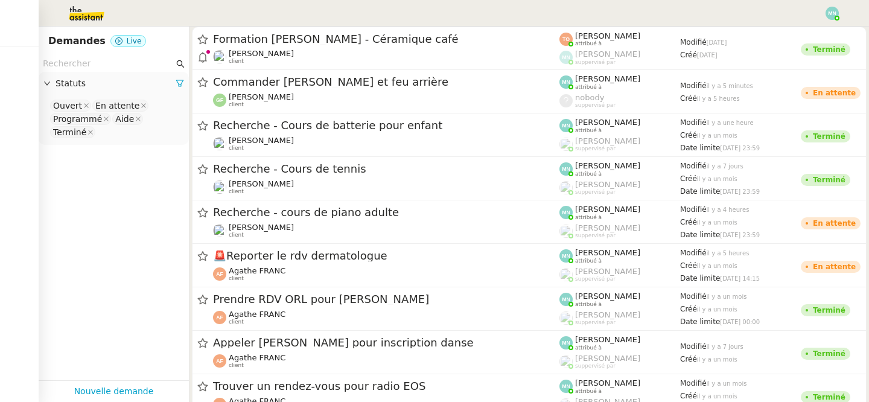
click at [92, 17] on img at bounding box center [77, 13] width 94 height 27
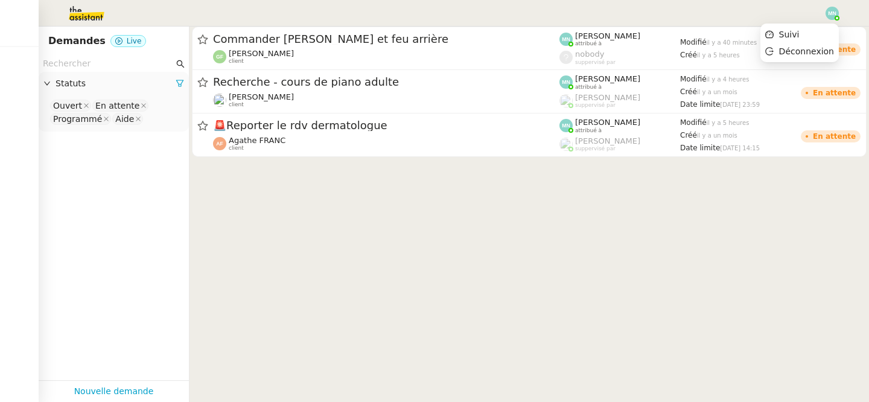
click at [835, 14] on img at bounding box center [832, 13] width 13 height 13
click at [799, 31] on span "Suivi" at bounding box center [789, 35] width 21 height 10
